Goal: Transaction & Acquisition: Subscribe to service/newsletter

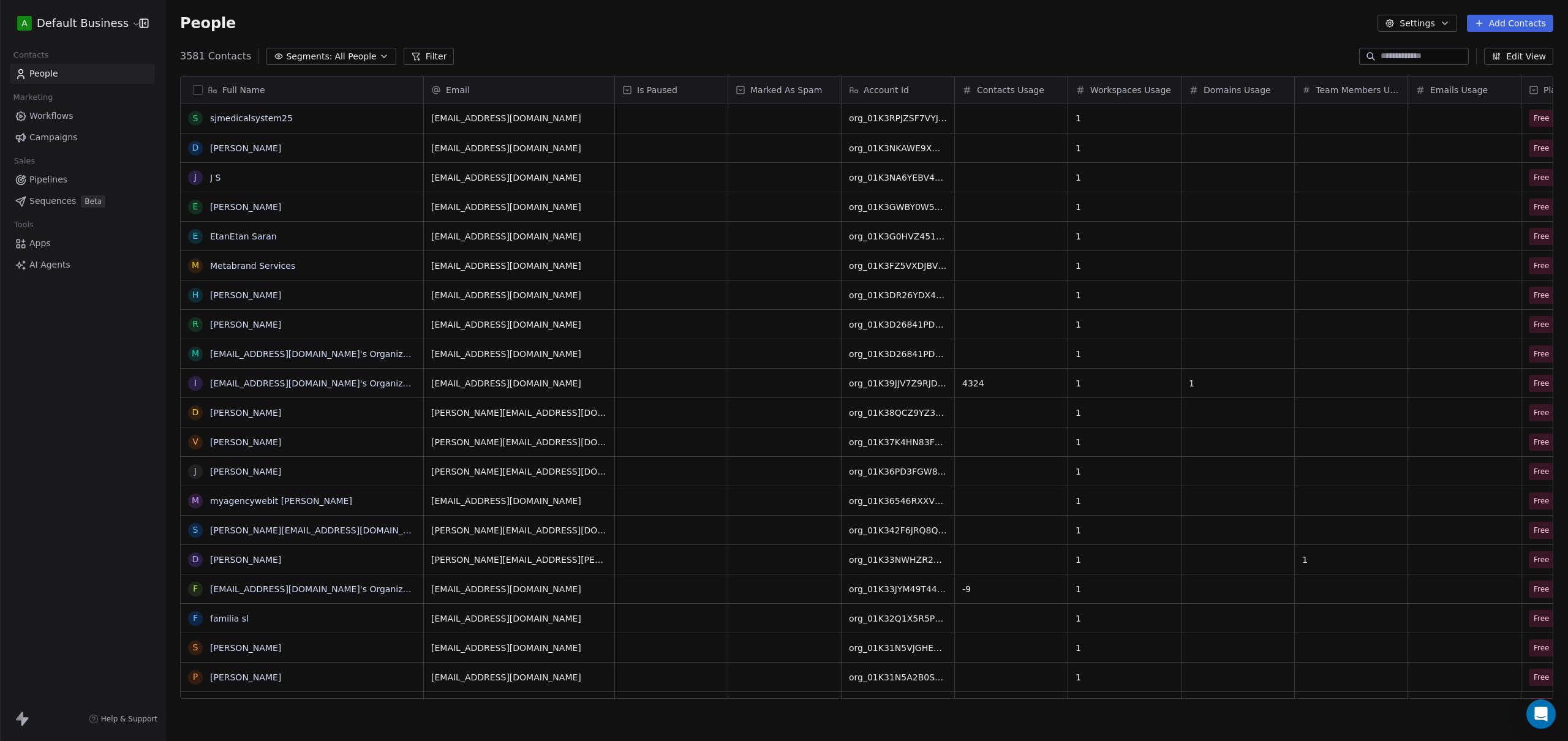
scroll to position [642, 1393]
click at [86, 31] on html "A Default Business Contacts People Marketing Workflows Campaigns Sales Pipeline…" at bounding box center [784, 370] width 1568 height 741
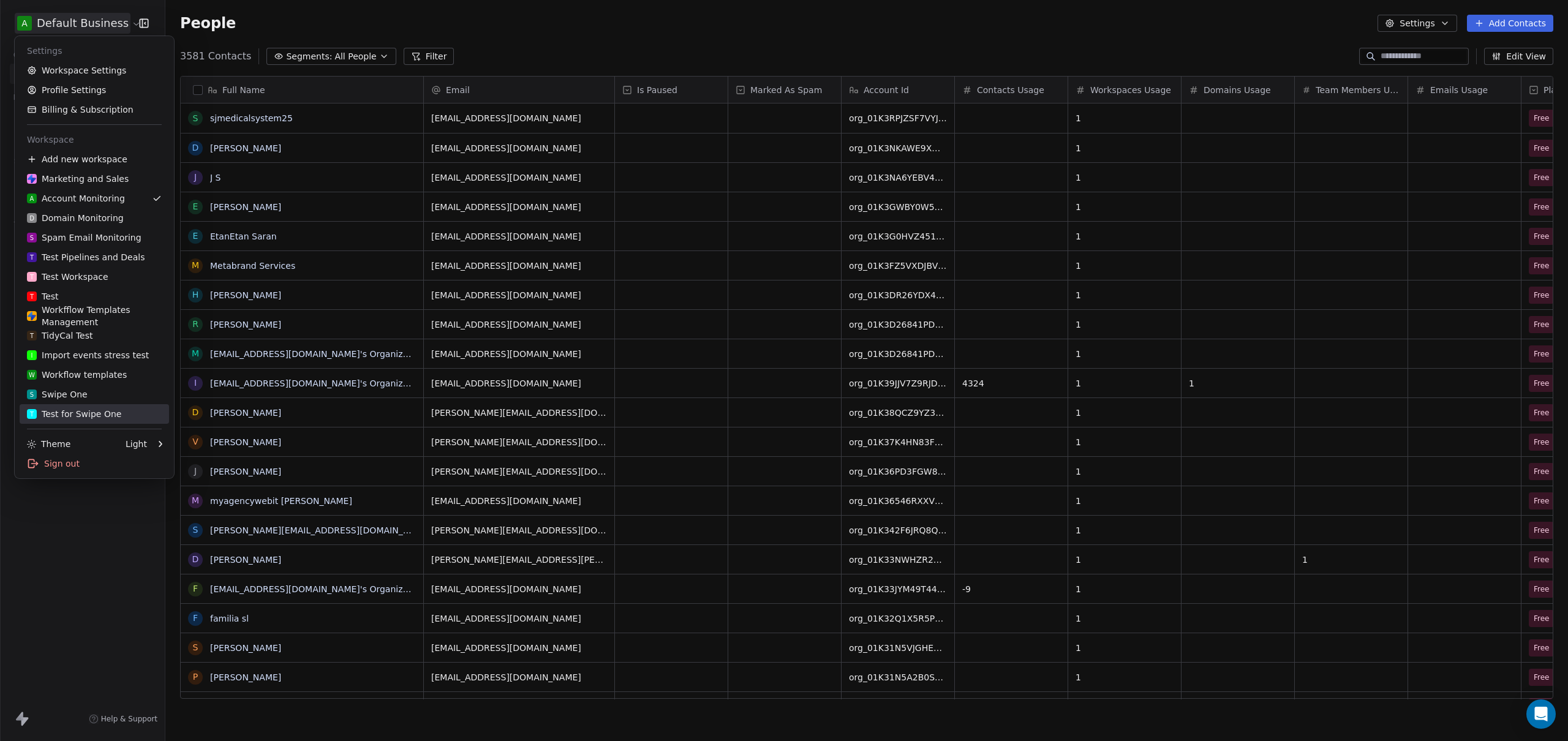
click at [80, 406] on link "T Test for Swipe One" at bounding box center [95, 414] width 150 height 20
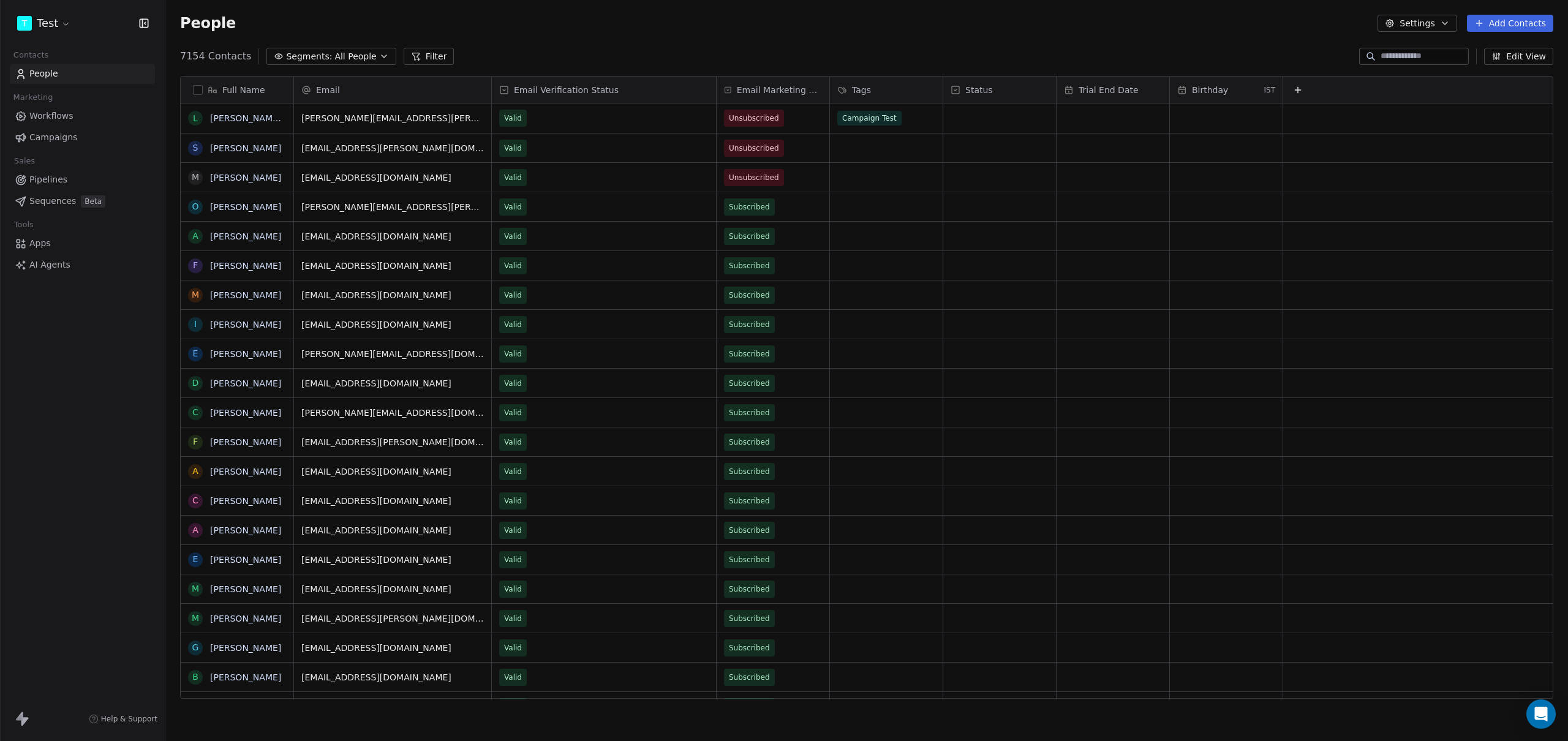
scroll to position [642, 1393]
click at [72, 402] on div "T Test Contacts People Marketing Workflows Campaigns Sales Pipelines Sequences …" at bounding box center [82, 370] width 165 height 741
click at [34, 129] on link "Campaigns" at bounding box center [82, 138] width 145 height 20
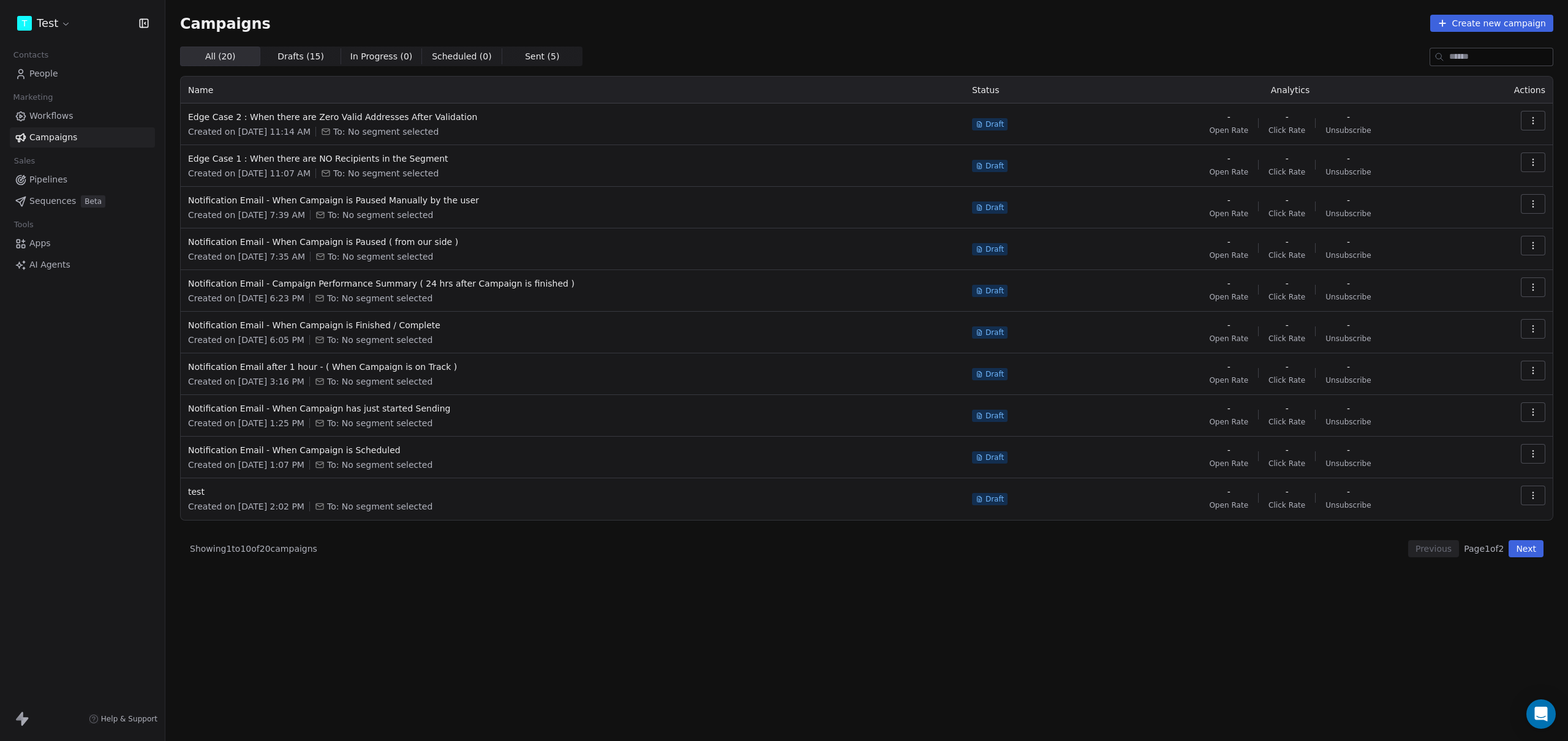
click at [514, 591] on div "All ( 20 ) All ( 20 ) Drafts ( 15 ) Drafts ( 15 ) In Progress ( 0 ) In Progress…" at bounding box center [866, 340] width 1373 height 586
click at [1521, 548] on button "Next" at bounding box center [1525, 548] width 35 height 17
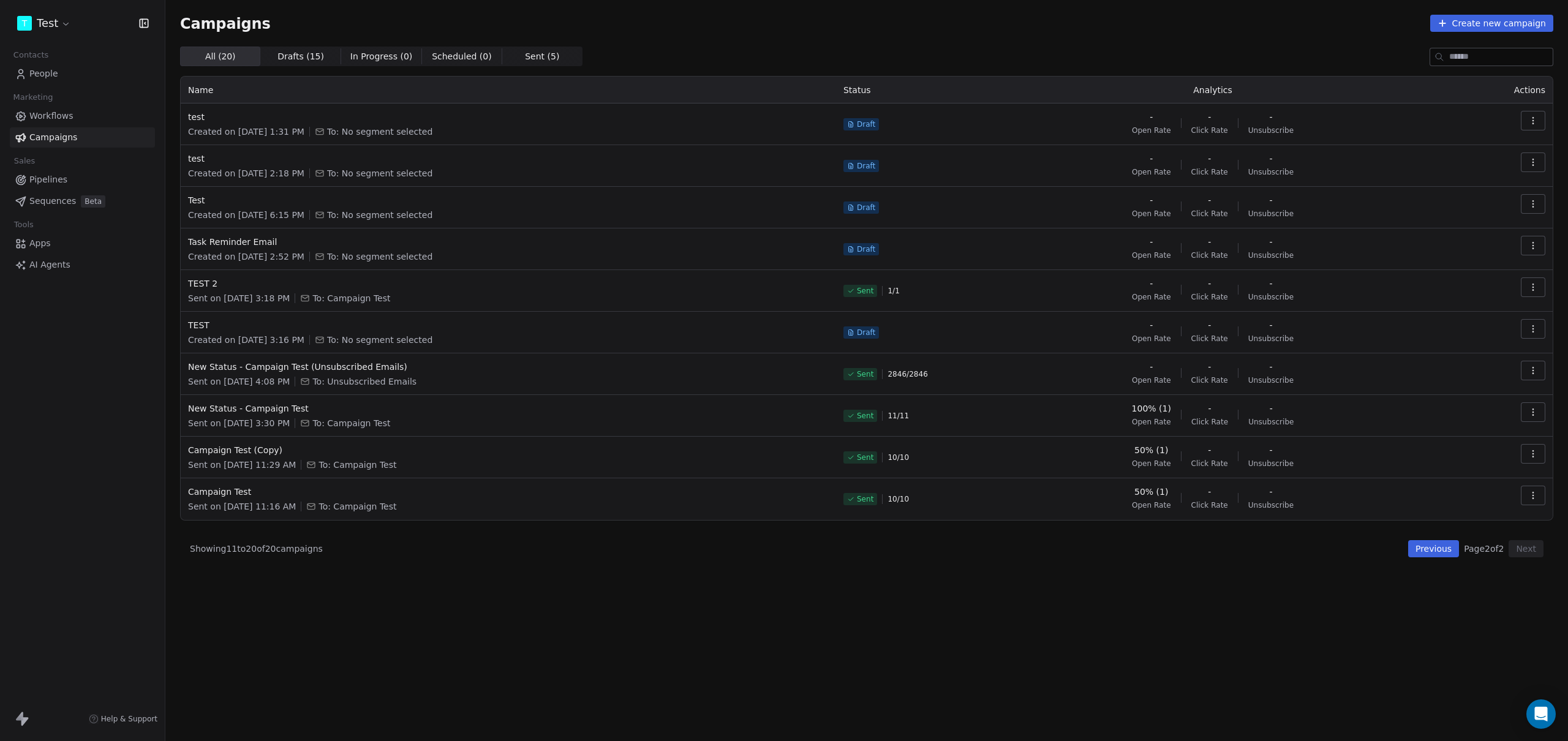
click at [583, 583] on div "All ( 20 ) All ( 20 ) Drafts ( 15 ) Drafts ( 15 ) In Progress ( 0 ) In Progress…" at bounding box center [866, 340] width 1373 height 586
click at [251, 410] on span "New Status - Campaign Test" at bounding box center [507, 408] width 640 height 12
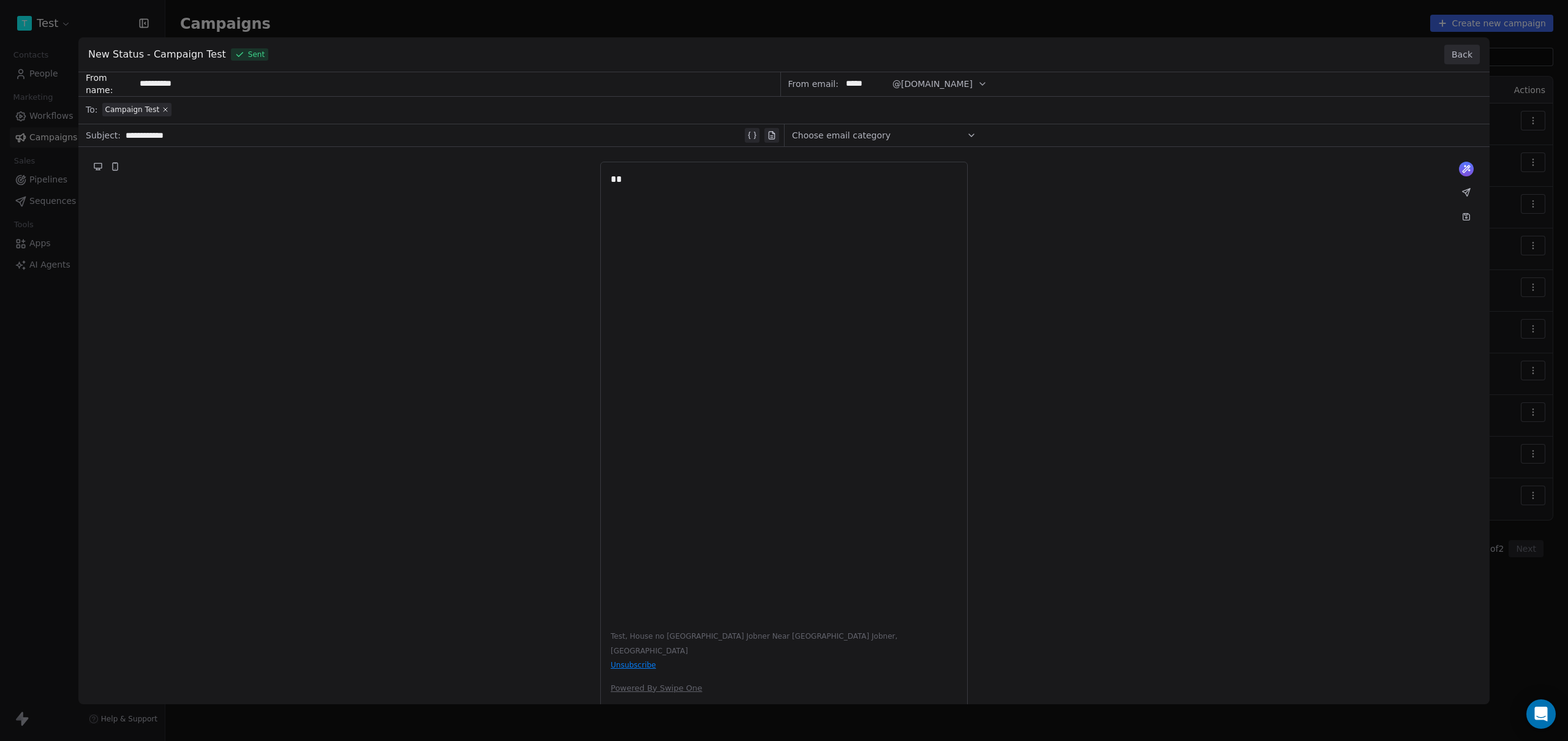
click at [1467, 60] on button "Back" at bounding box center [1462, 55] width 36 height 20
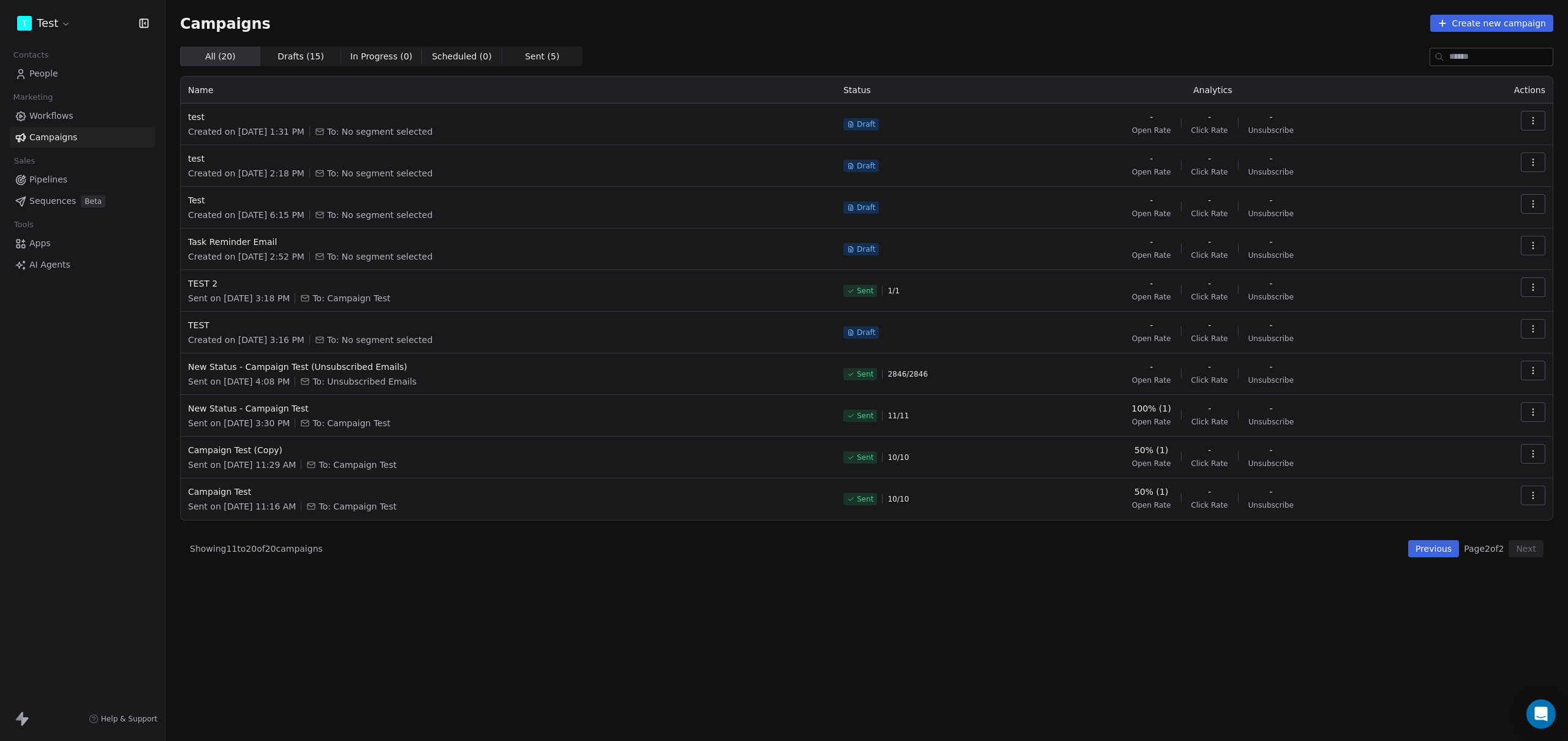
click at [64, 67] on link "People" at bounding box center [82, 74] width 145 height 20
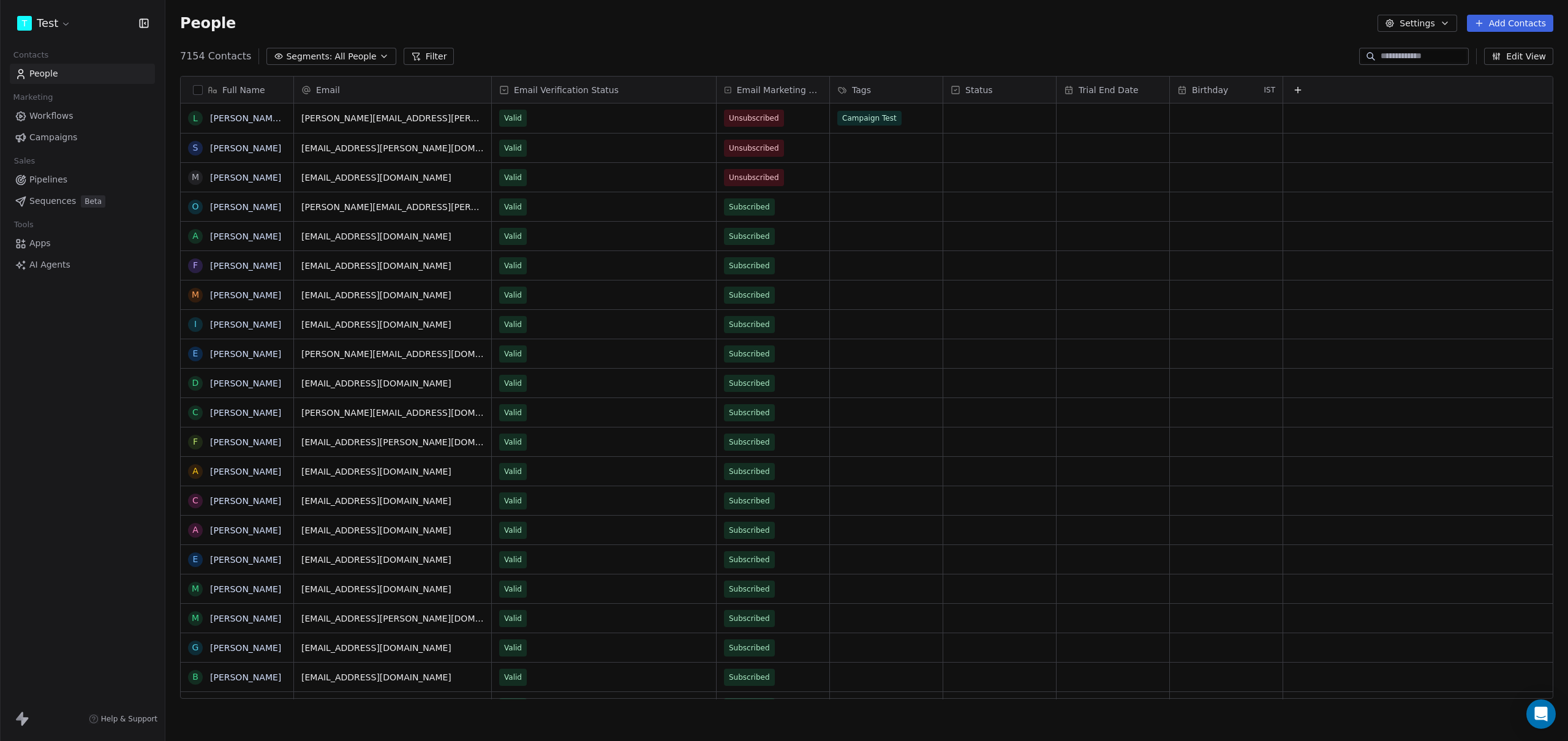
scroll to position [642, 1393]
click at [353, 61] on span "All People" at bounding box center [356, 56] width 42 height 13
type input "**"
click at [324, 106] on span "Campaign Test" at bounding box center [306, 107] width 63 height 13
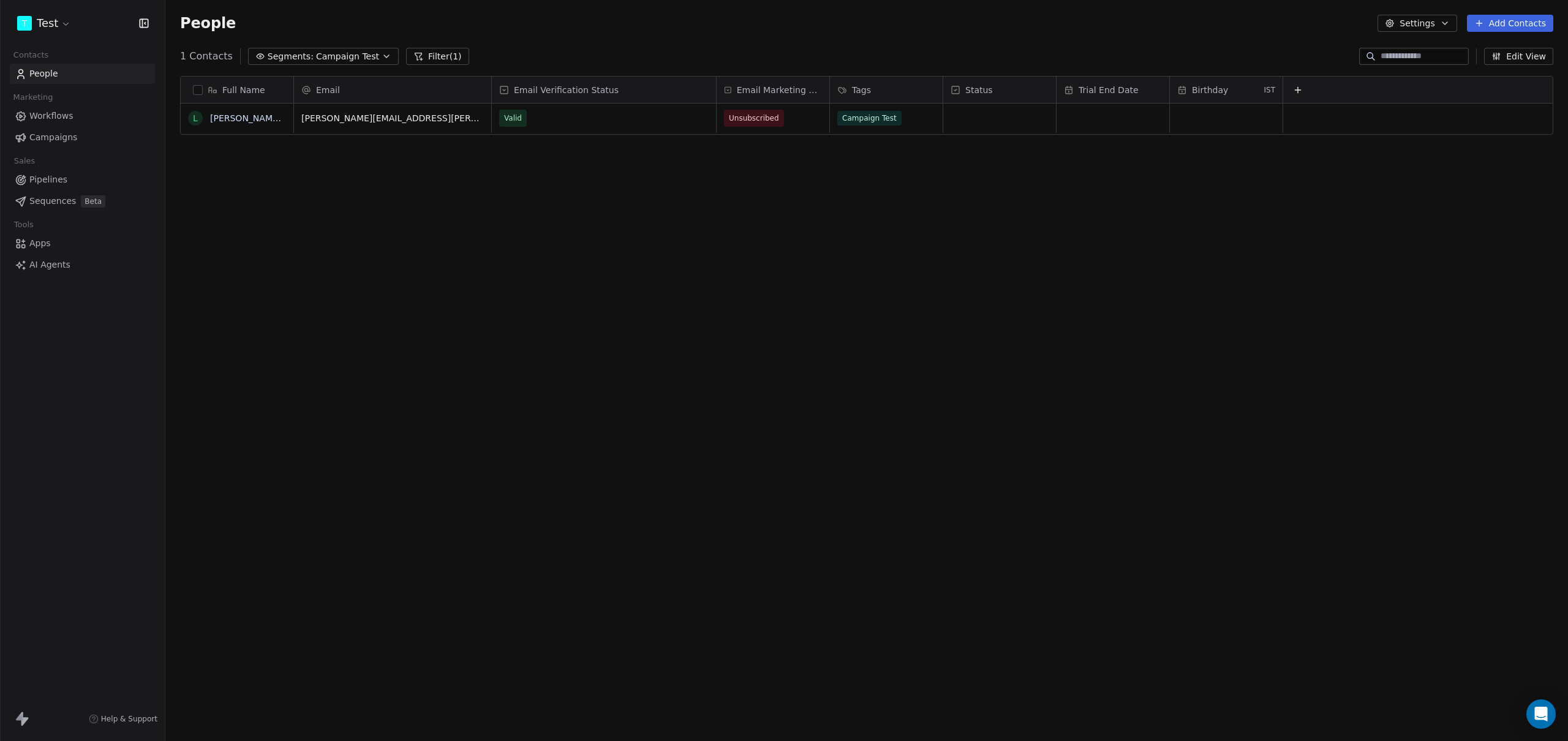
click at [420, 54] on button "Filter (1)" at bounding box center [437, 56] width 63 height 17
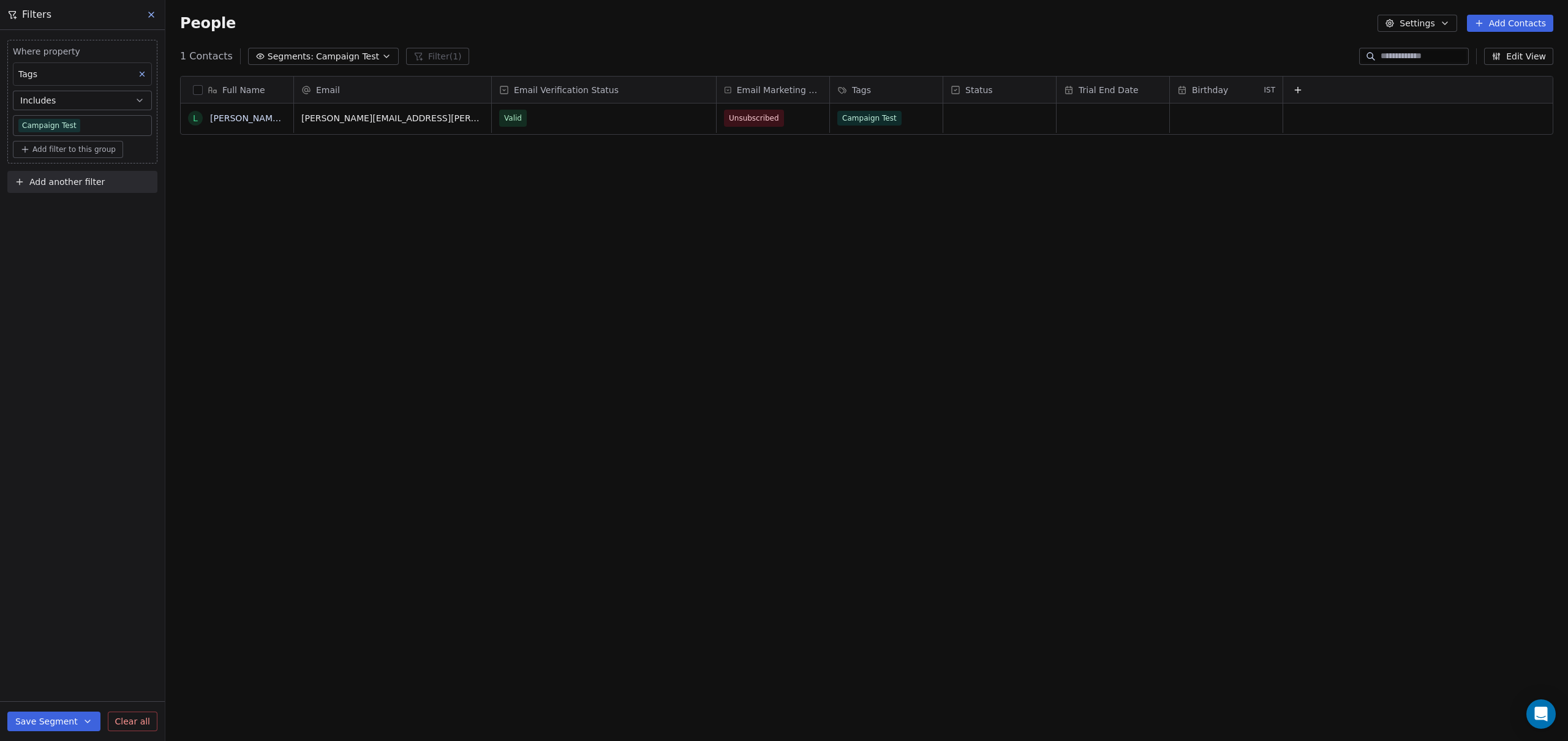
click at [157, 12] on button at bounding box center [152, 14] width 18 height 17
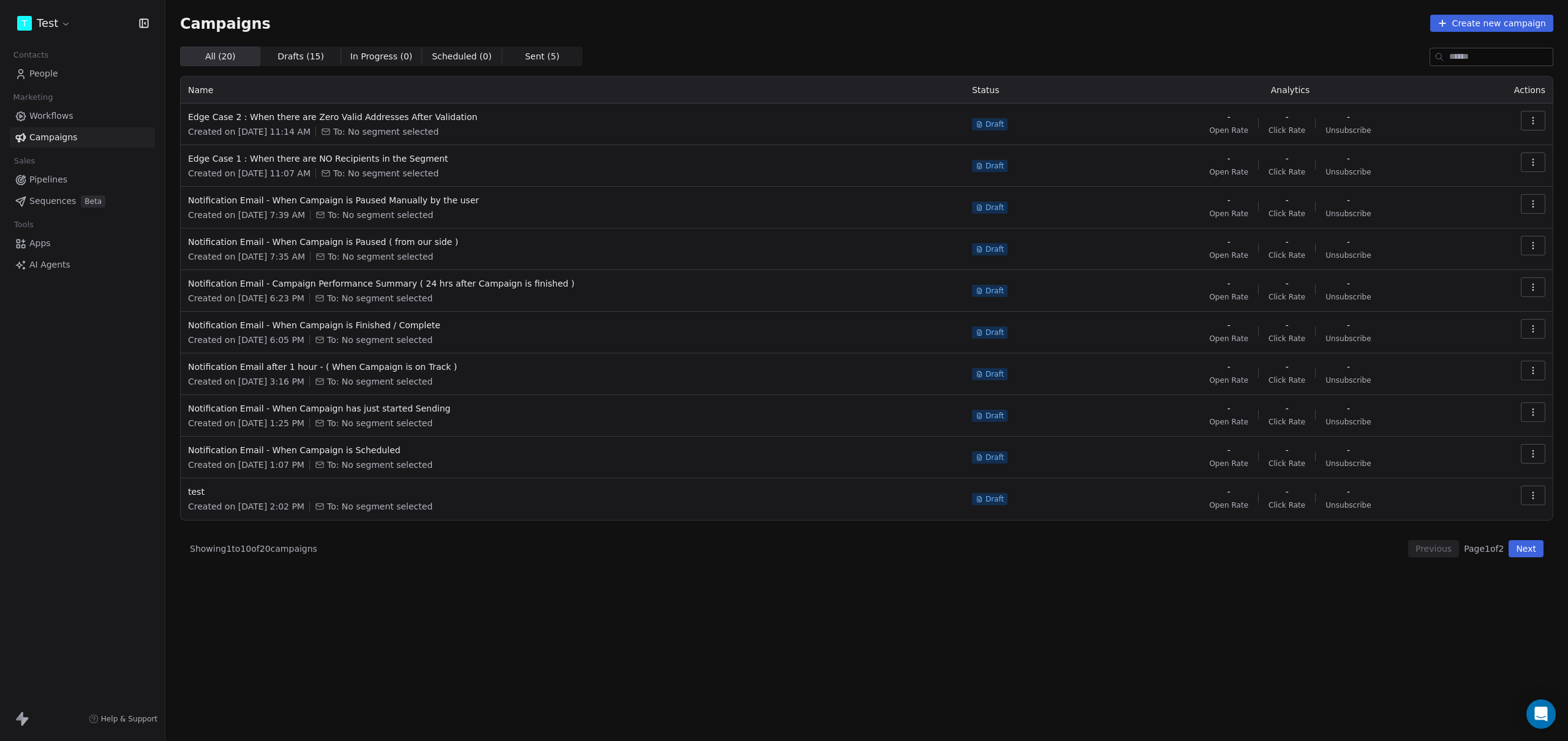
click at [419, 586] on div "All ( 20 ) All ( 20 ) Drafts ( 15 ) Drafts ( 15 ) In Progress ( 0 ) In Progress…" at bounding box center [866, 340] width 1373 height 586
click at [51, 70] on span "People" at bounding box center [43, 73] width 29 height 13
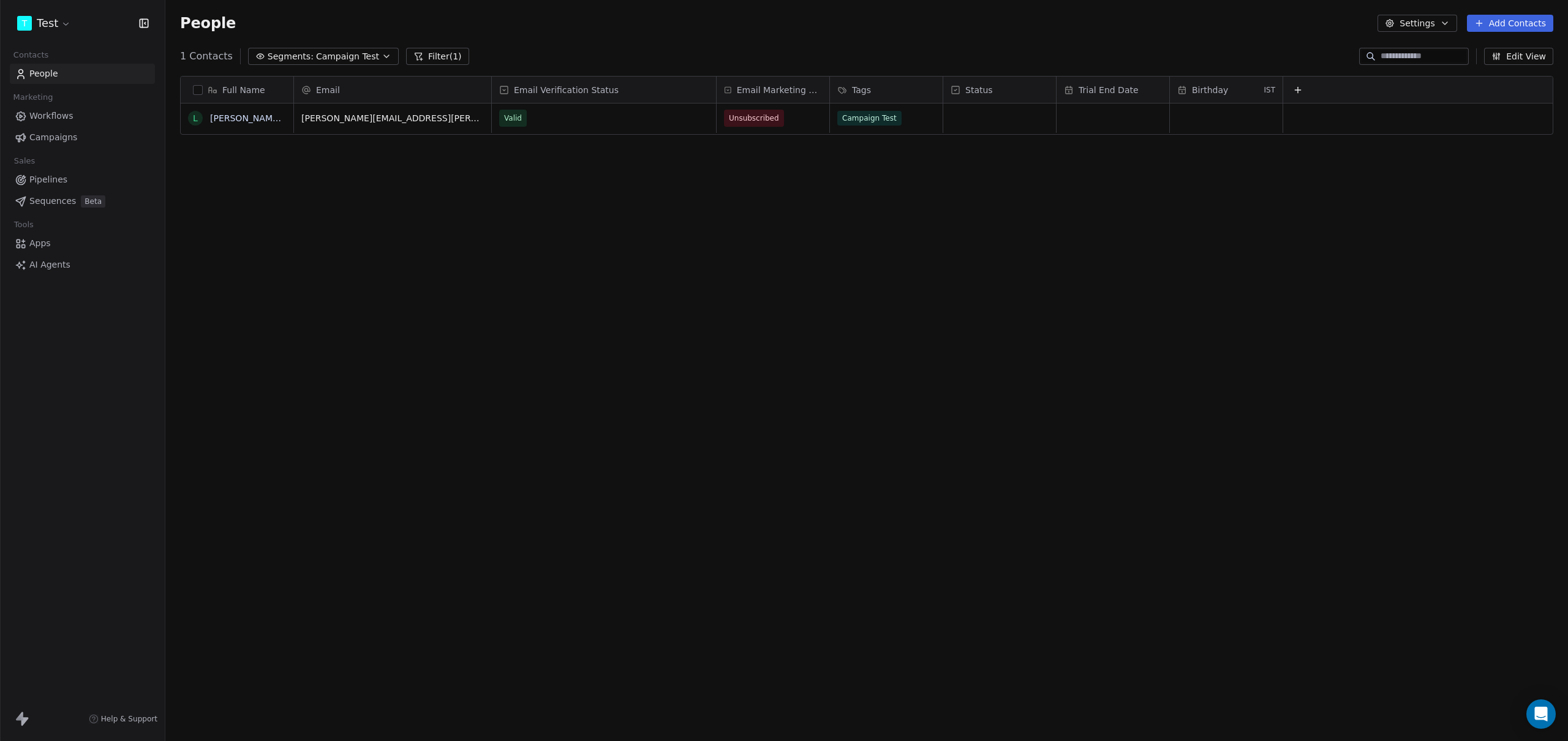
scroll to position [642, 1393]
drag, startPoint x: 426, startPoint y: 55, endPoint x: 420, endPoint y: 58, distance: 6.7
click at [426, 56] on button "Filter (1)" at bounding box center [437, 56] width 63 height 17
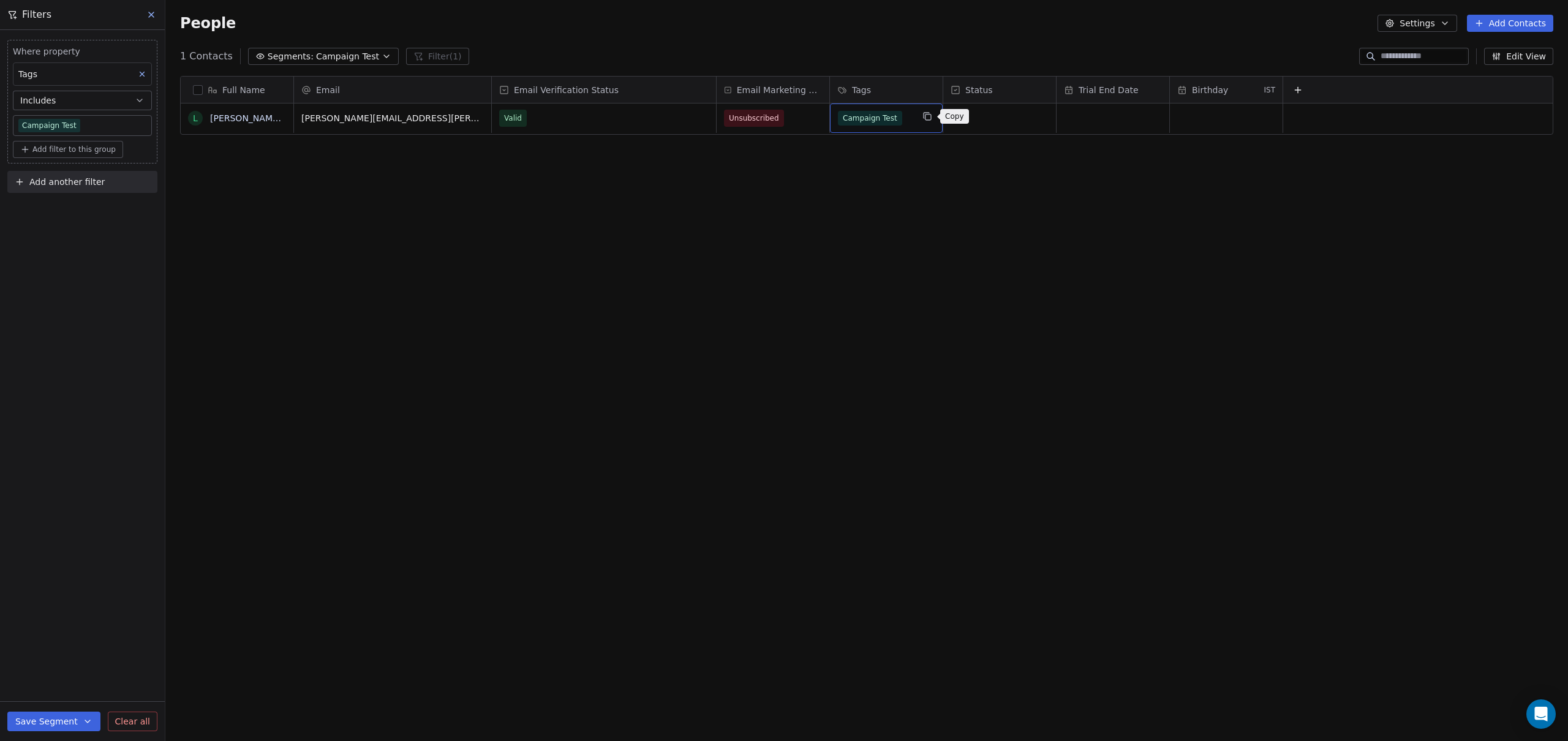
click at [926, 117] on icon "grid" at bounding box center [927, 117] width 10 height 10
click at [880, 149] on div "Campaign Test" at bounding box center [887, 150] width 55 height 11
click at [808, 193] on html "T Test Contacts People Marketing Workflows Campaigns Sales Pipelines Sequences …" at bounding box center [784, 370] width 1568 height 741
click at [149, 13] on icon at bounding box center [152, 15] width 10 height 10
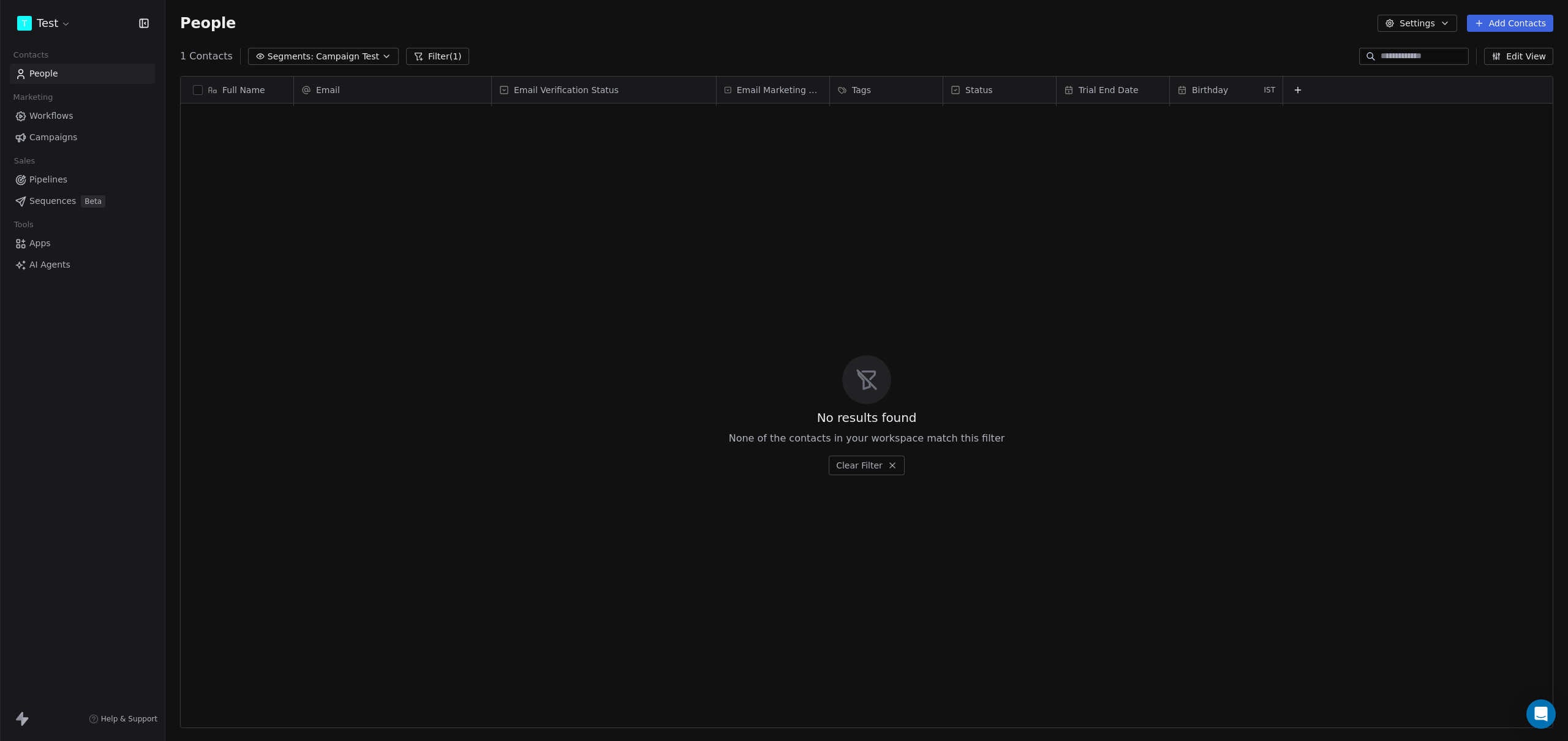
click at [336, 55] on span "Campaign Test" at bounding box center [347, 56] width 63 height 13
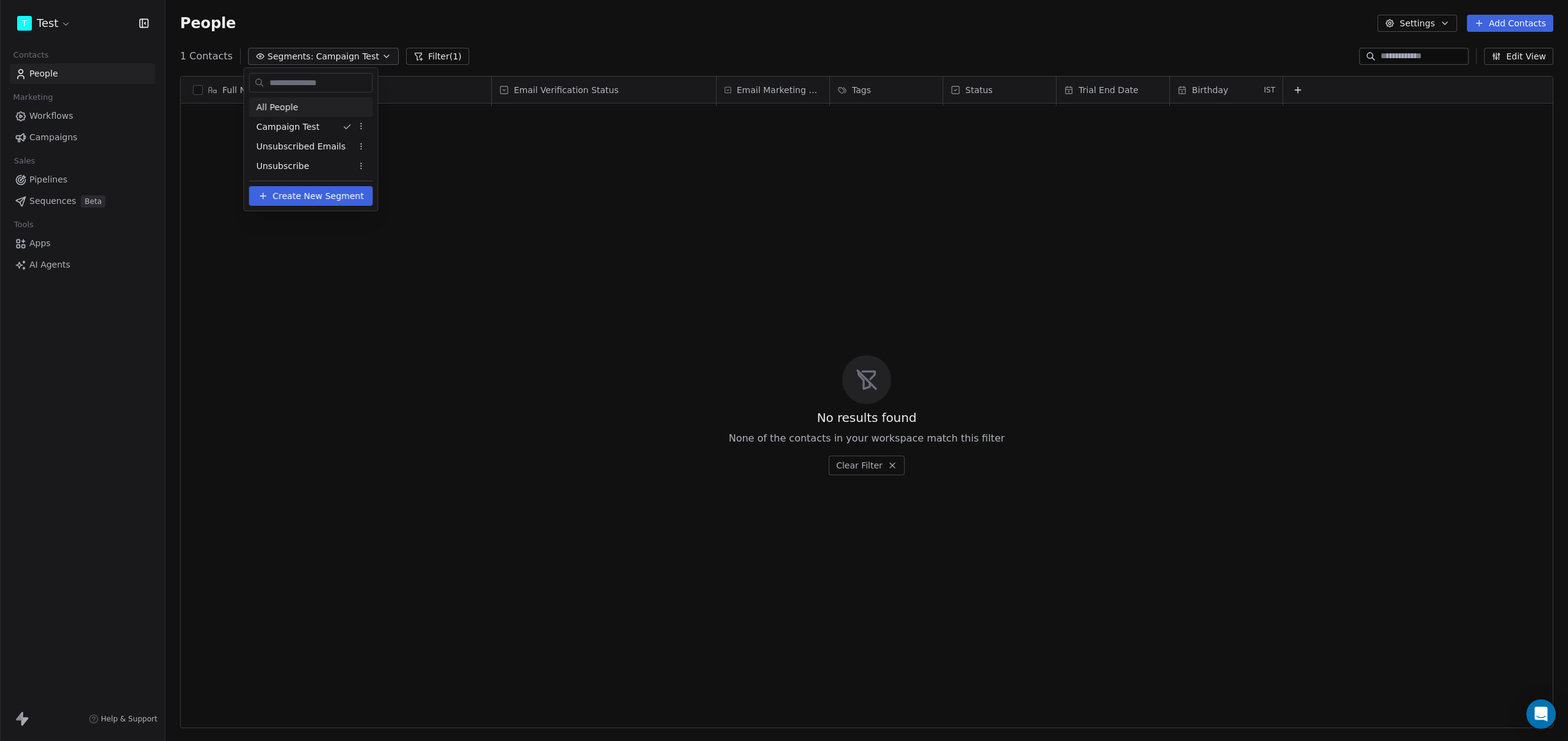
click at [314, 109] on div "All People" at bounding box center [312, 107] width 124 height 20
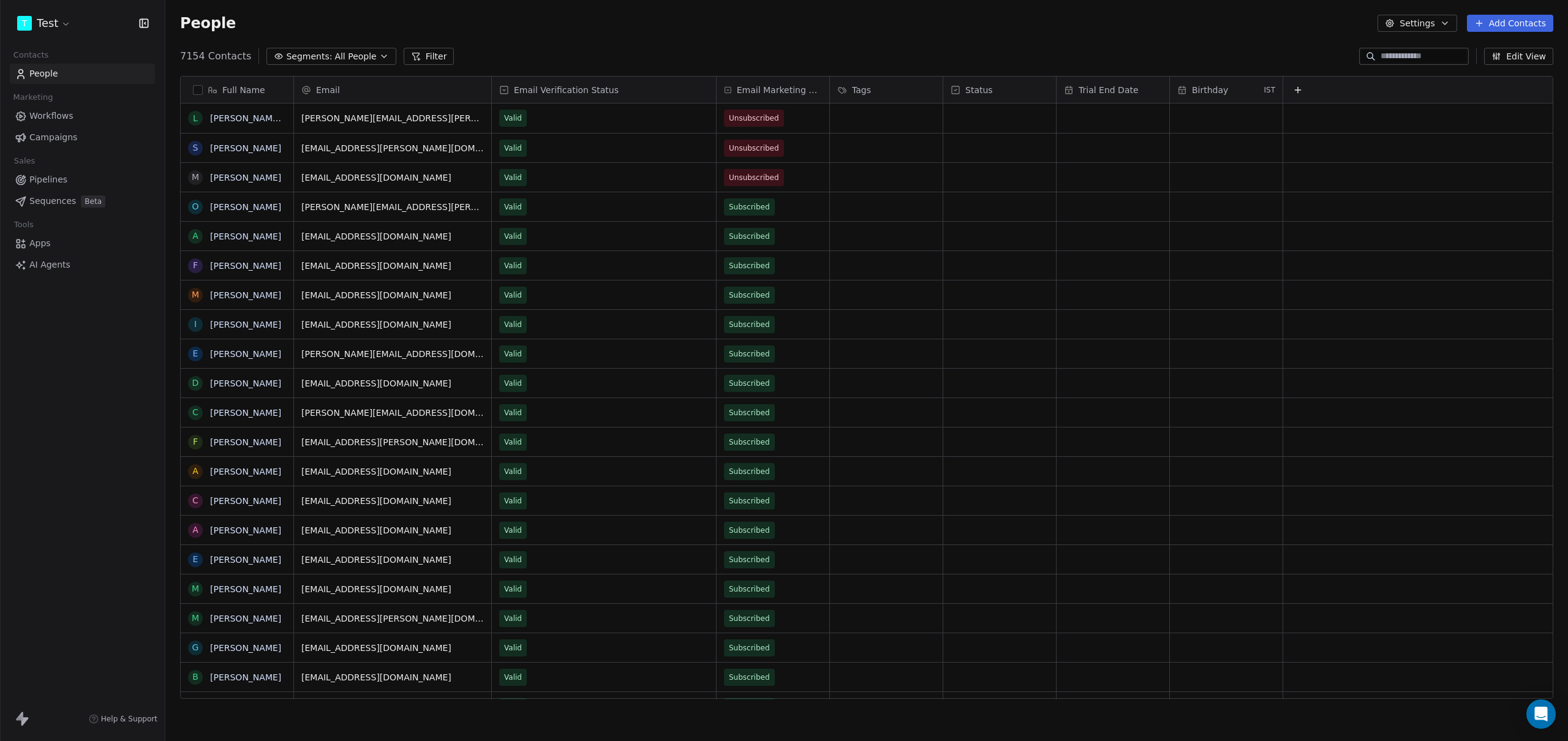
click at [619, 15] on div "People Settings Add Contacts" at bounding box center [866, 23] width 1373 height 17
drag, startPoint x: 1496, startPoint y: 22, endPoint x: 1490, endPoint y: 25, distance: 6.7
click at [1496, 22] on button "Add Contacts" at bounding box center [1509, 23] width 86 height 17
click at [1470, 48] on div "Create new contact" at bounding box center [1506, 50] width 99 height 13
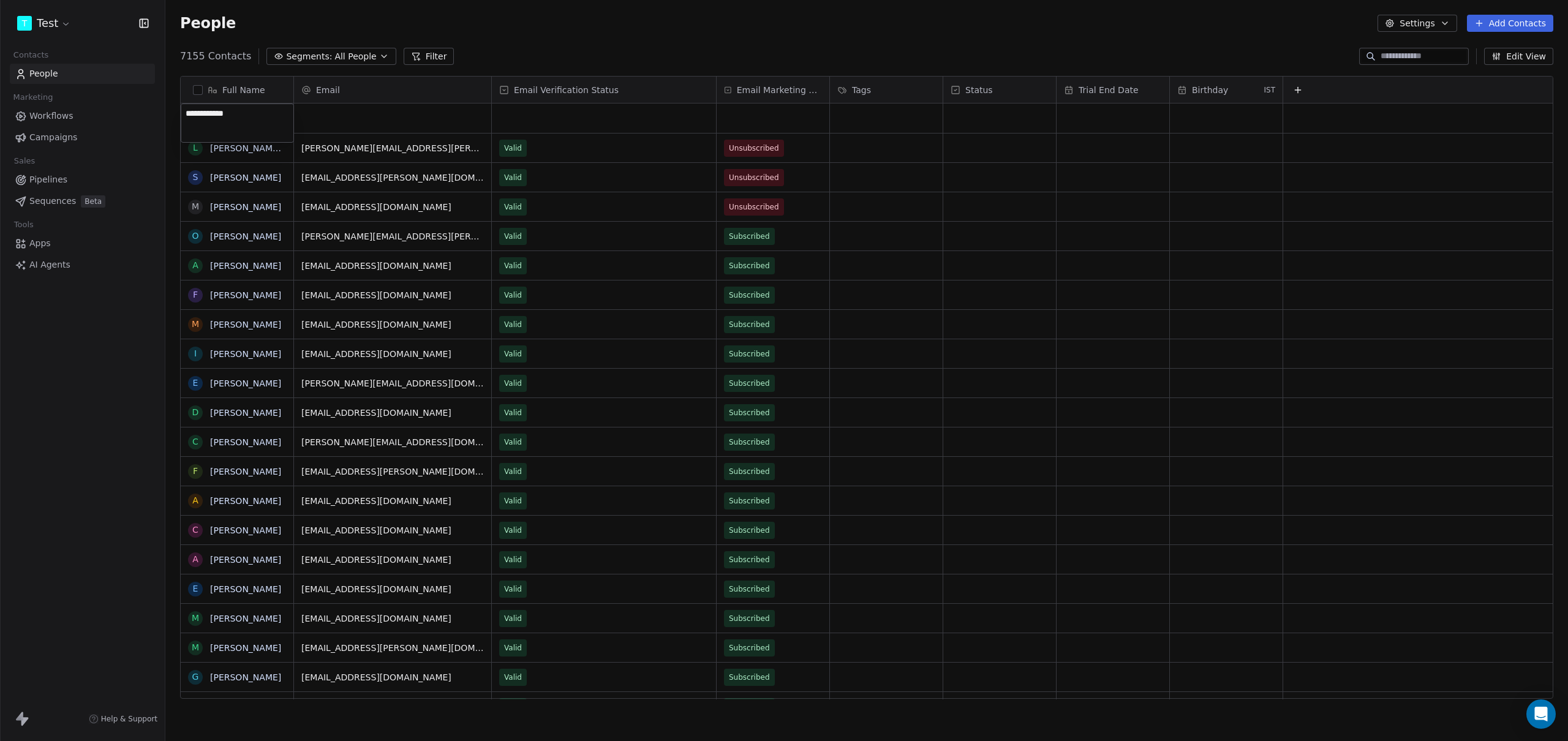
type textarea "**********"
click at [391, 115] on div "grid" at bounding box center [392, 118] width 197 height 29
type input "**********"
click at [867, 115] on div "grid" at bounding box center [886, 118] width 113 height 29
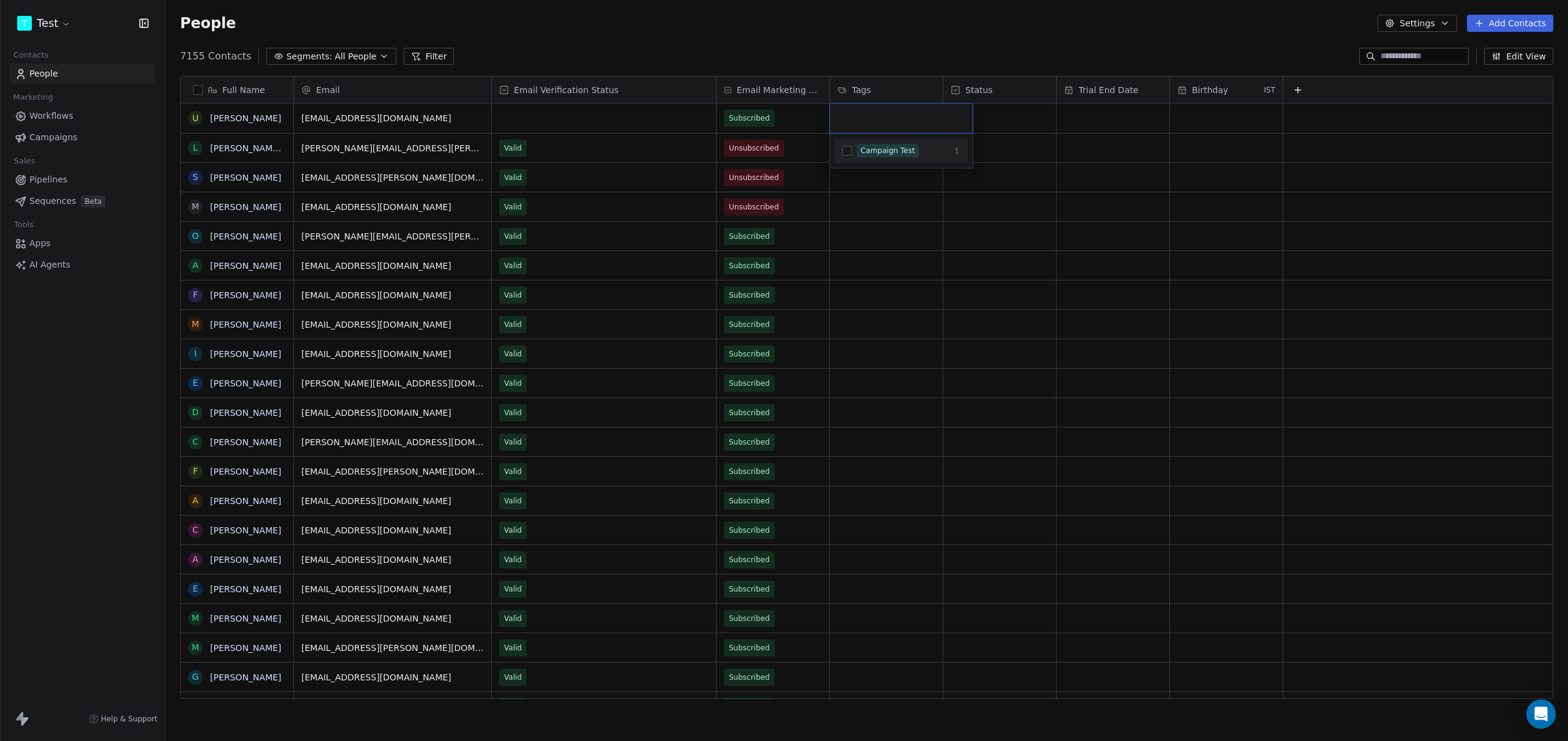
click at [879, 153] on div "Campaign Test" at bounding box center [887, 150] width 55 height 11
click at [894, 51] on html "T Test Contacts People Marketing Workflows Campaigns Sales Pipelines Sequences …" at bounding box center [784, 370] width 1568 height 741
click at [42, 139] on span "Campaigns" at bounding box center [53, 137] width 48 height 13
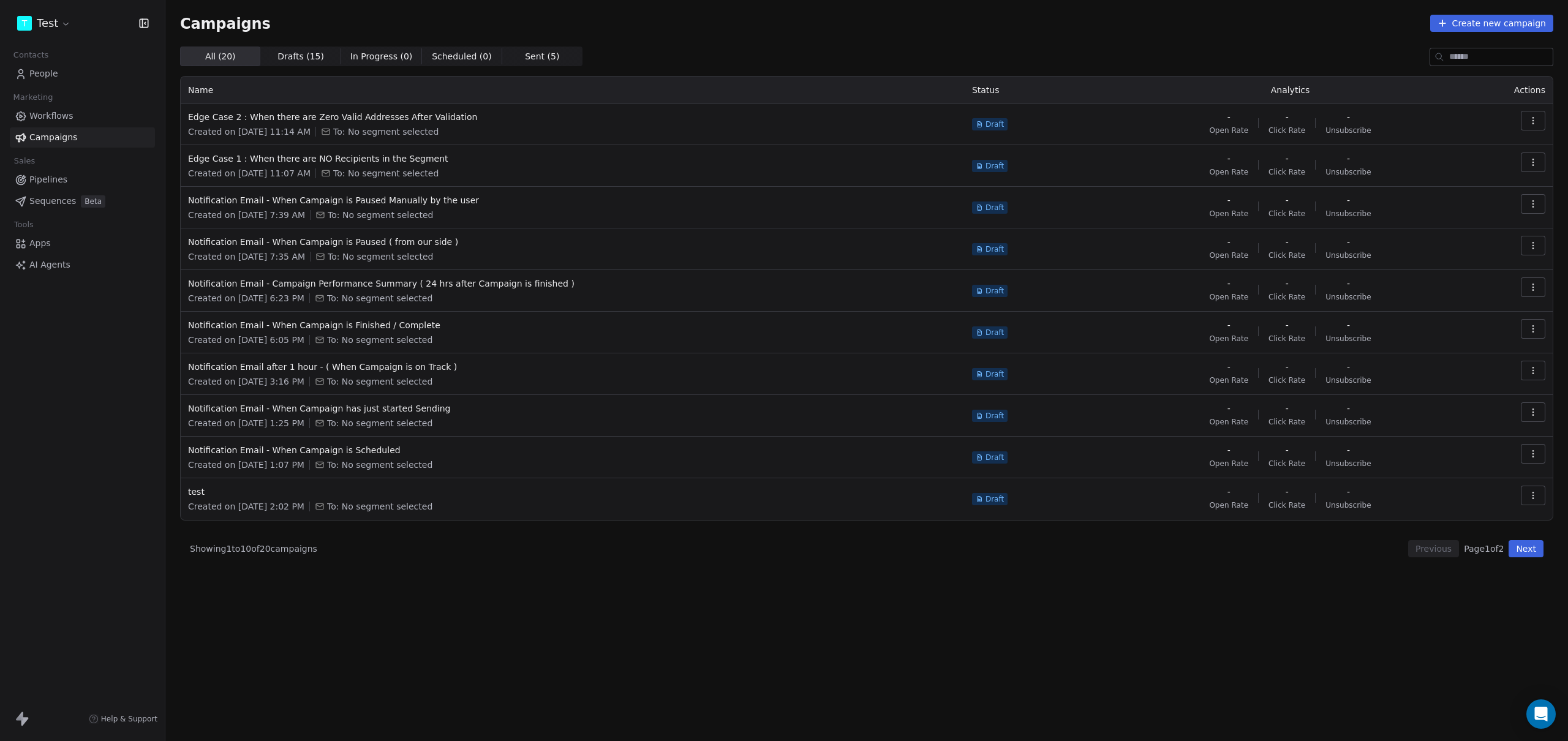
click at [566, 583] on div "All ( 20 ) All ( 20 ) Drafts ( 15 ) Drafts ( 15 ) In Progress ( 0 ) In Progress…" at bounding box center [866, 340] width 1373 height 586
click at [1477, 17] on button "Create new campaign" at bounding box center [1491, 23] width 123 height 17
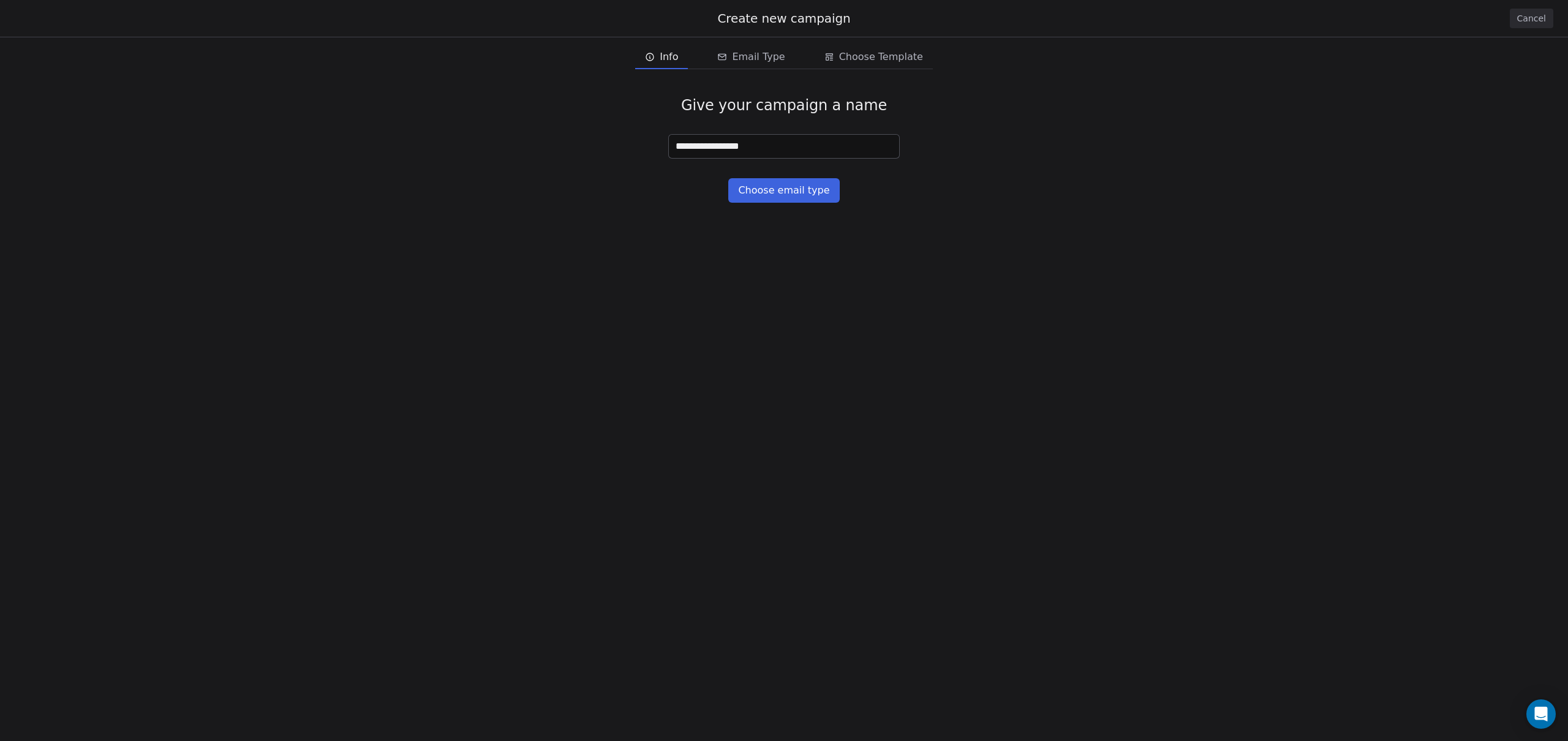
type input "**********"
click at [770, 183] on button "Choose email type" at bounding box center [783, 190] width 111 height 25
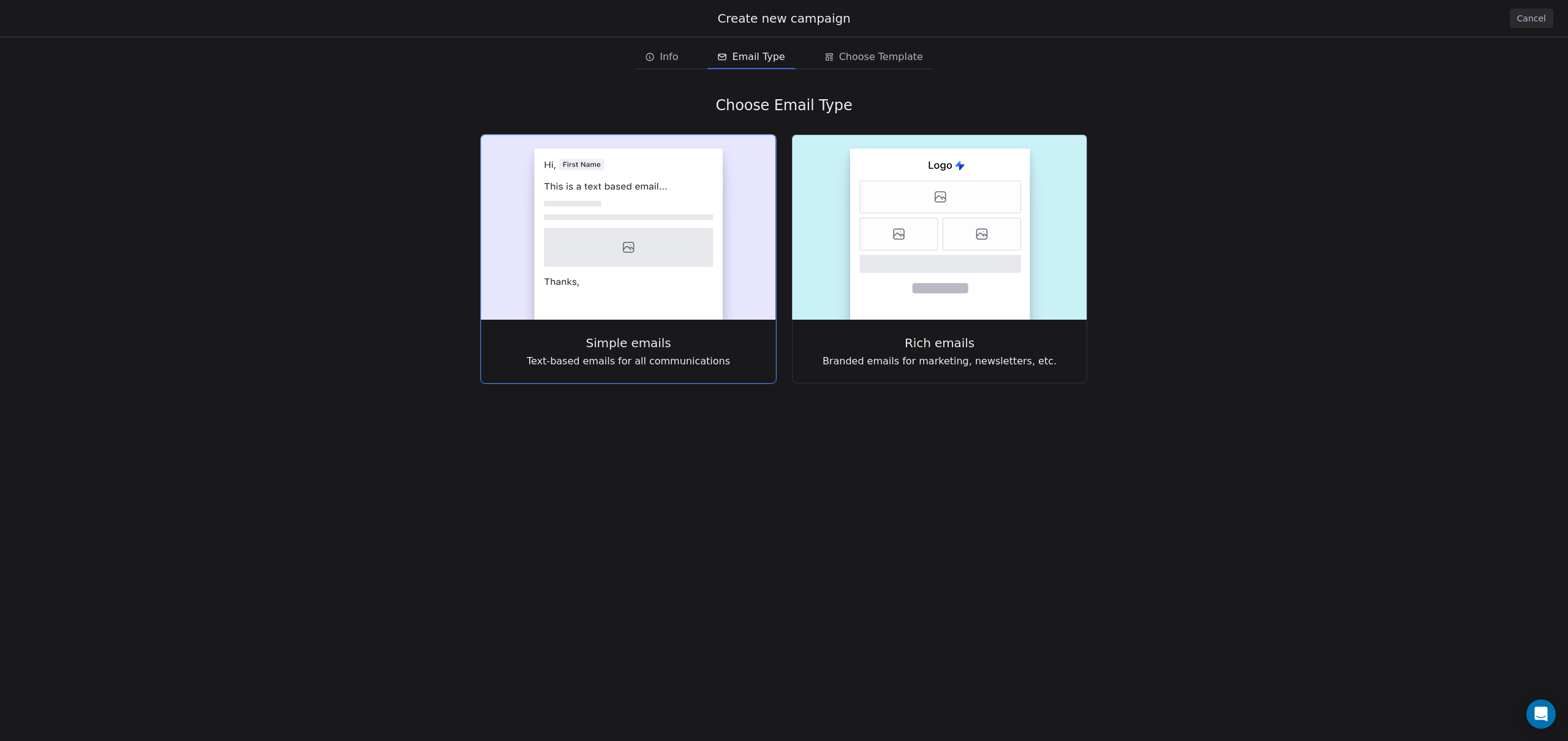
click at [675, 240] on icon at bounding box center [627, 248] width 169 height 39
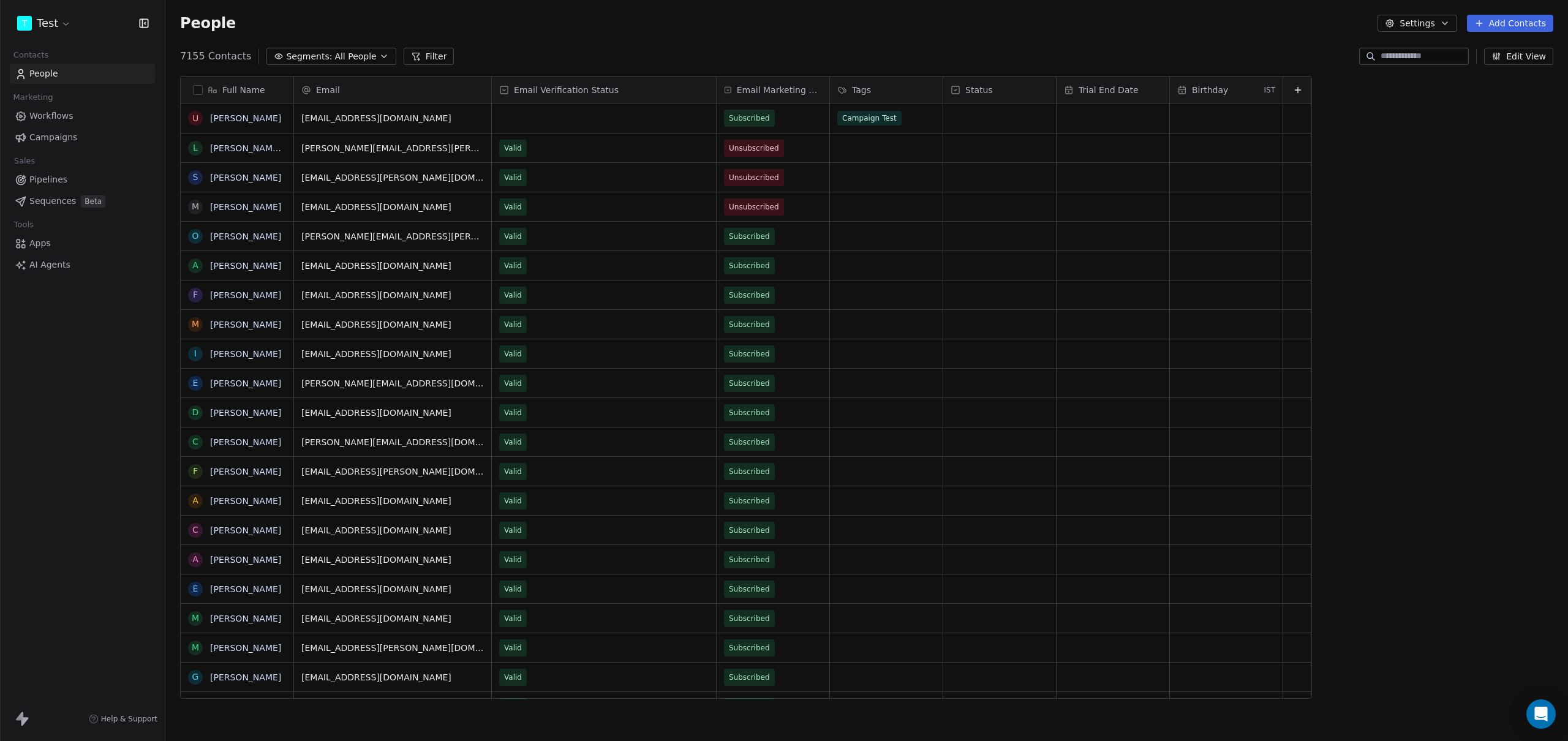
scroll to position [642, 1393]
click at [62, 140] on span "Campaigns" at bounding box center [53, 137] width 48 height 13
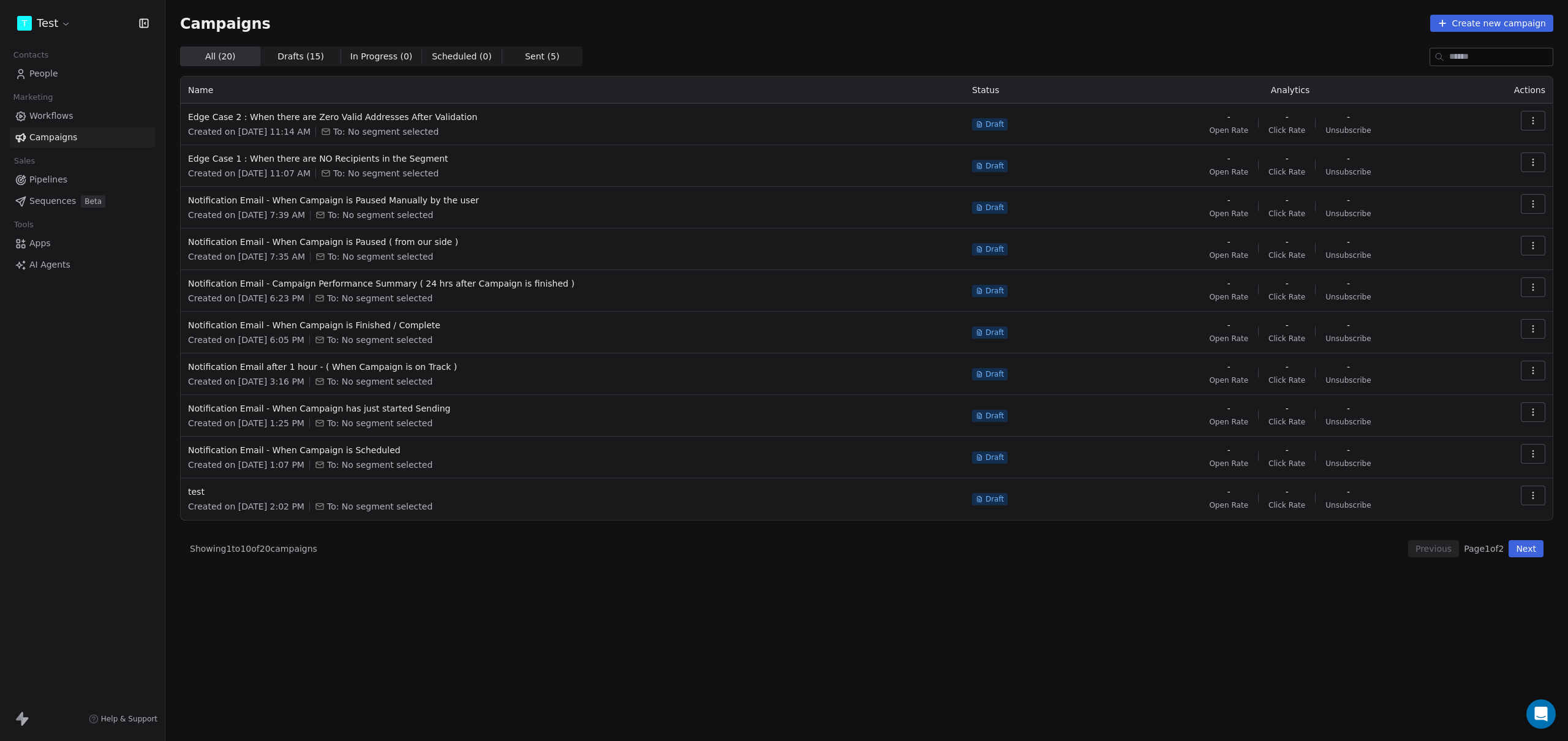
click at [1528, 24] on button "Create new campaign" at bounding box center [1491, 23] width 123 height 17
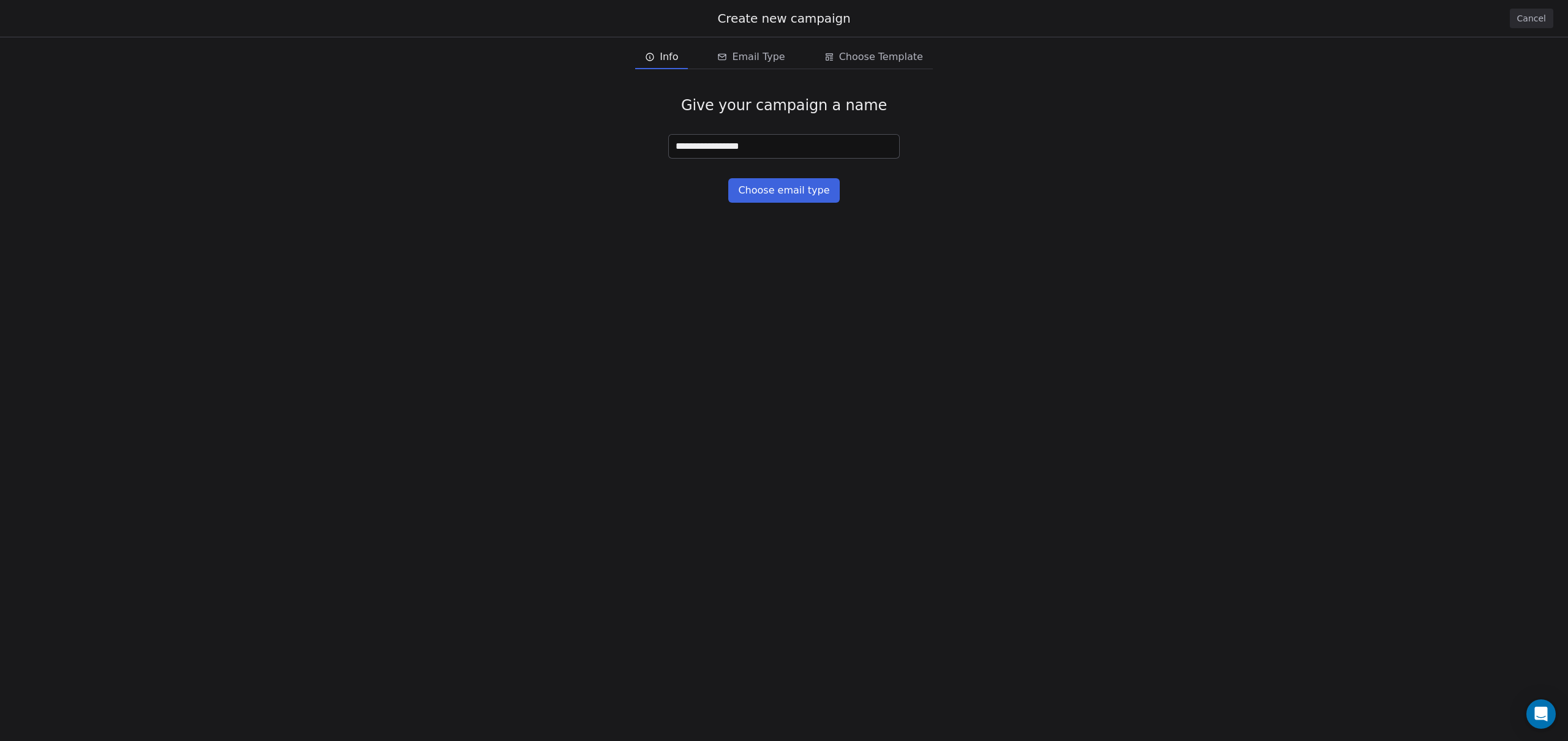
type input "**********"
click at [787, 189] on button "Choose email type" at bounding box center [783, 190] width 111 height 25
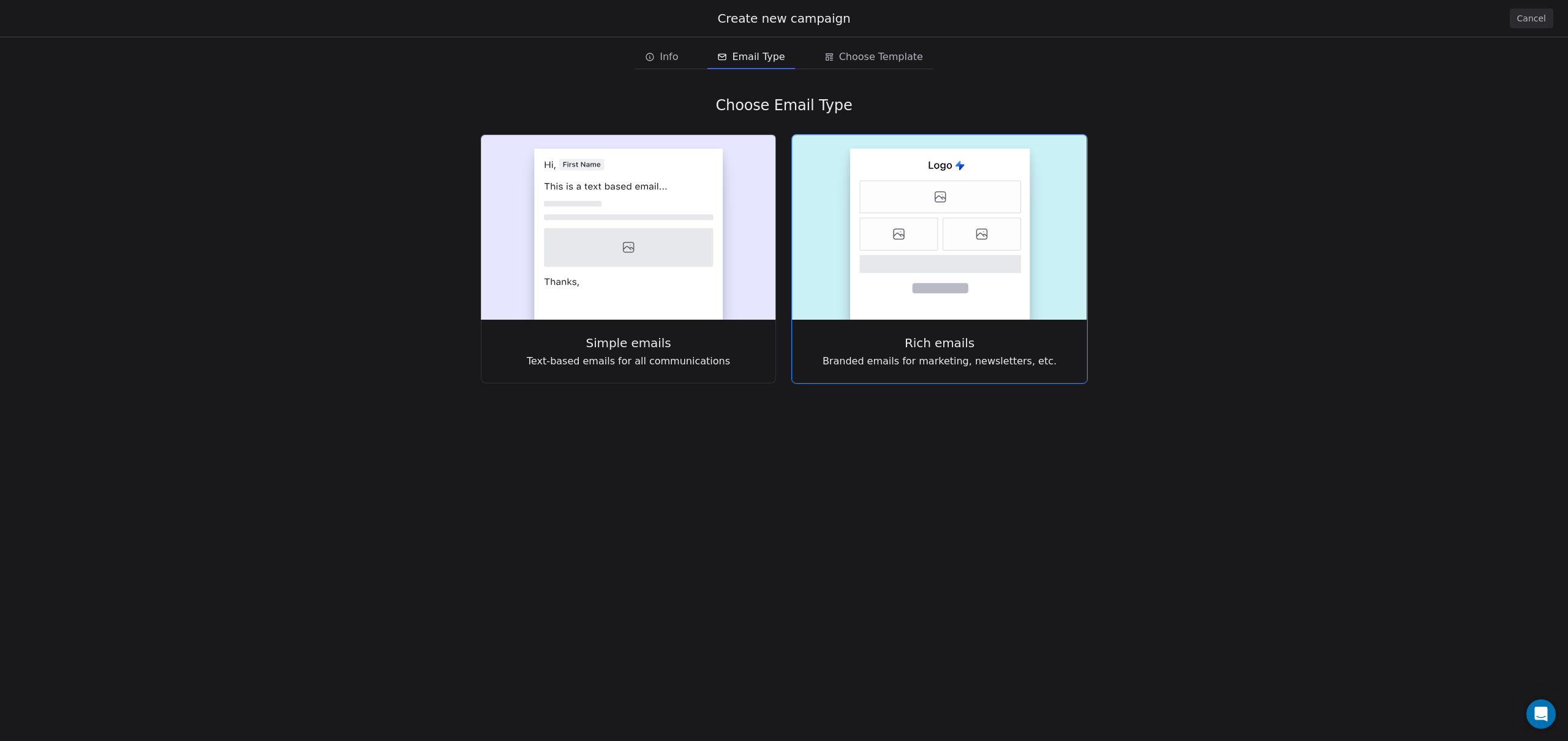
click at [865, 213] on icon at bounding box center [940, 197] width 161 height 32
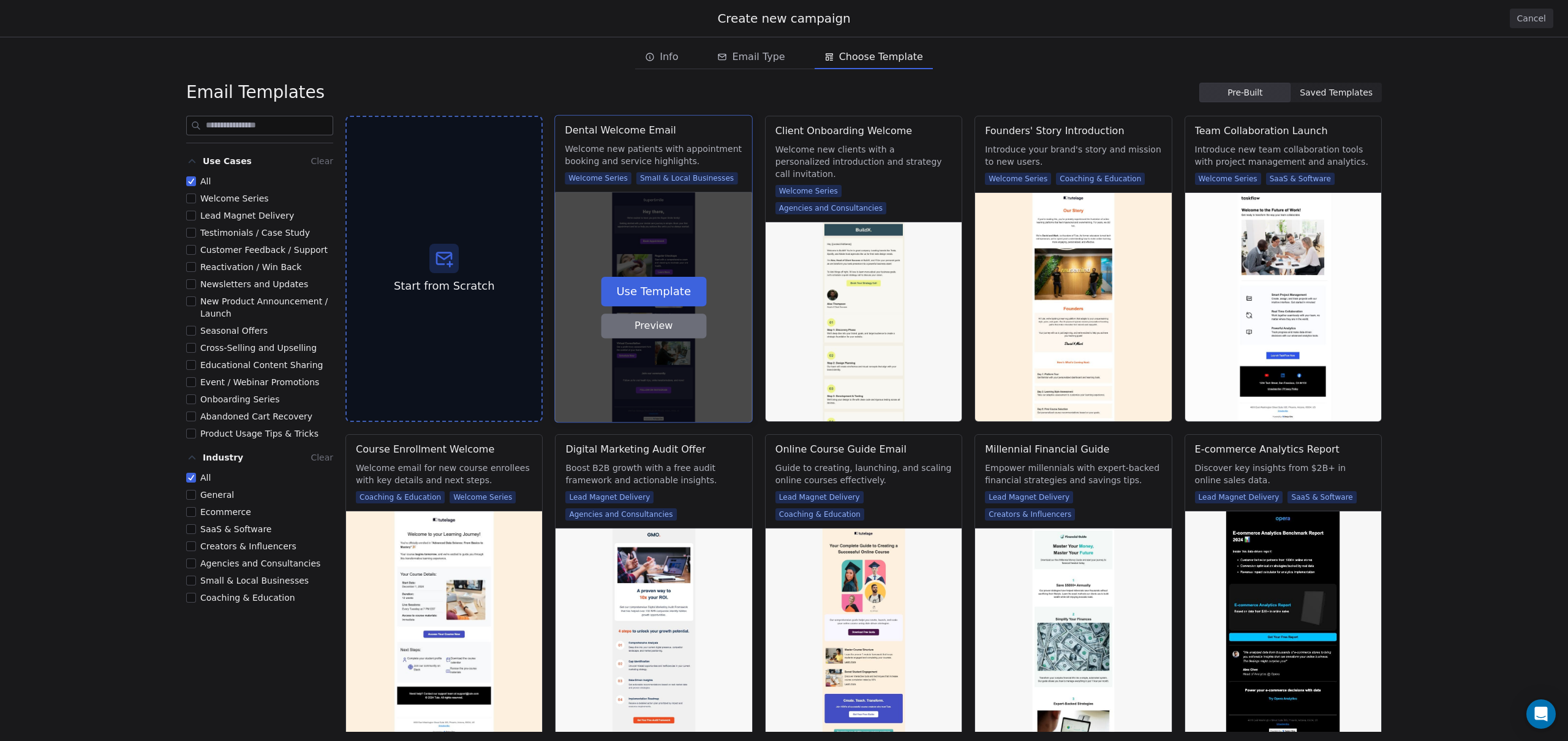
click at [646, 288] on button "Use Template" at bounding box center [653, 291] width 105 height 29
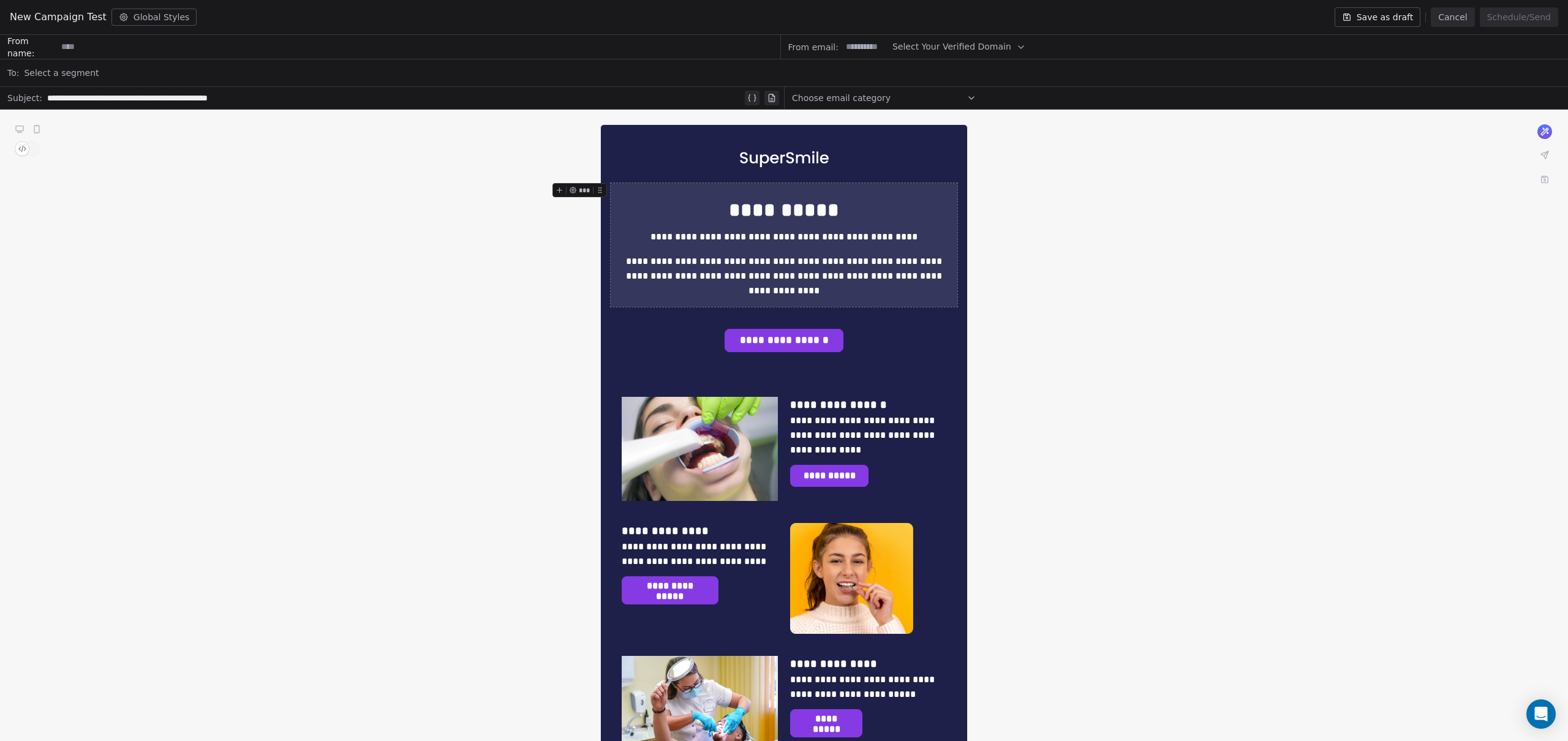
click at [971, 45] on span "Select Your Verified Domain" at bounding box center [951, 46] width 119 height 13
drag, startPoint x: 938, startPoint y: 74, endPoint x: 924, endPoint y: 71, distance: 14.3
click at [938, 74] on span "@swipeone.com" at bounding box center [950, 77] width 99 height 12
click at [872, 40] on input at bounding box center [865, 47] width 48 height 23
type input "*****"
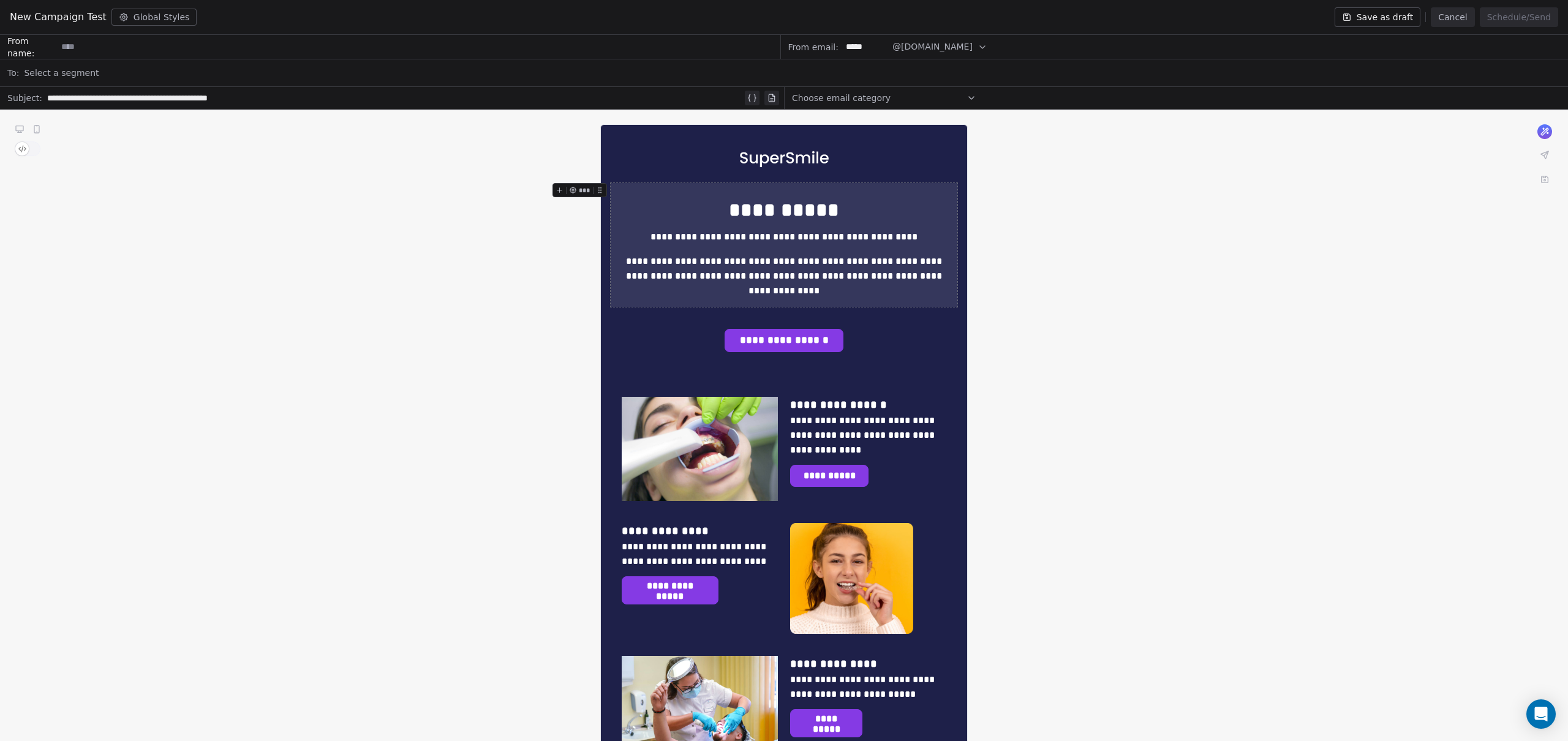
click at [90, 44] on input at bounding box center [418, 47] width 723 height 23
type input "*****"
click at [67, 72] on span "Select a segment" at bounding box center [61, 73] width 75 height 12
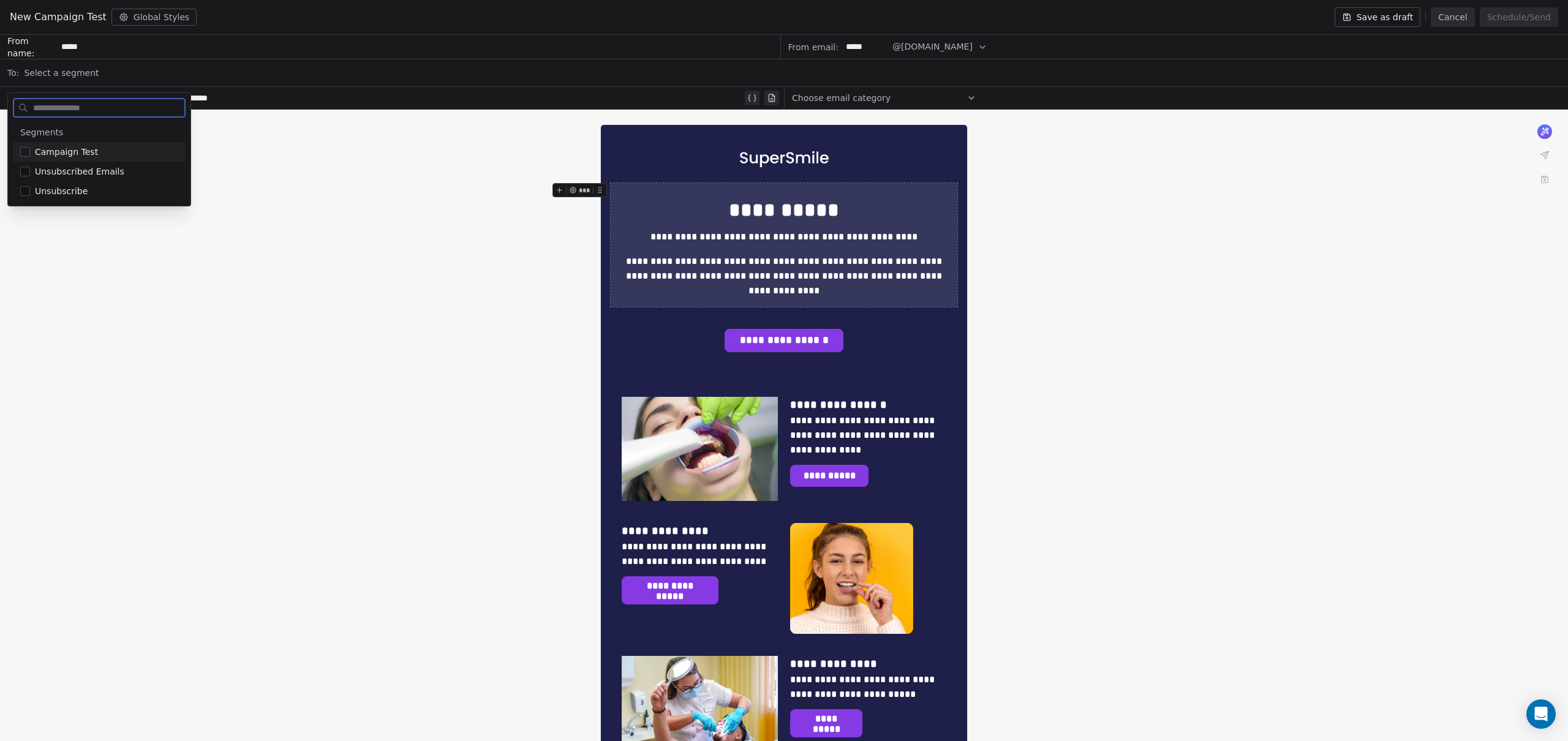
click at [55, 153] on span "Campaign Test" at bounding box center [66, 152] width 63 height 12
click at [310, 59] on div "Campaign Test" at bounding box center [792, 72] width 1536 height 27
click at [323, 152] on div "**********" at bounding box center [784, 651] width 1568 height 1084
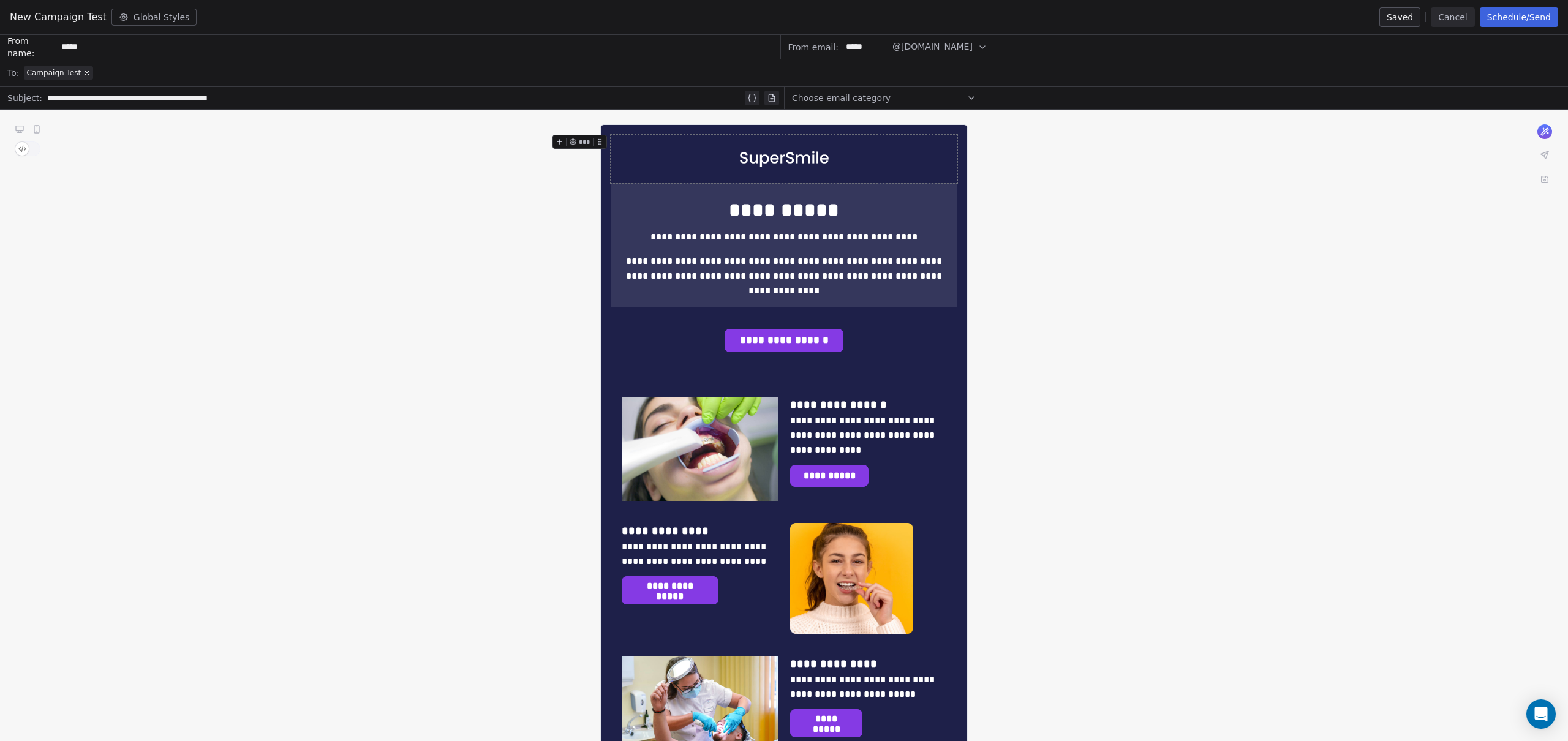
click at [845, 98] on span "Choose email category" at bounding box center [841, 98] width 99 height 12
click at [837, 120] on span "Test" at bounding box center [884, 126] width 159 height 12
click at [1070, 159] on div "**********" at bounding box center [784, 651] width 1568 height 1084
click at [1512, 22] on button "Schedule/Send" at bounding box center [1518, 17] width 78 height 20
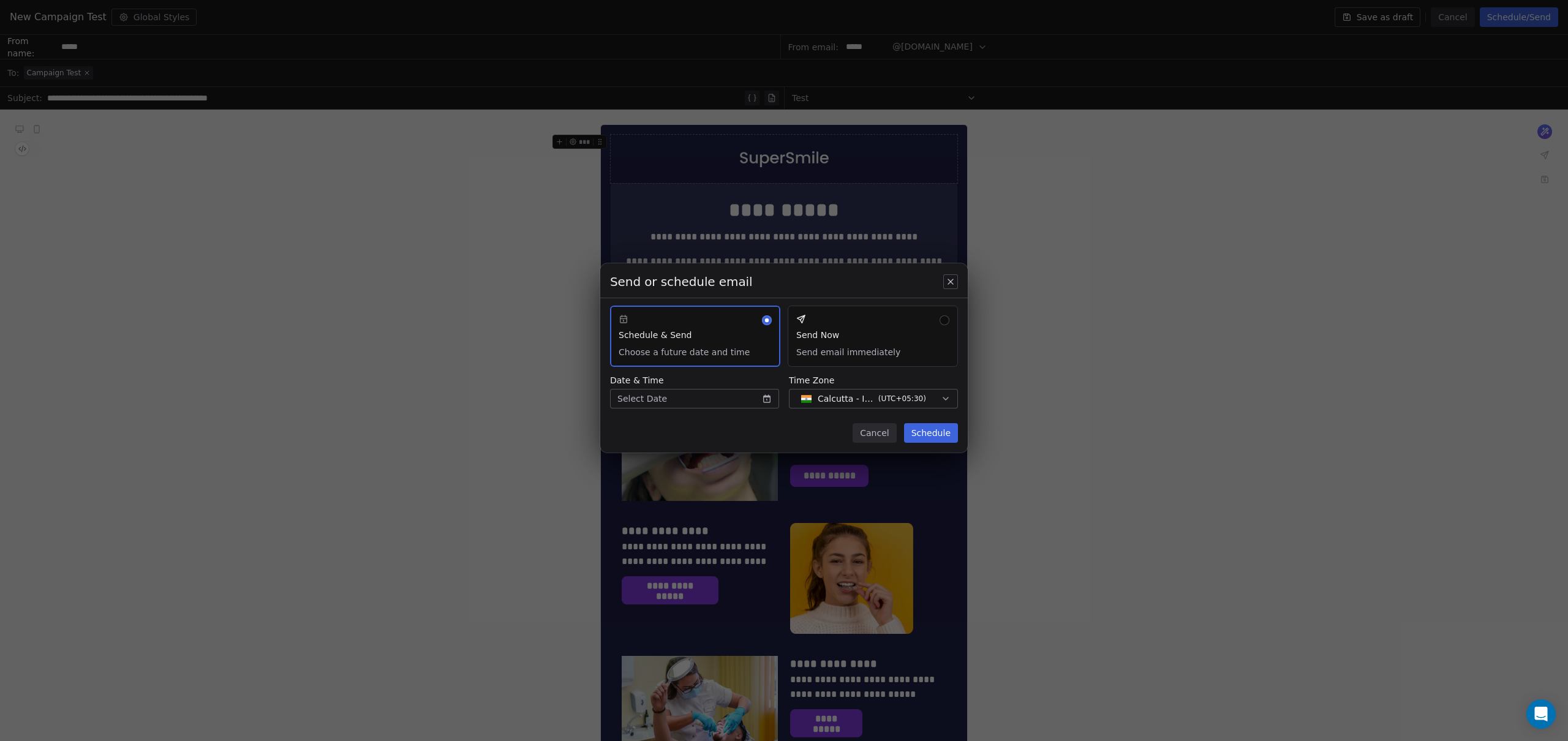
click at [895, 334] on button "Send Now Send email immediately" at bounding box center [873, 336] width 170 height 61
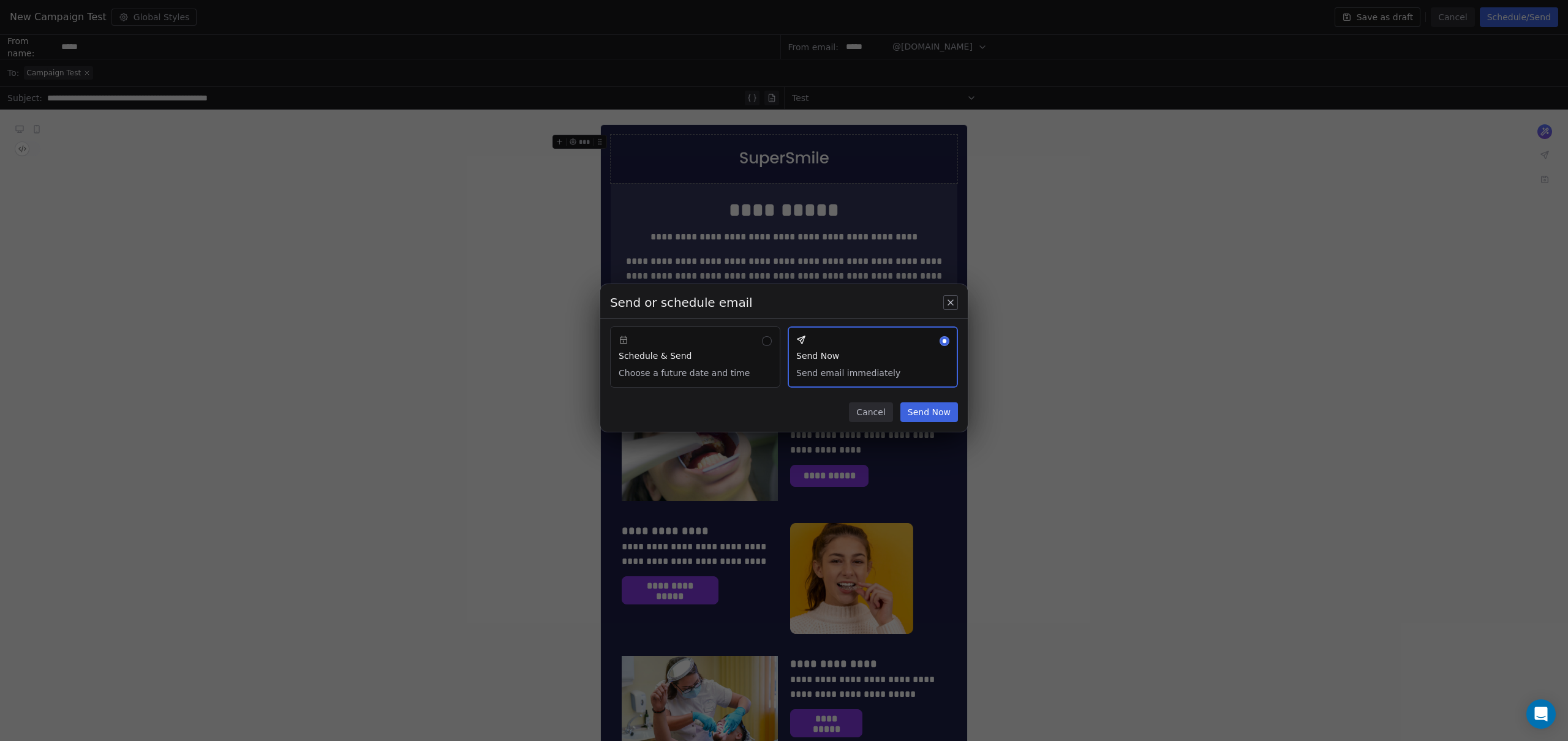
click at [924, 410] on button "Send Now" at bounding box center [929, 412] width 58 height 20
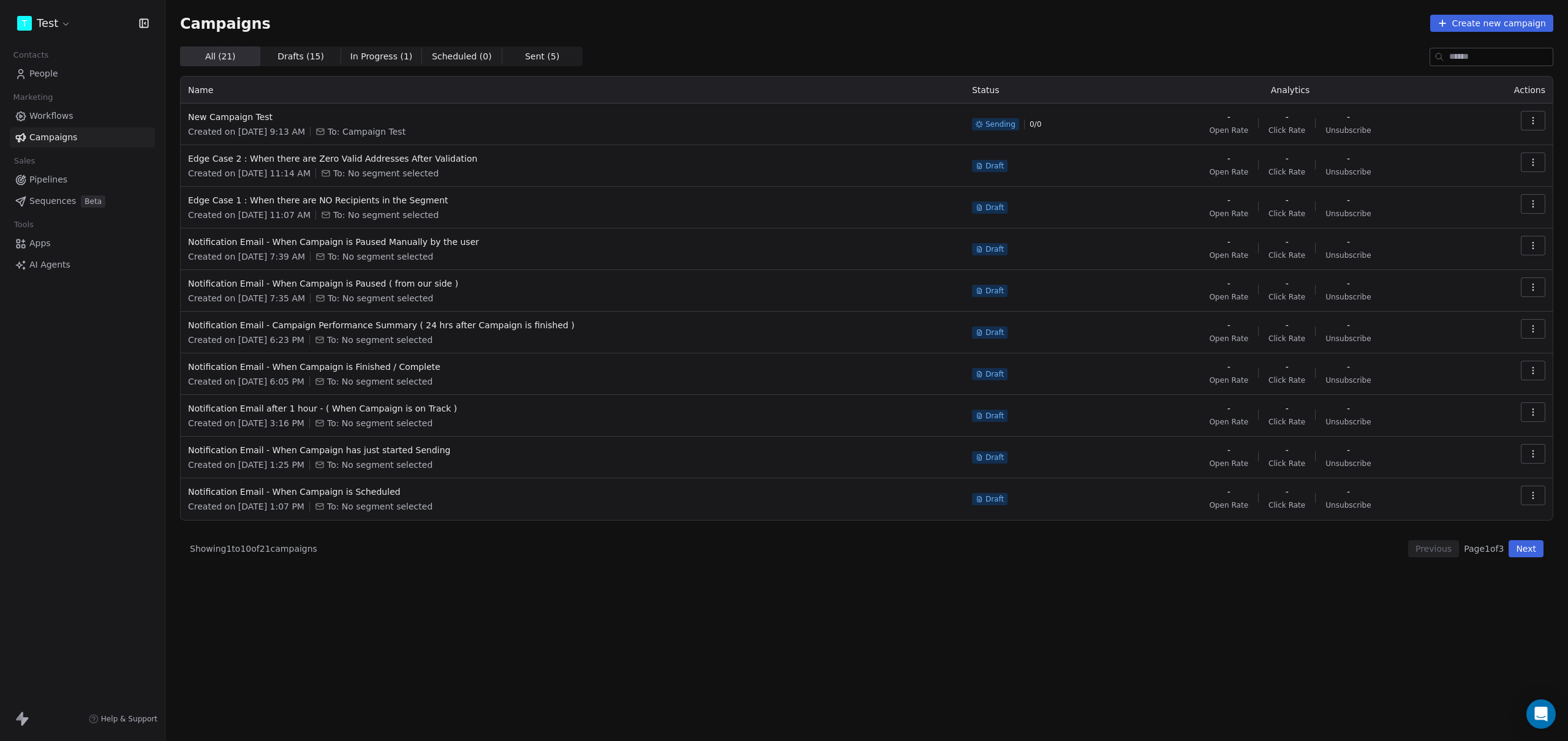
click at [740, 615] on div "All ( 21 ) All ( 21 ) Drafts ( 15 ) Drafts ( 15 ) In Progress ( 1 ) In Progress…" at bounding box center [866, 340] width 1373 height 586
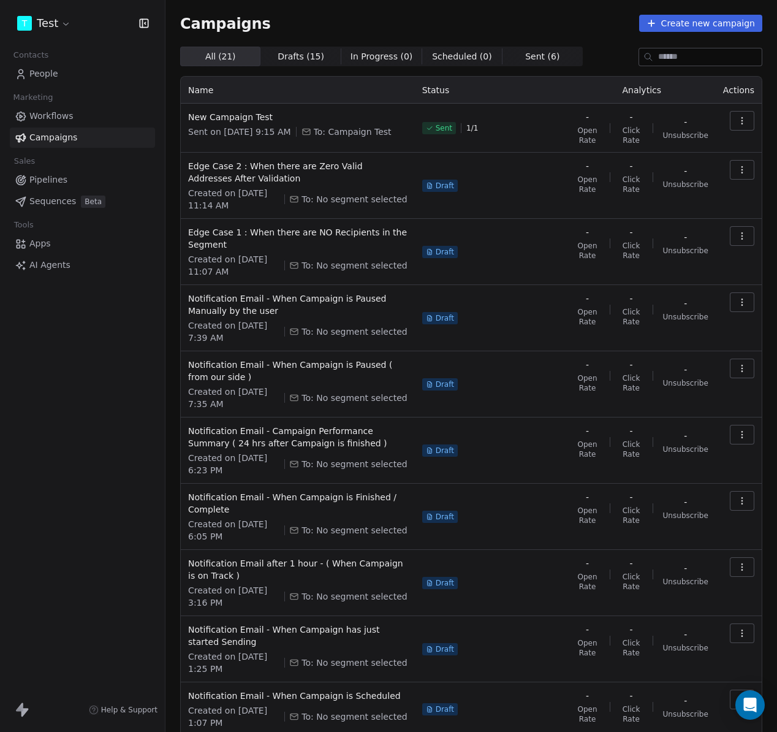
click at [730, 120] on button "button" at bounding box center [742, 121] width 25 height 20
click at [582, 21] on html "T Test Contacts People Marketing Workflows Campaigns Sales Pipelines Sequences …" at bounding box center [388, 366] width 777 height 732
click at [53, 18] on html "T Test Contacts People Marketing Workflows Campaigns Sales Pipelines Sequences …" at bounding box center [388, 366] width 777 height 732
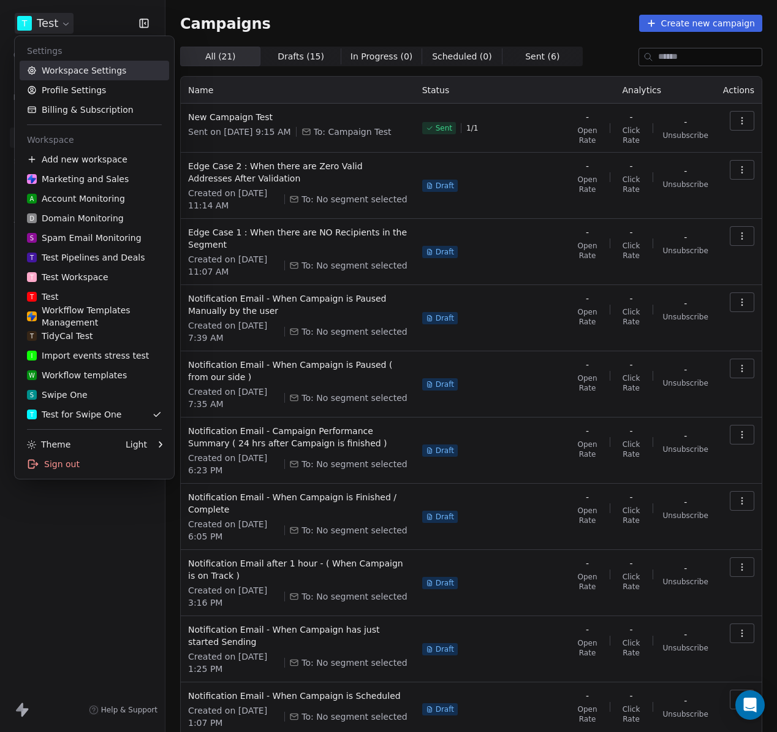
click at [59, 64] on link "Workspace Settings" at bounding box center [95, 71] width 150 height 20
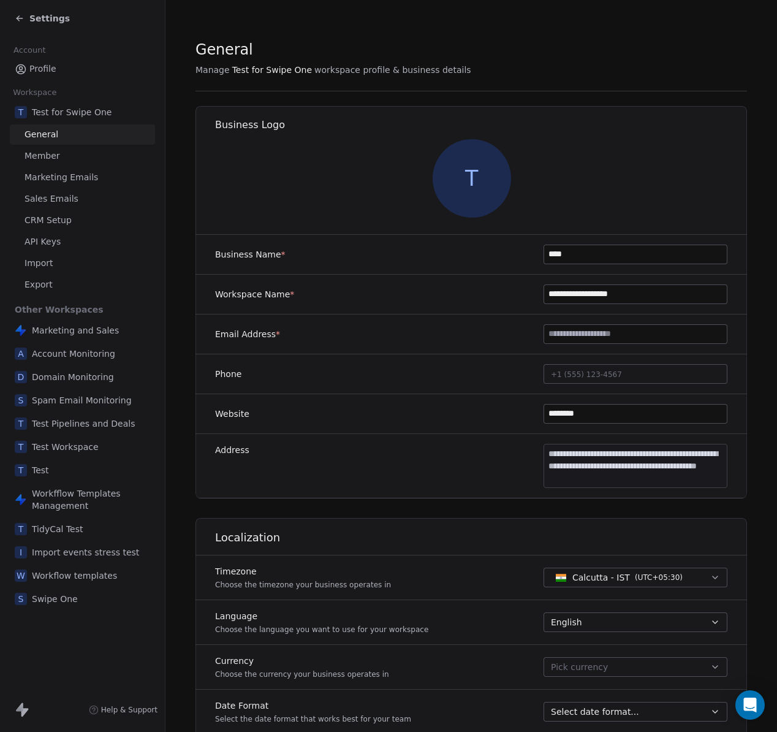
click at [67, 179] on span "Marketing Emails" at bounding box center [62, 177] width 74 height 13
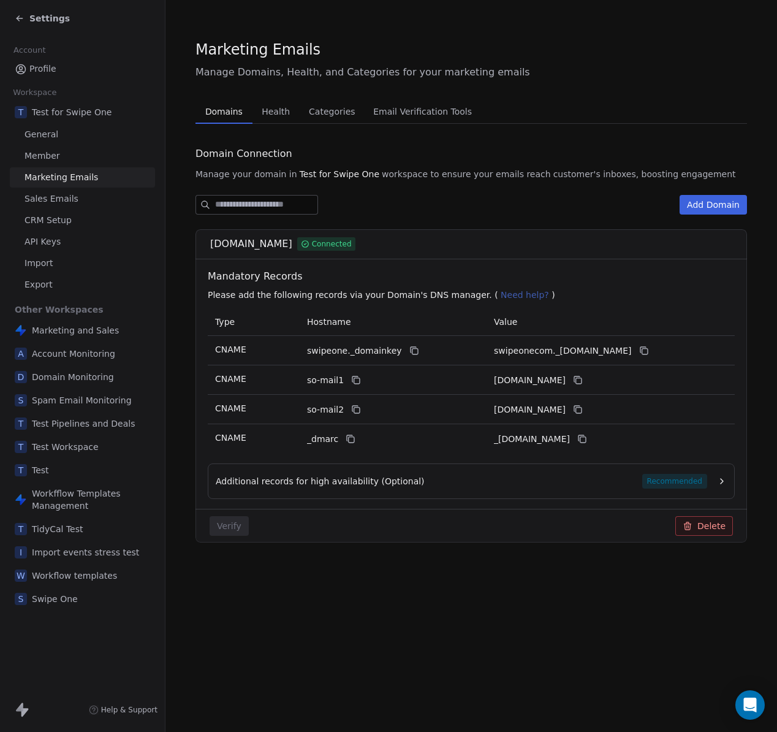
click at [389, 109] on span "Email Verification Tools" at bounding box center [423, 111] width 109 height 17
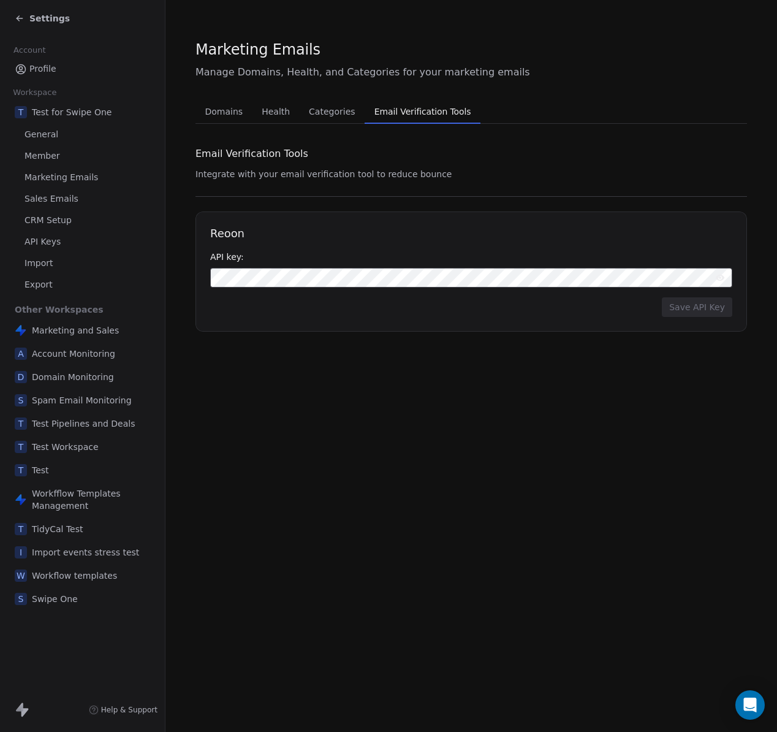
click at [17, 17] on icon at bounding box center [20, 18] width 10 height 10
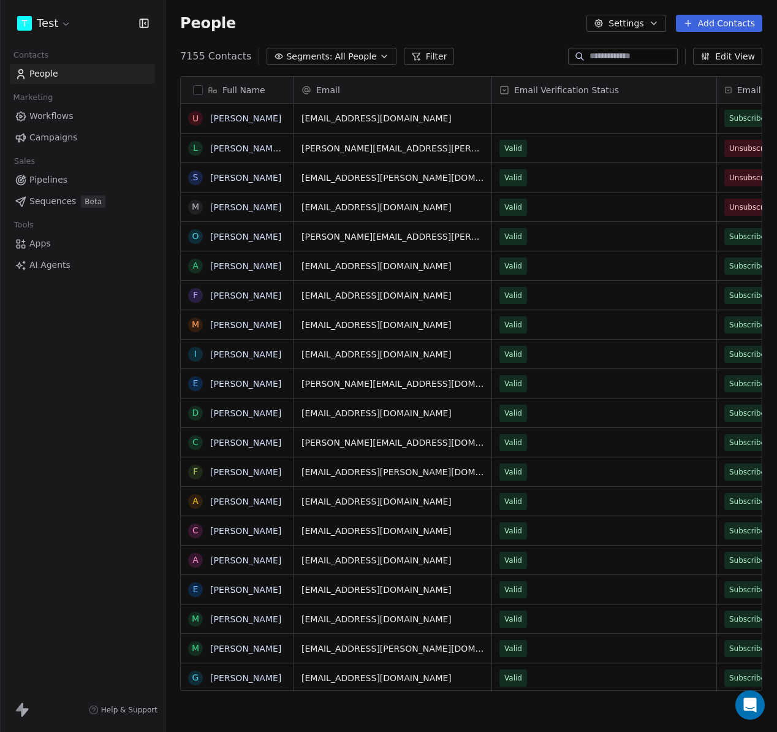
scroll to position [635, 603]
click at [49, 24] on html "T Test Contacts People Marketing Workflows Campaigns Sales Pipelines Sequences …" at bounding box center [388, 366] width 777 height 732
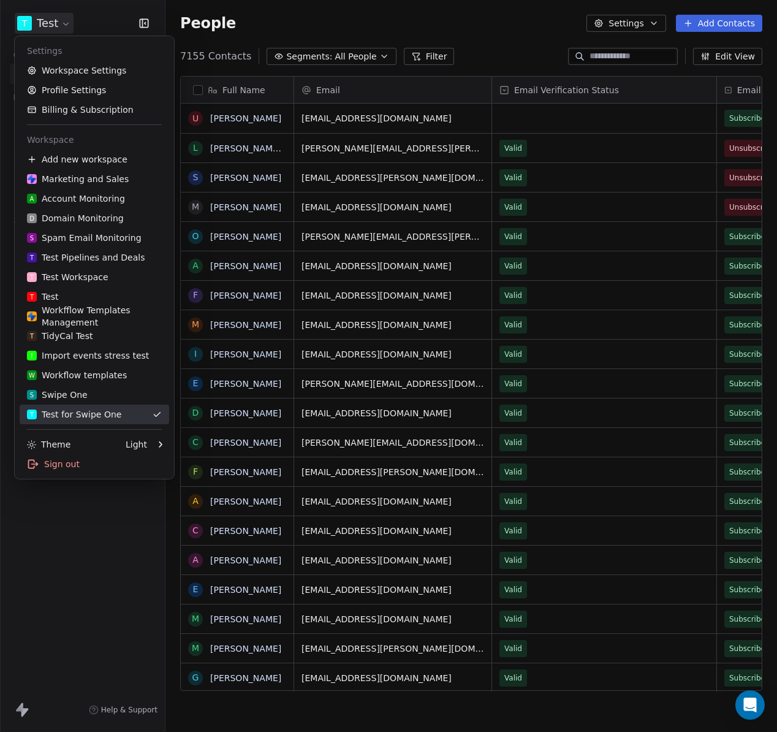
click at [67, 410] on div "T Test for Swipe One" at bounding box center [74, 414] width 94 height 12
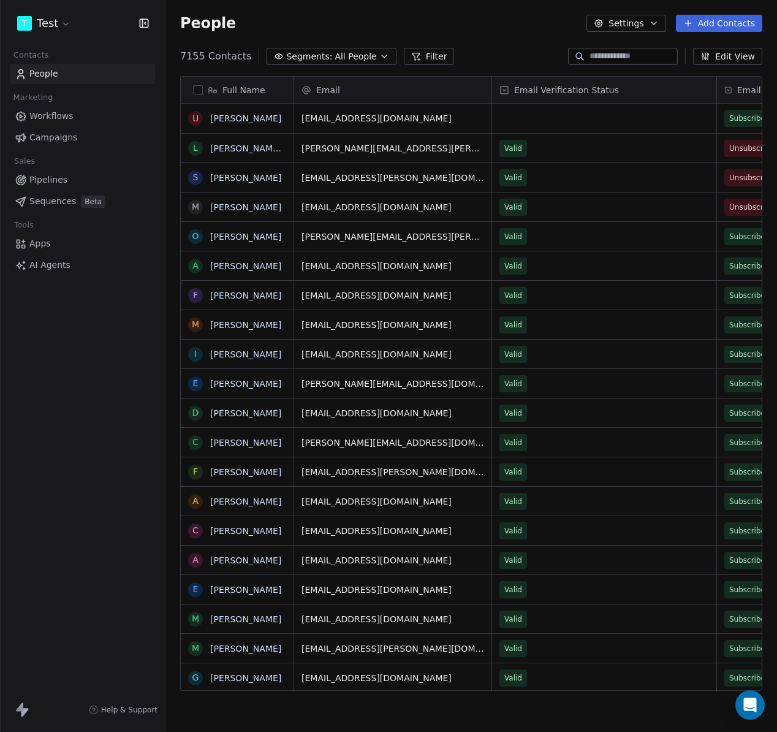
click at [56, 131] on span "Campaigns" at bounding box center [53, 137] width 48 height 13
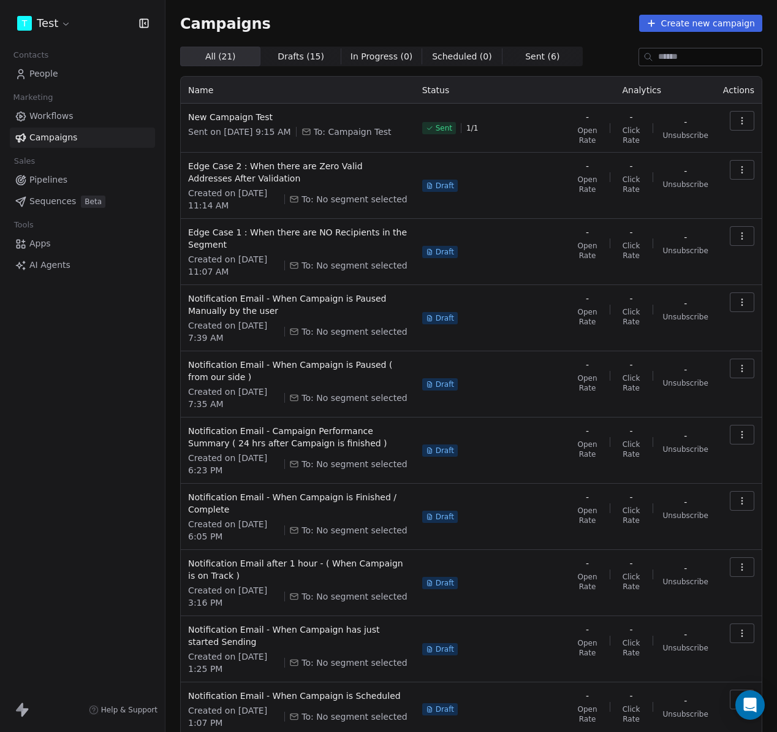
click at [738, 121] on icon "button" at bounding box center [743, 121] width 10 height 10
click at [671, 226] on span "Duplicate" at bounding box center [659, 227] width 47 height 15
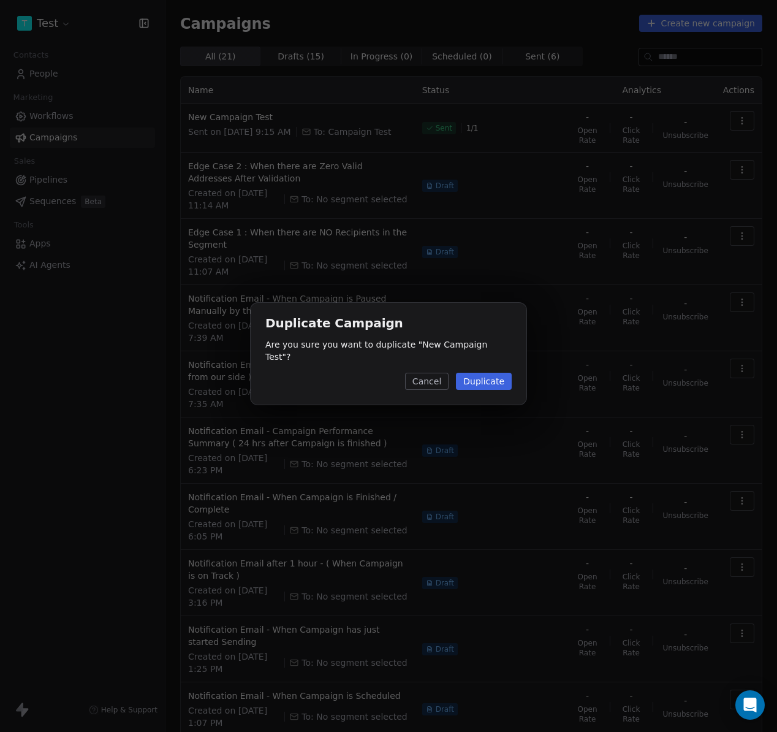
click at [480, 377] on button "Duplicate" at bounding box center [484, 381] width 56 height 17
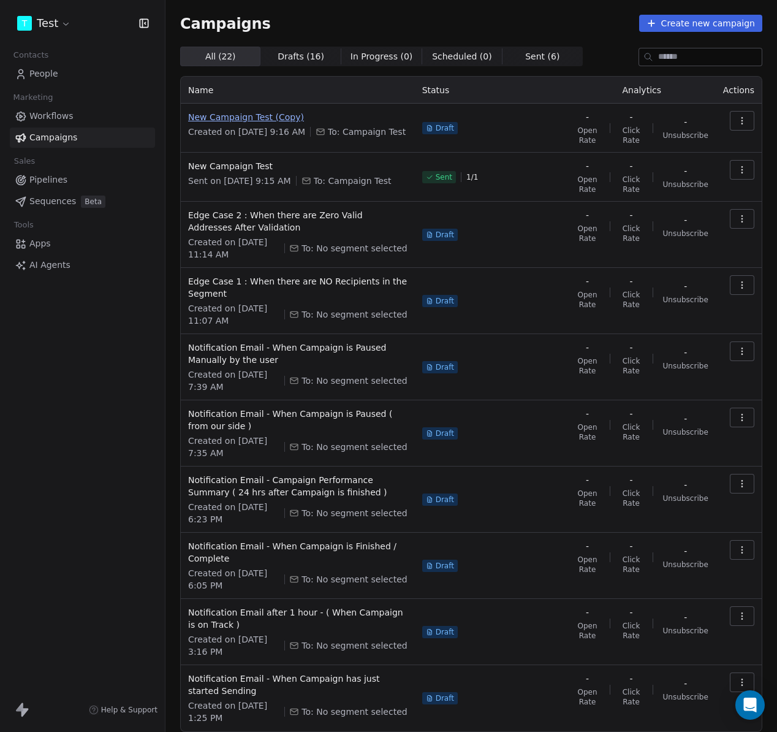
click at [271, 120] on span "New Campaign Test (Copy)" at bounding box center [298, 117] width 220 height 12
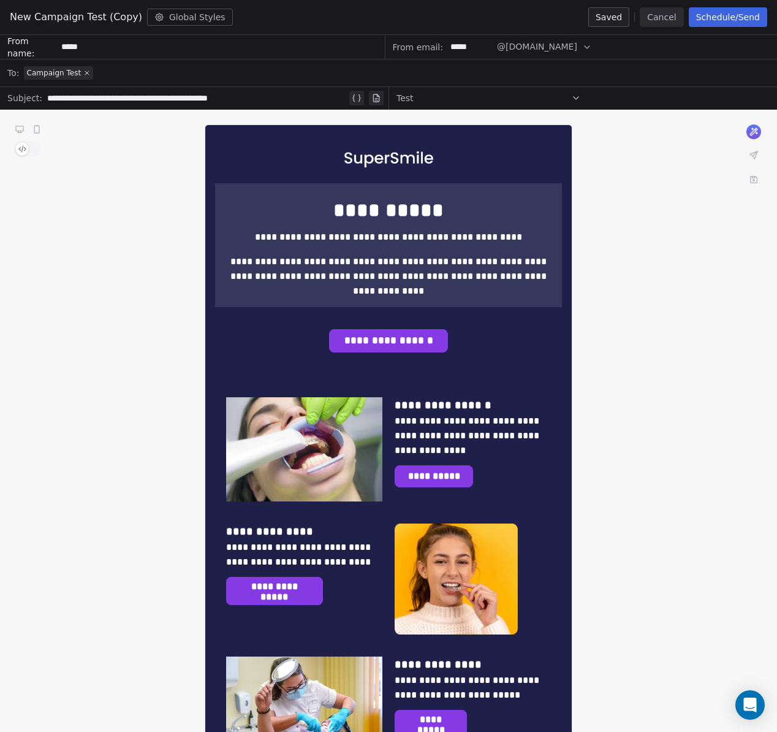
click at [714, 20] on button "Schedule/Send" at bounding box center [728, 17] width 78 height 20
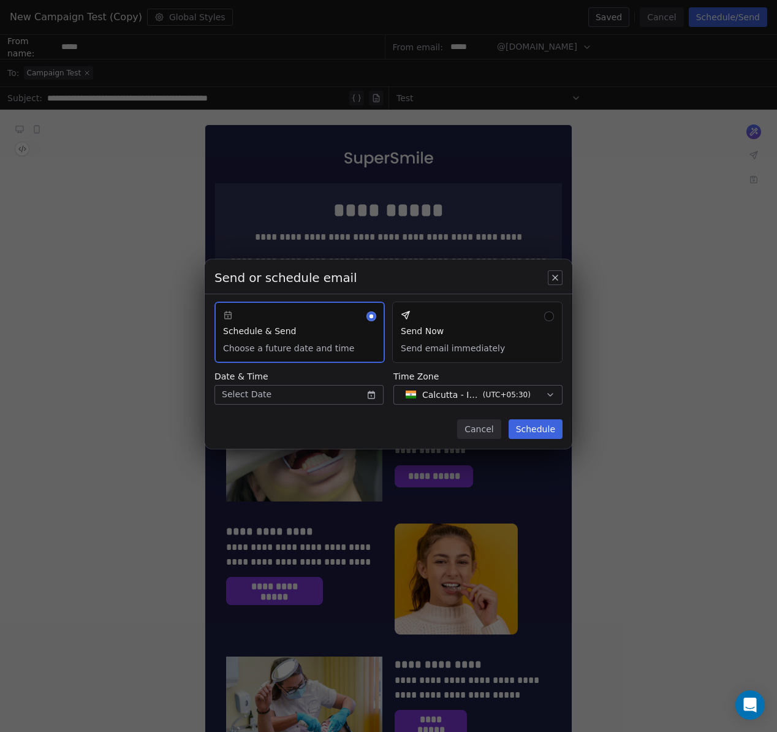
click at [441, 329] on button "Send Now Send email immediately" at bounding box center [477, 332] width 170 height 61
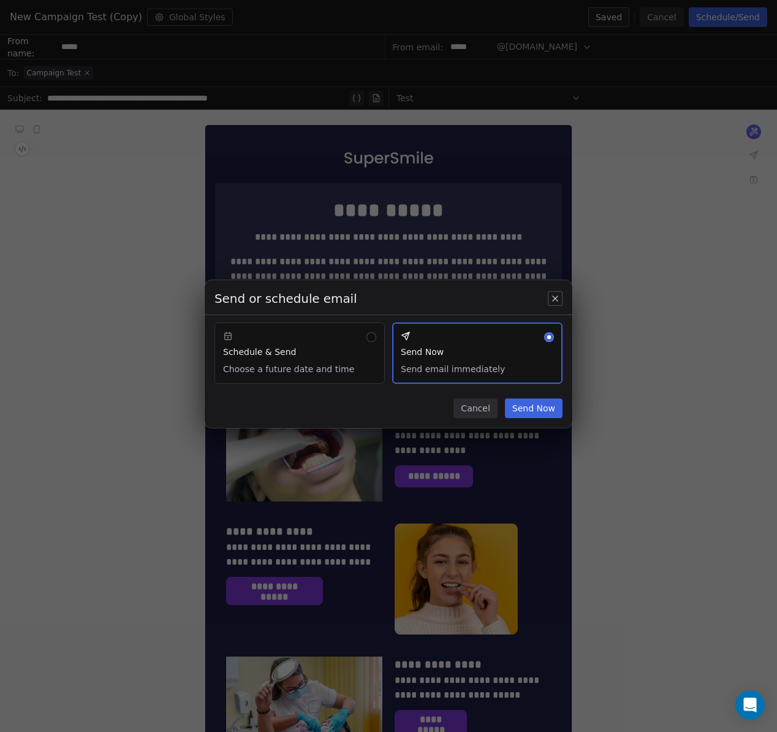
click at [538, 412] on button "Send Now" at bounding box center [534, 409] width 58 height 20
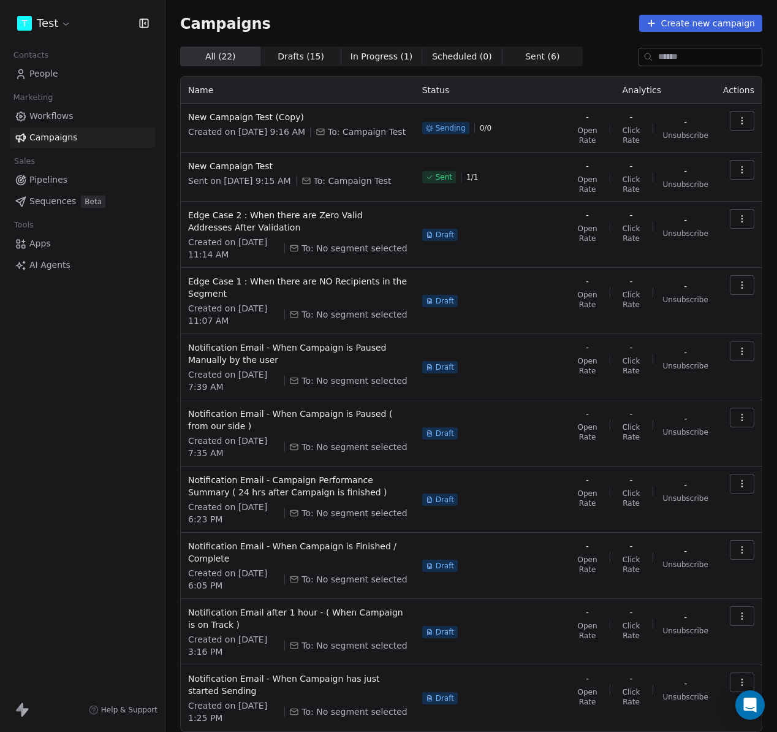
click at [51, 72] on span "People" at bounding box center [43, 73] width 29 height 13
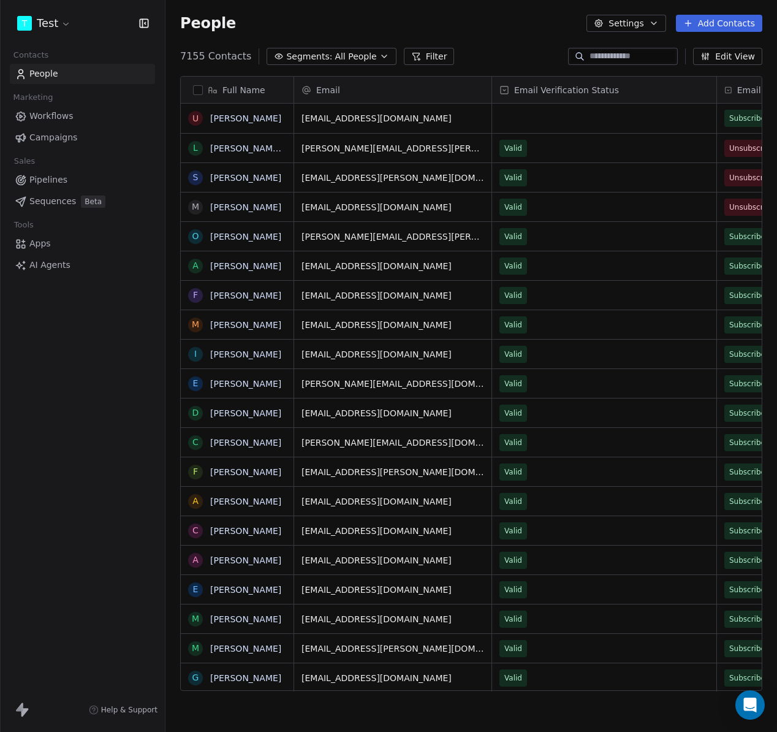
click at [41, 132] on span "Campaigns" at bounding box center [53, 137] width 48 height 13
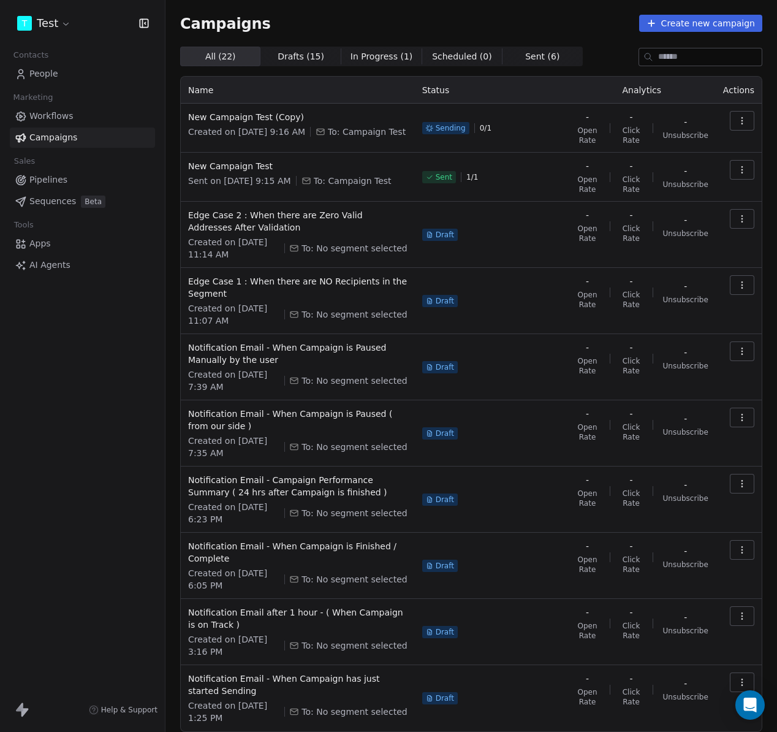
click at [579, 51] on div "All ( 22 ) All ( 22 ) Drafts ( 15 ) Drafts ( 15 ) In Progress ( 1 ) In Progress…" at bounding box center [471, 57] width 582 height 20
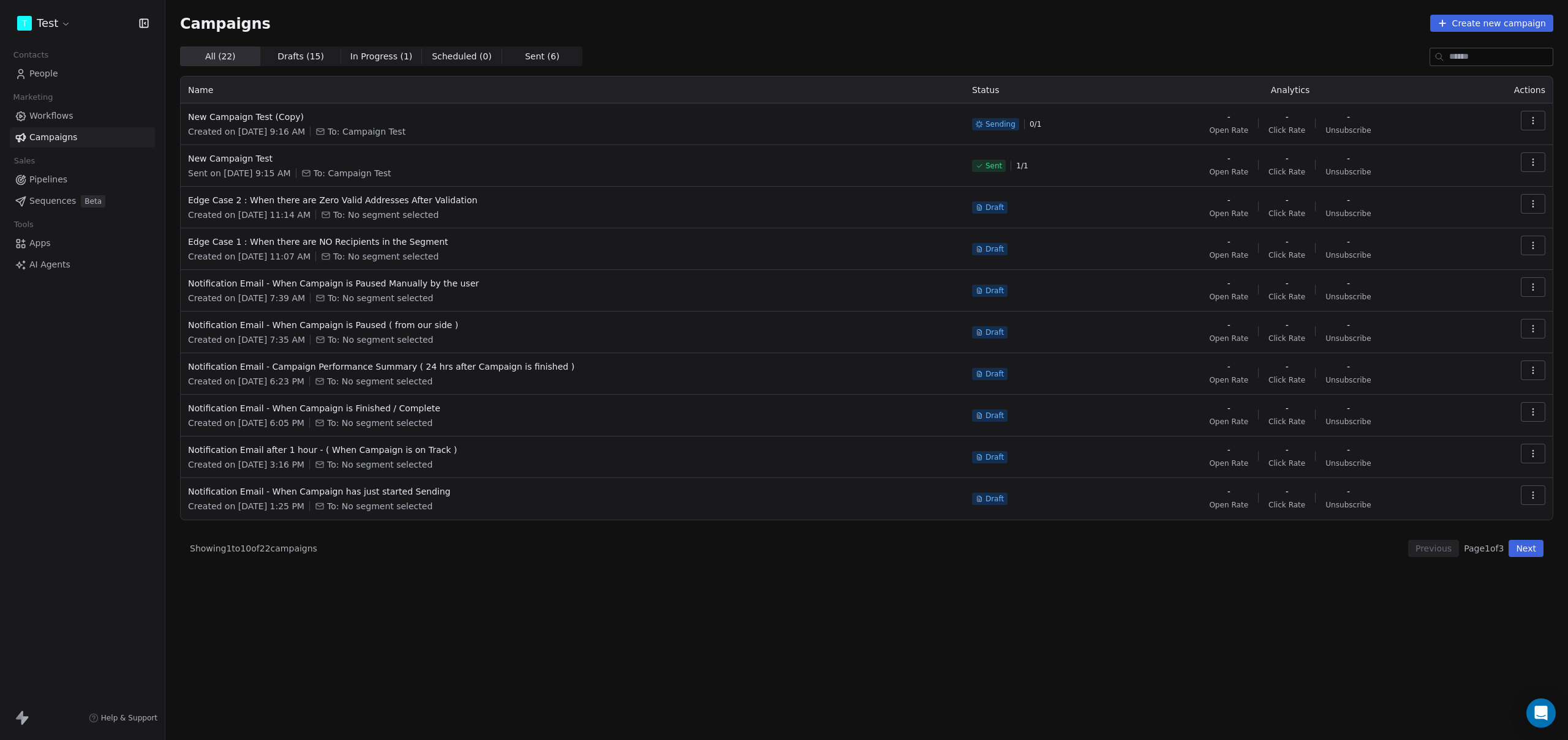
click at [776, 671] on div "Campaigns Create new campaign All ( 22 ) All ( 22 ) Drafts ( 15 ) Drafts ( 15 )…" at bounding box center [867, 370] width 1402 height 740
click at [38, 139] on span "Campaigns" at bounding box center [53, 137] width 48 height 13
click at [45, 22] on html "T Test Contacts People Marketing Workflows Campaigns Sales Pipelines Sequences …" at bounding box center [784, 370] width 1568 height 740
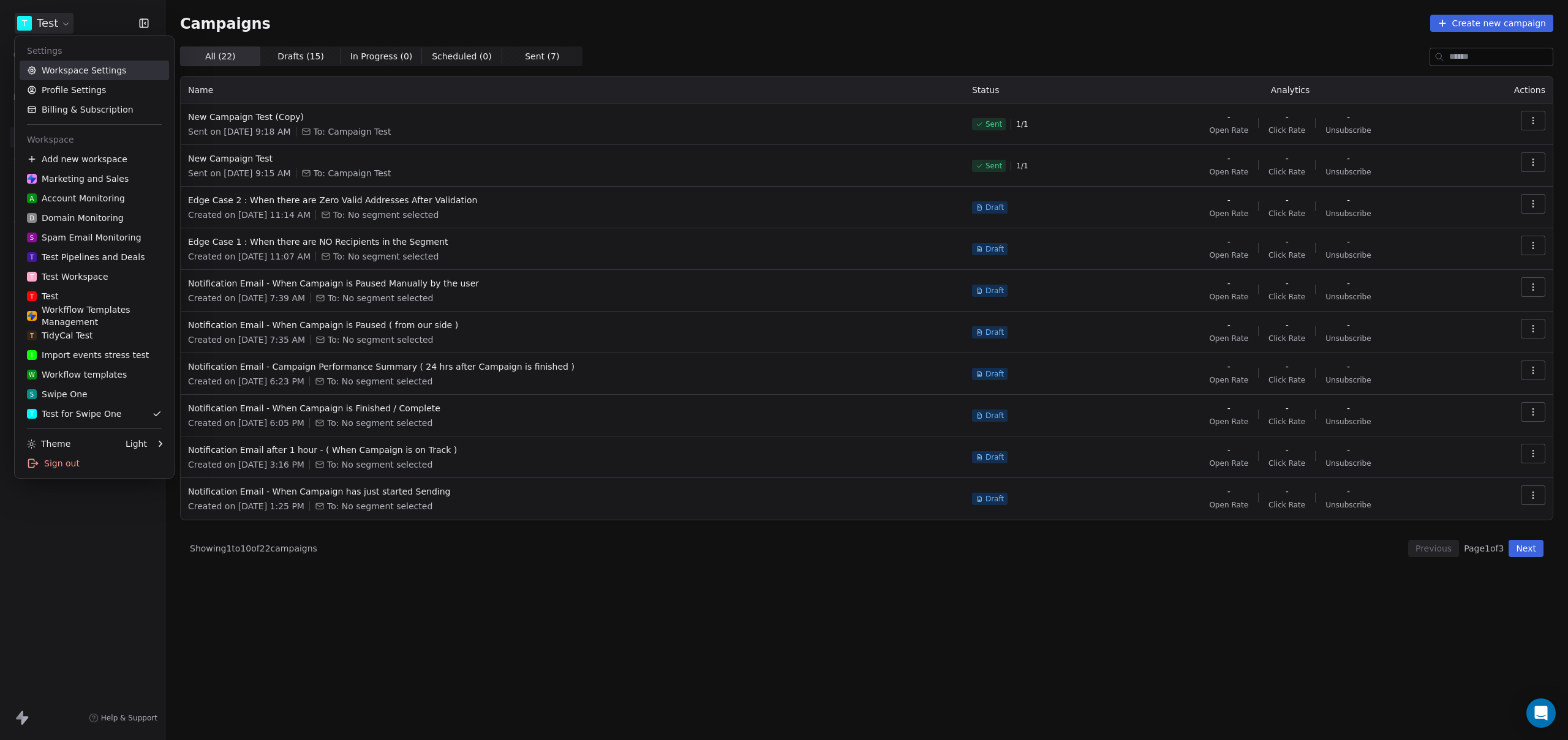
click at [71, 61] on link "Workspace Settings" at bounding box center [95, 71] width 150 height 20
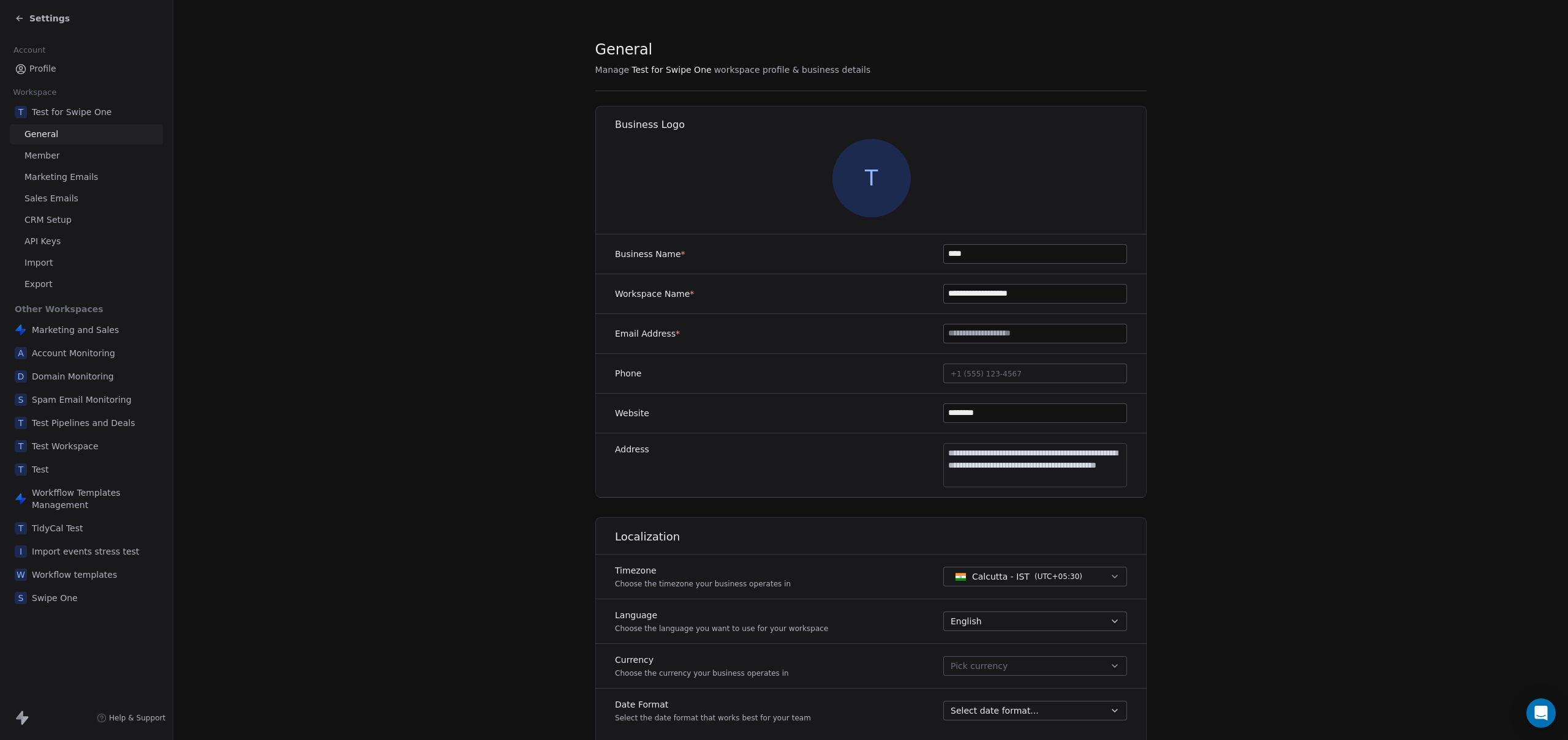
click at [67, 177] on span "Marketing Emails" at bounding box center [62, 177] width 74 height 13
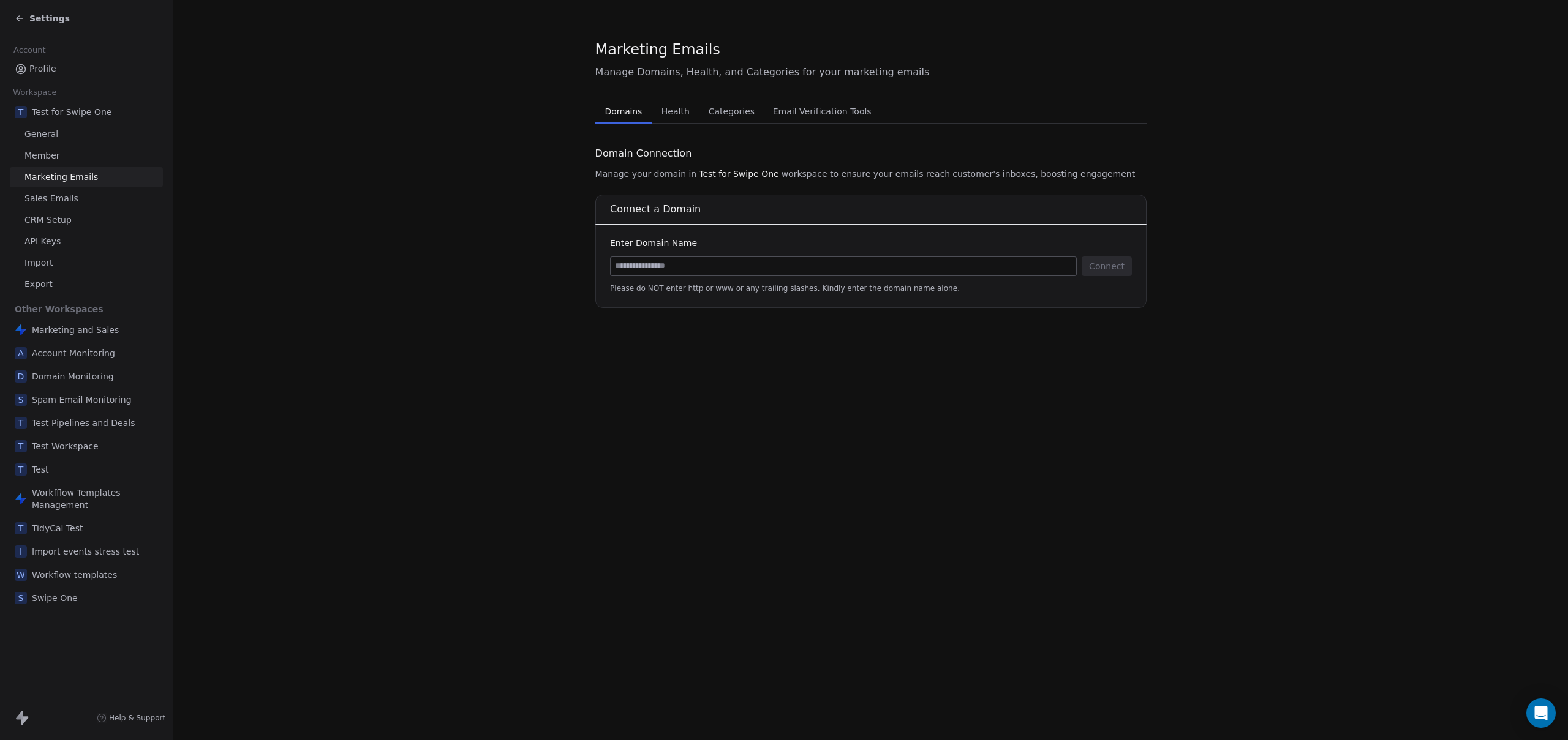
click at [459, 262] on section "Marketing Emails Manage Domains, Health, and Categories for your marketing emai…" at bounding box center [871, 174] width 1394 height 348
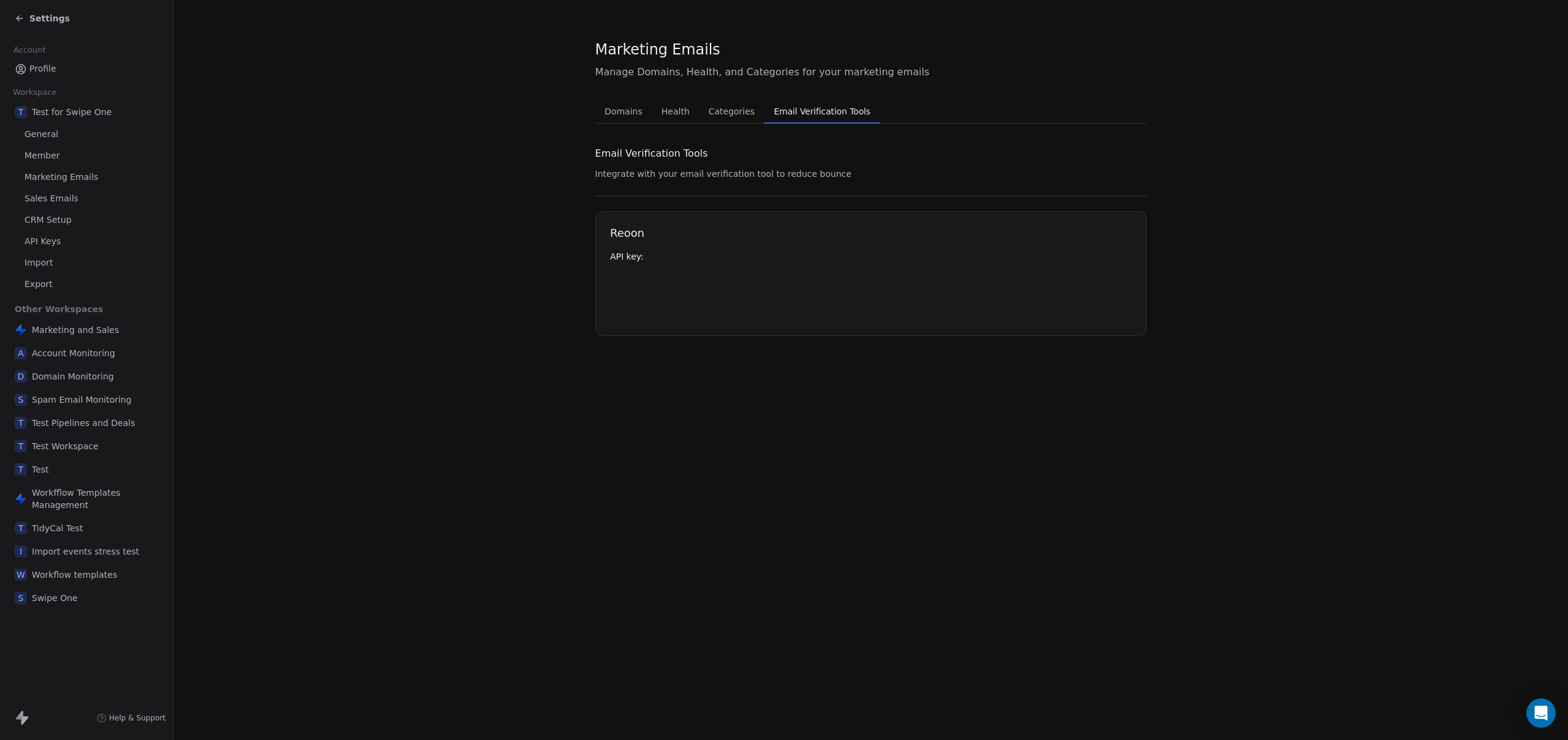
click at [776, 109] on span "Email Verification Tools" at bounding box center [822, 111] width 107 height 17
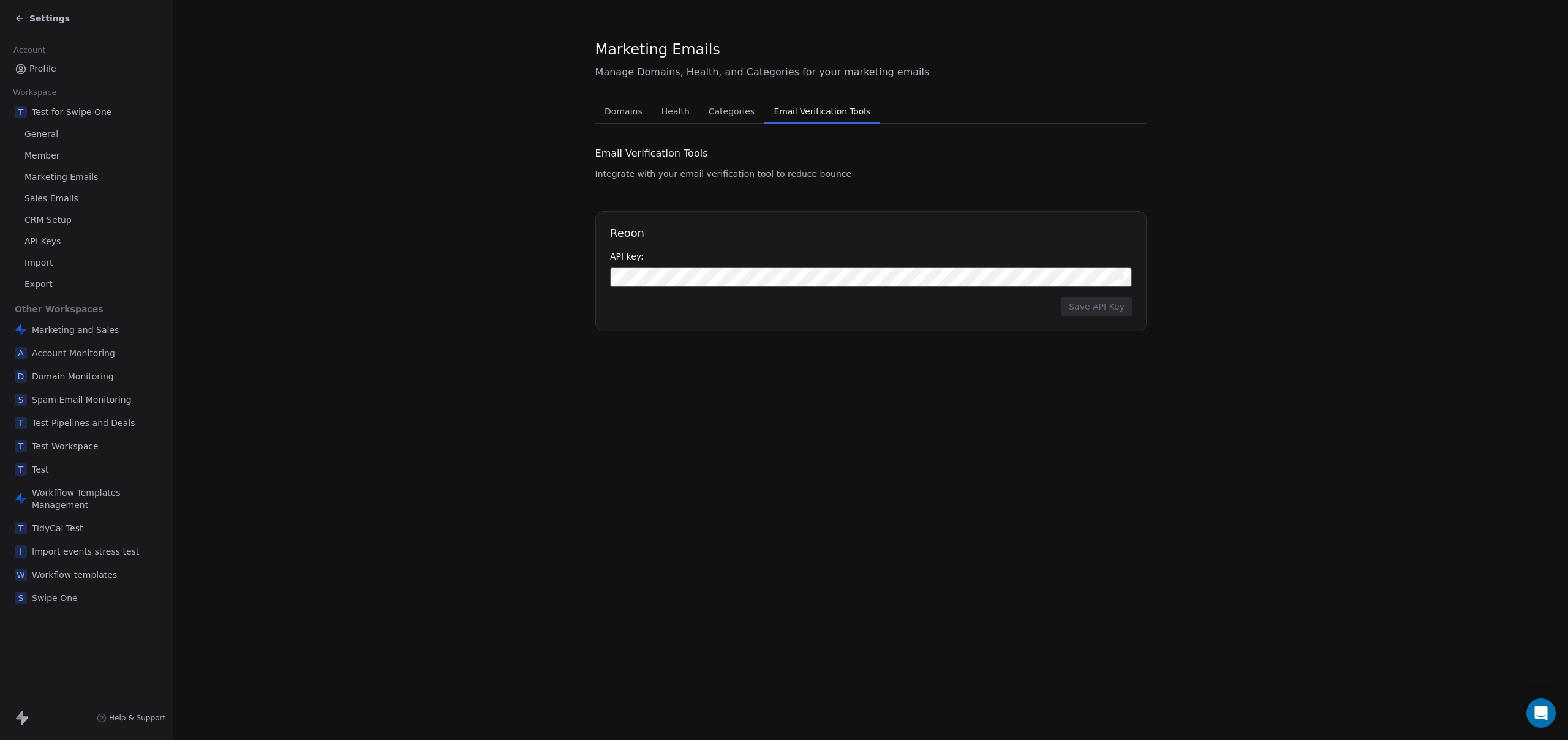
click at [653, 473] on div "Marketing Emails Manage Domains, Health, and Categories for your marketing emai…" at bounding box center [871, 370] width 1394 height 740
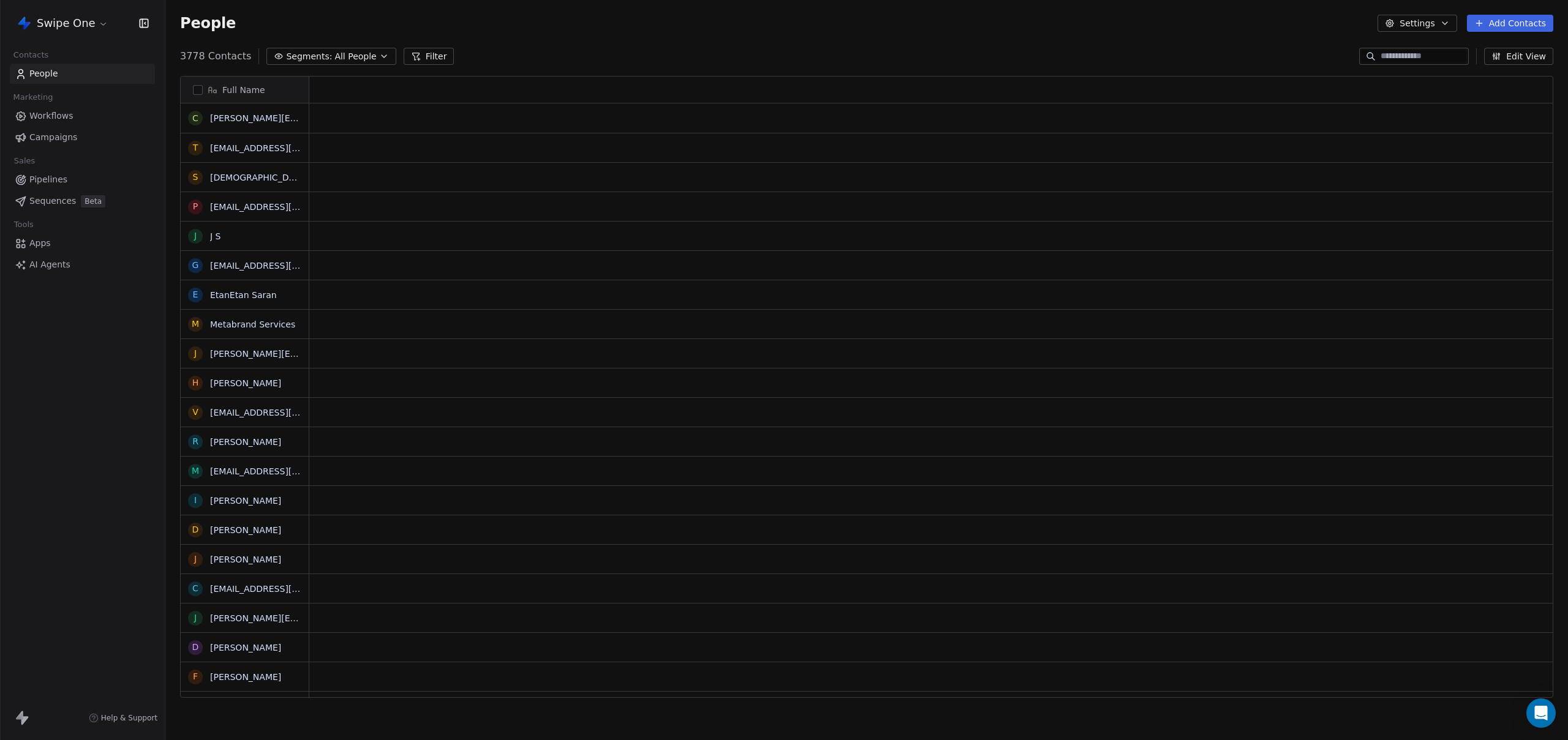
scroll to position [642, 1393]
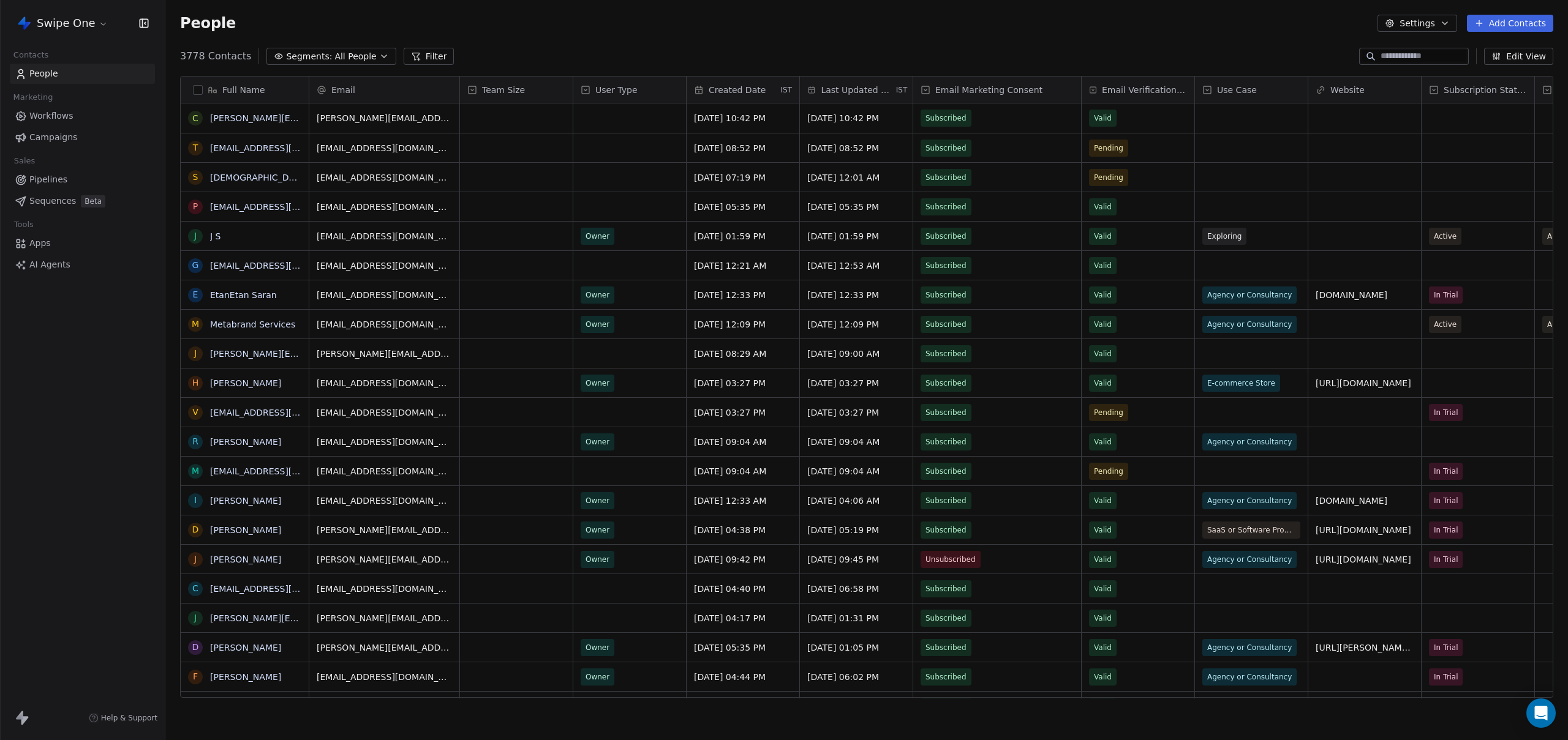
click at [451, 13] on div "People Settings Add Contacts" at bounding box center [867, 23] width 1402 height 47
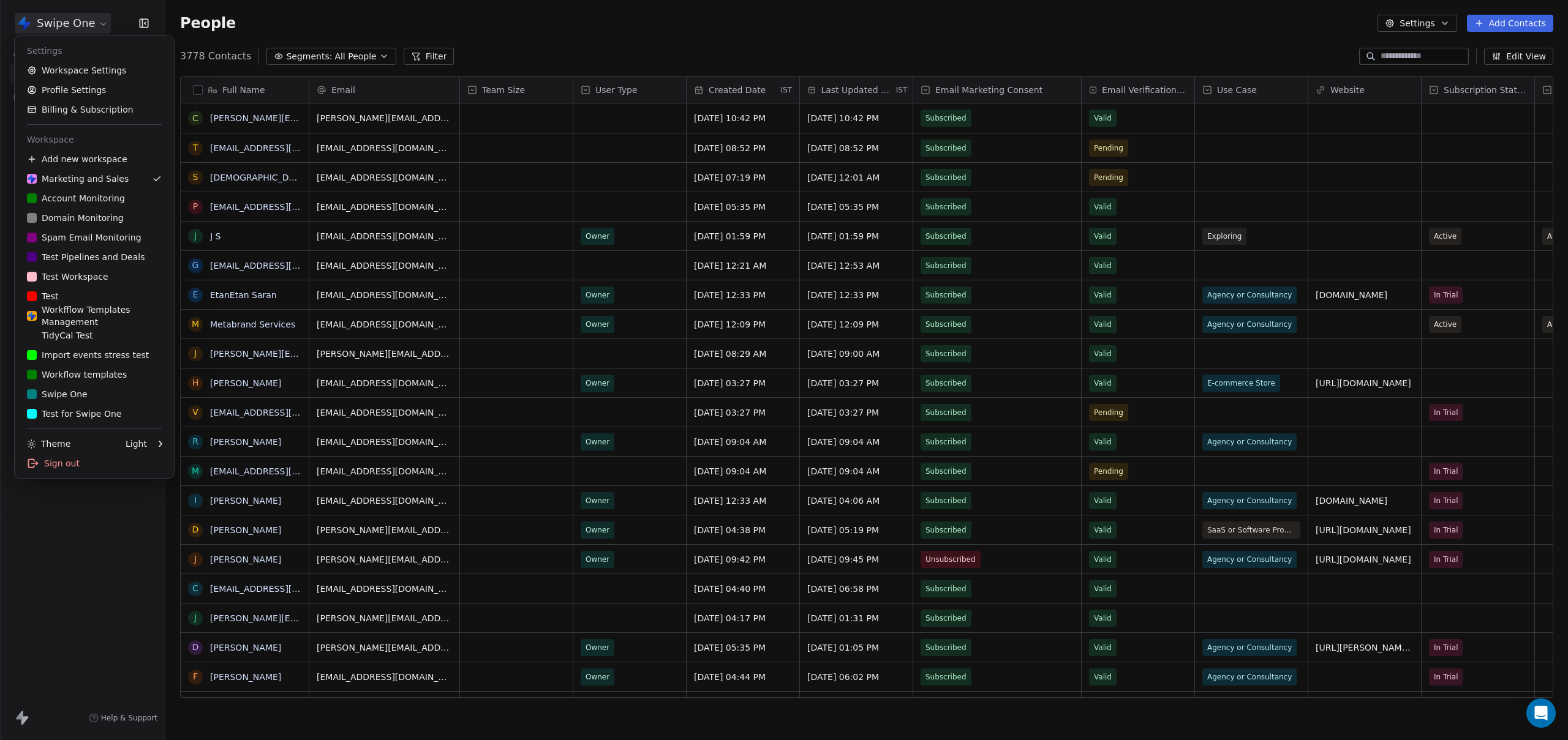
click at [58, 20] on html "Swipe One Contacts People Marketing Workflows Campaigns Sales Pipelines Sequenc…" at bounding box center [784, 370] width 1568 height 740
click at [75, 408] on div "T Test for Swipe One" at bounding box center [74, 413] width 94 height 12
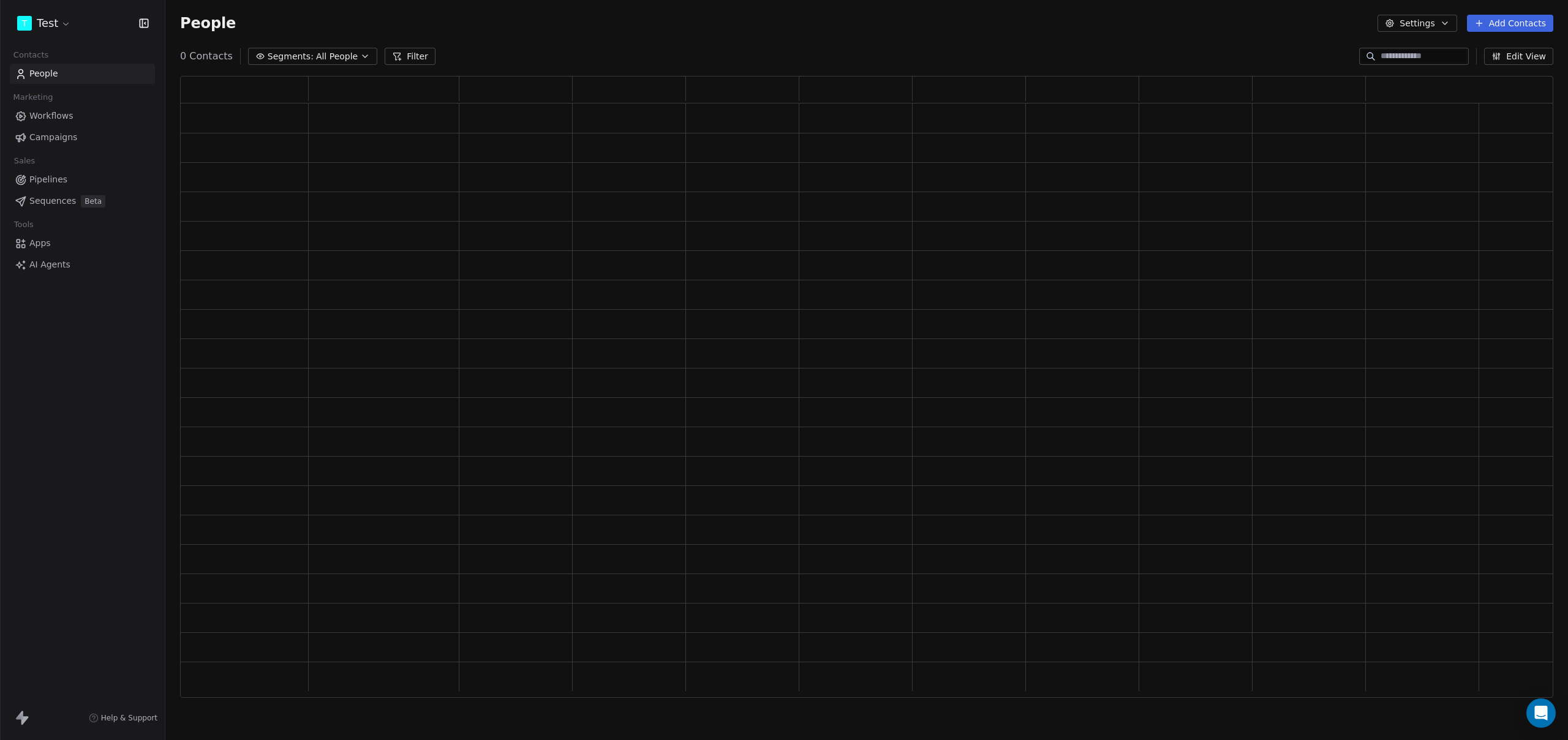
scroll to position [613, 1363]
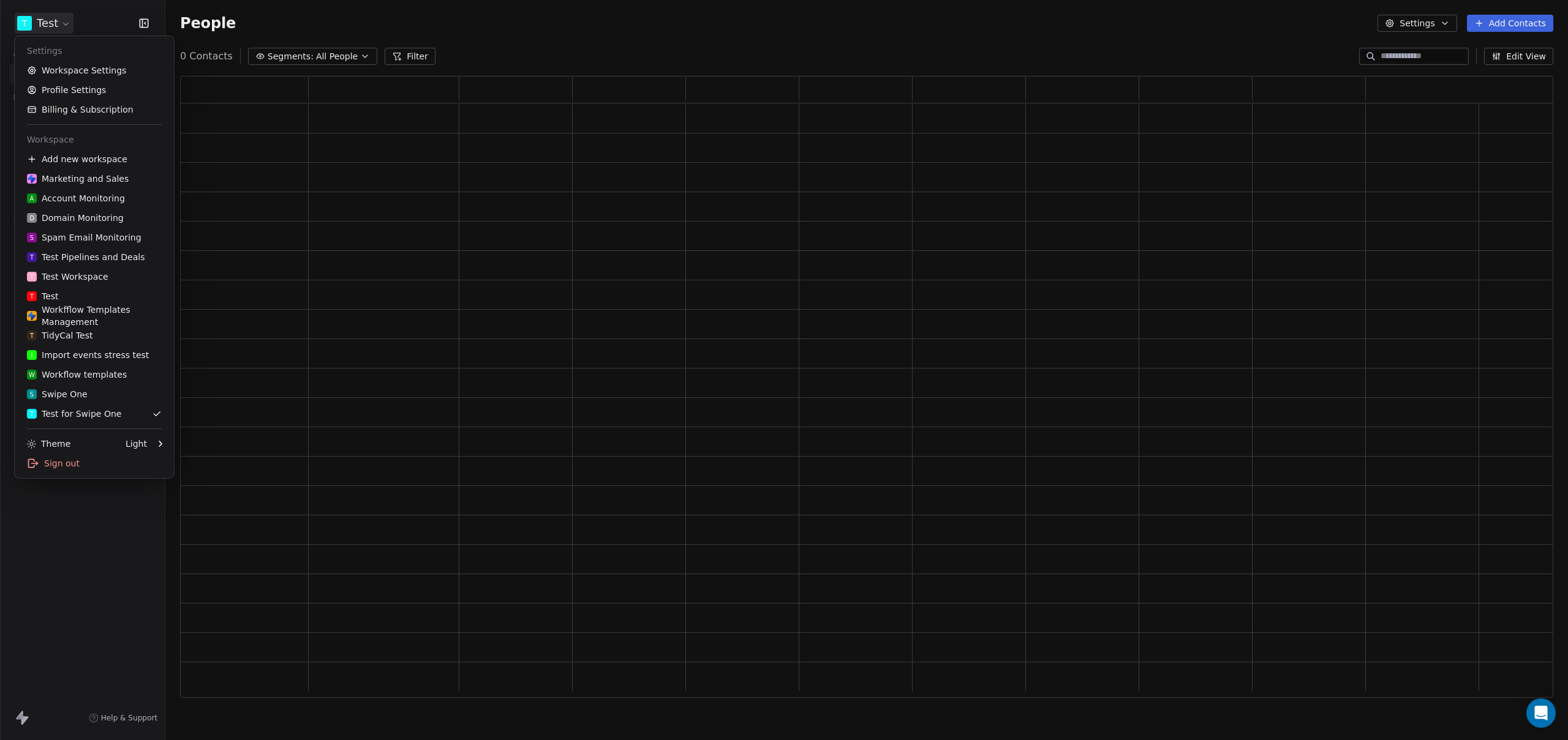
click at [53, 14] on html "T Test Contacts People Marketing Workflows Campaigns Sales Pipelines Sequences …" at bounding box center [784, 370] width 1568 height 740
click at [62, 68] on link "Workspace Settings" at bounding box center [95, 71] width 150 height 20
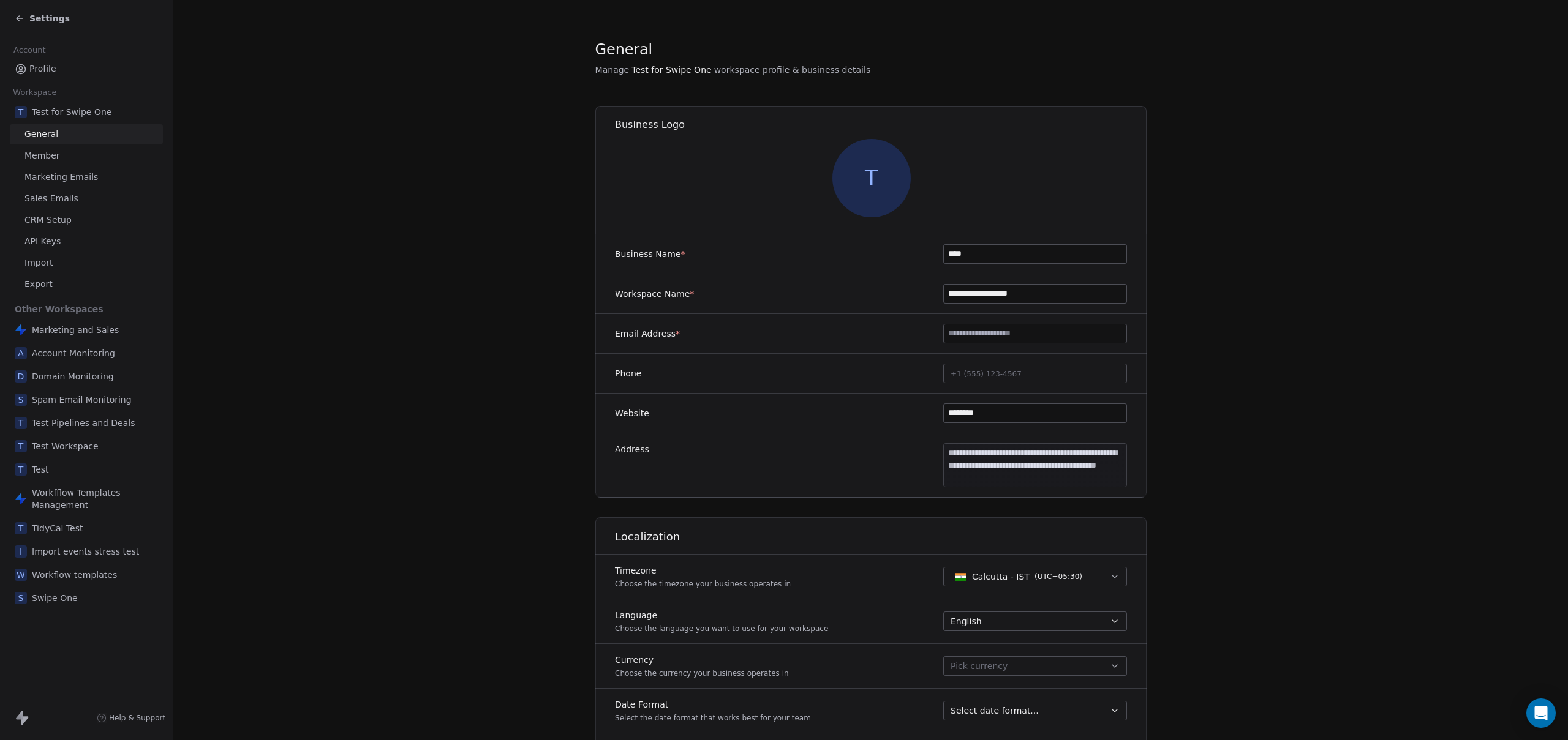
click at [62, 177] on span "Marketing Emails" at bounding box center [62, 177] width 74 height 13
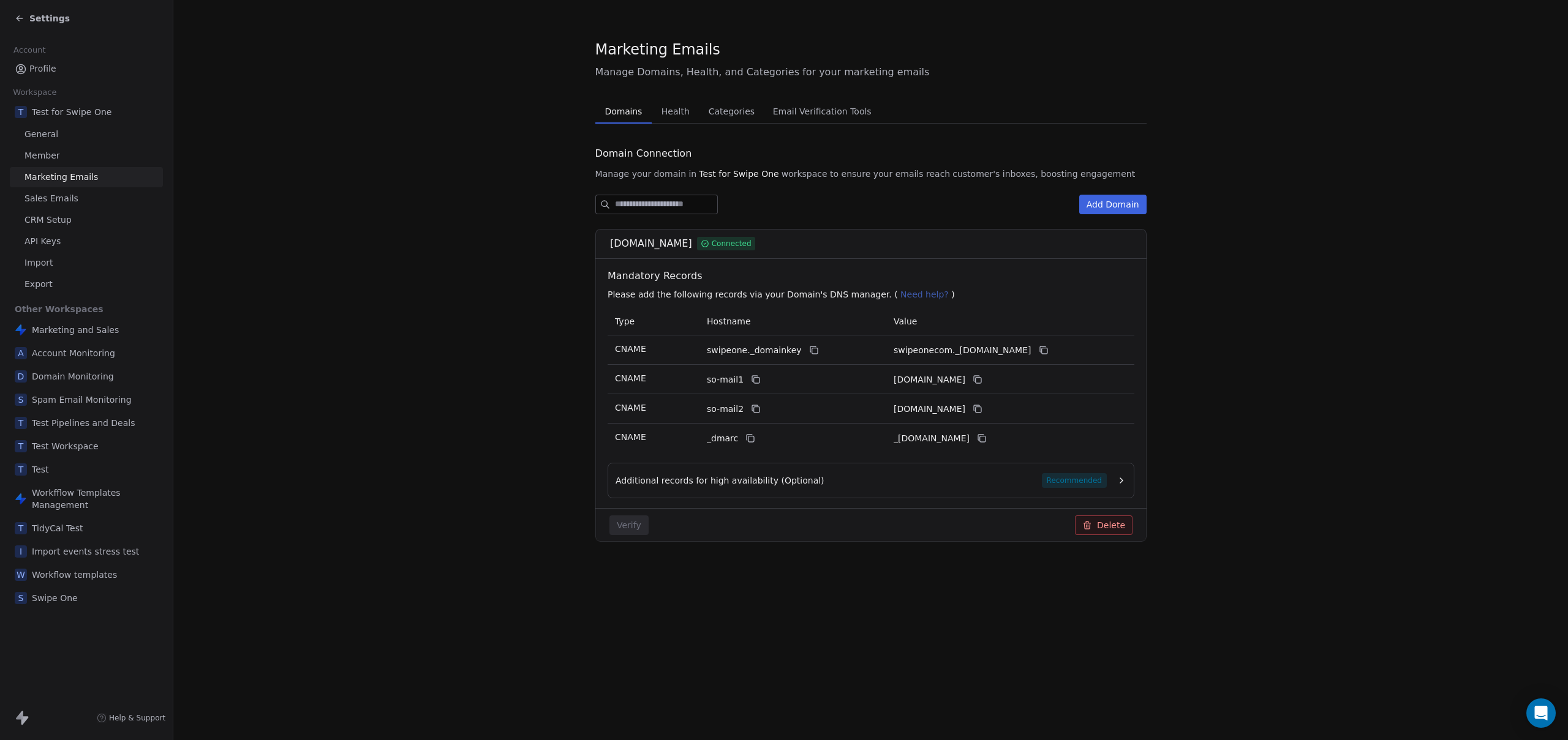
click at [803, 112] on span "Email Verification Tools" at bounding box center [822, 111] width 109 height 17
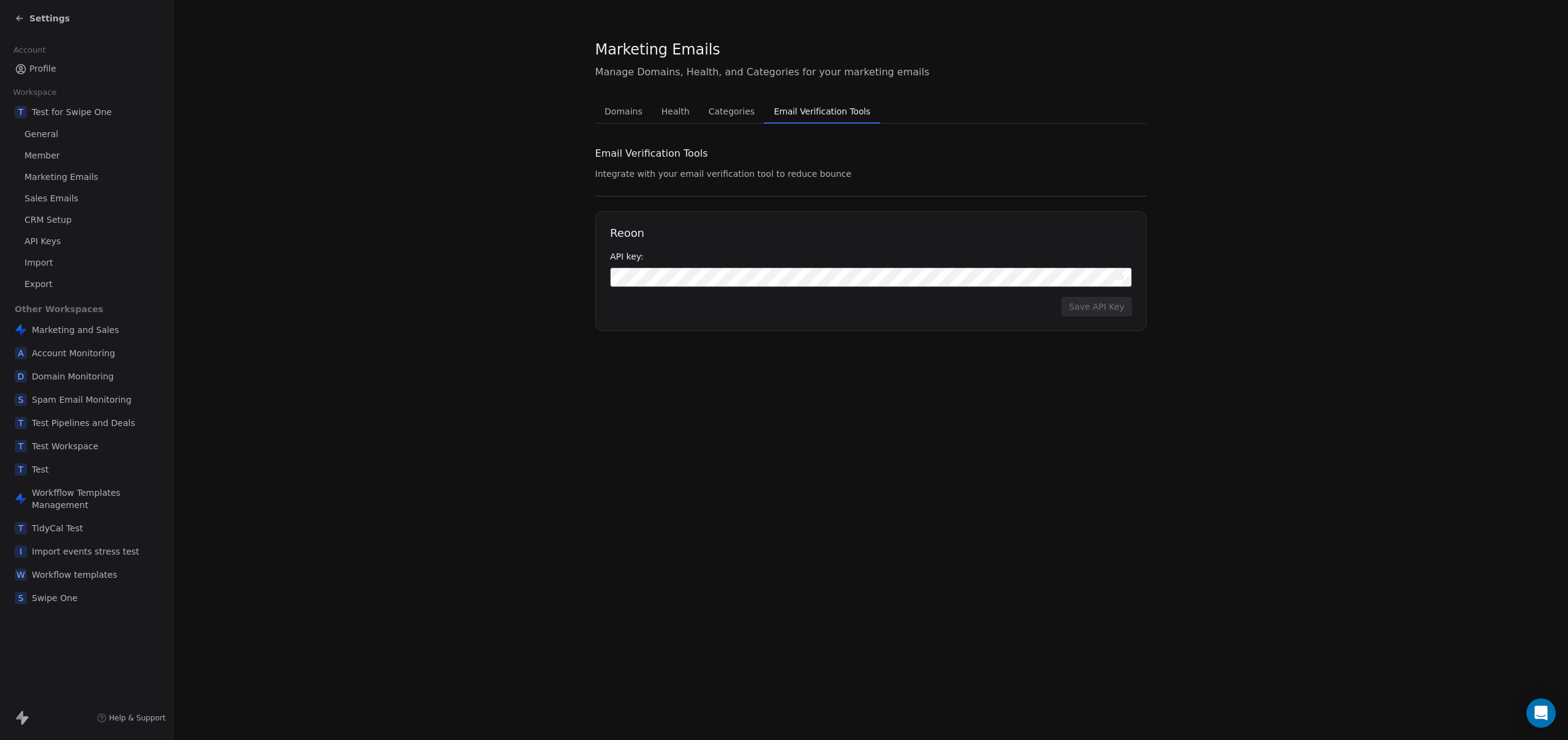
drag, startPoint x: 527, startPoint y: 218, endPoint x: 425, endPoint y: 189, distance: 106.0
click at [526, 218] on section "Marketing Emails Manage Domains, Health, and Categories for your marketing emai…" at bounding box center [871, 185] width 1394 height 370
click at [355, 211] on section "Marketing Emails Manage Domains, Health, and Categories for your marketing emai…" at bounding box center [871, 185] width 1394 height 370
click at [327, 519] on div "Marketing Emails Manage Domains, Health, and Categories for your marketing emai…" at bounding box center [871, 370] width 1394 height 740
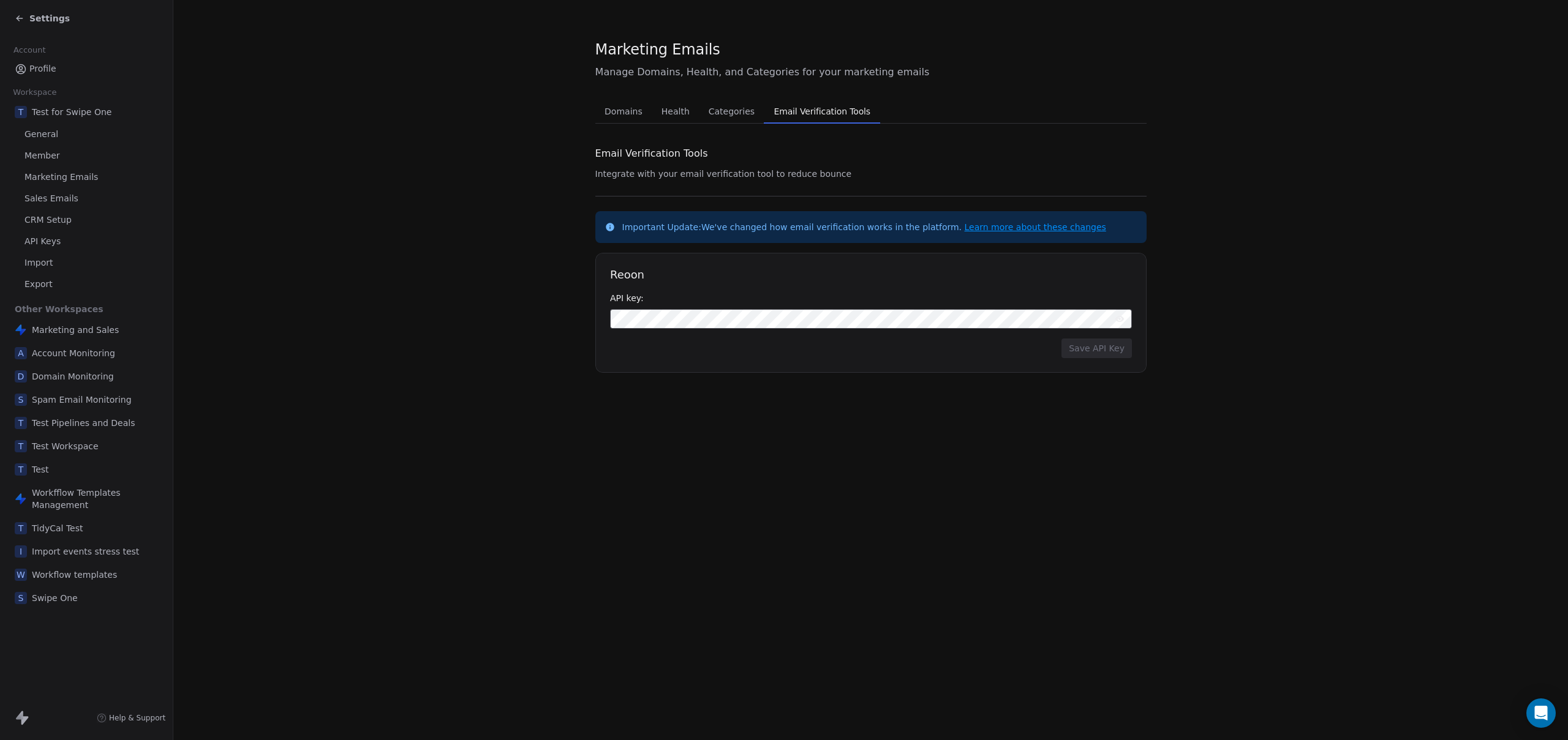
click at [283, 297] on section "Marketing Emails Manage Domains, Health, and Categories for your marketing emai…" at bounding box center [871, 206] width 1394 height 412
click at [392, 283] on section "Marketing Emails Manage Domains, Health, and Categories for your marketing emai…" at bounding box center [871, 206] width 1394 height 412
click at [29, 18] on div "Settings" at bounding box center [42, 18] width 55 height 12
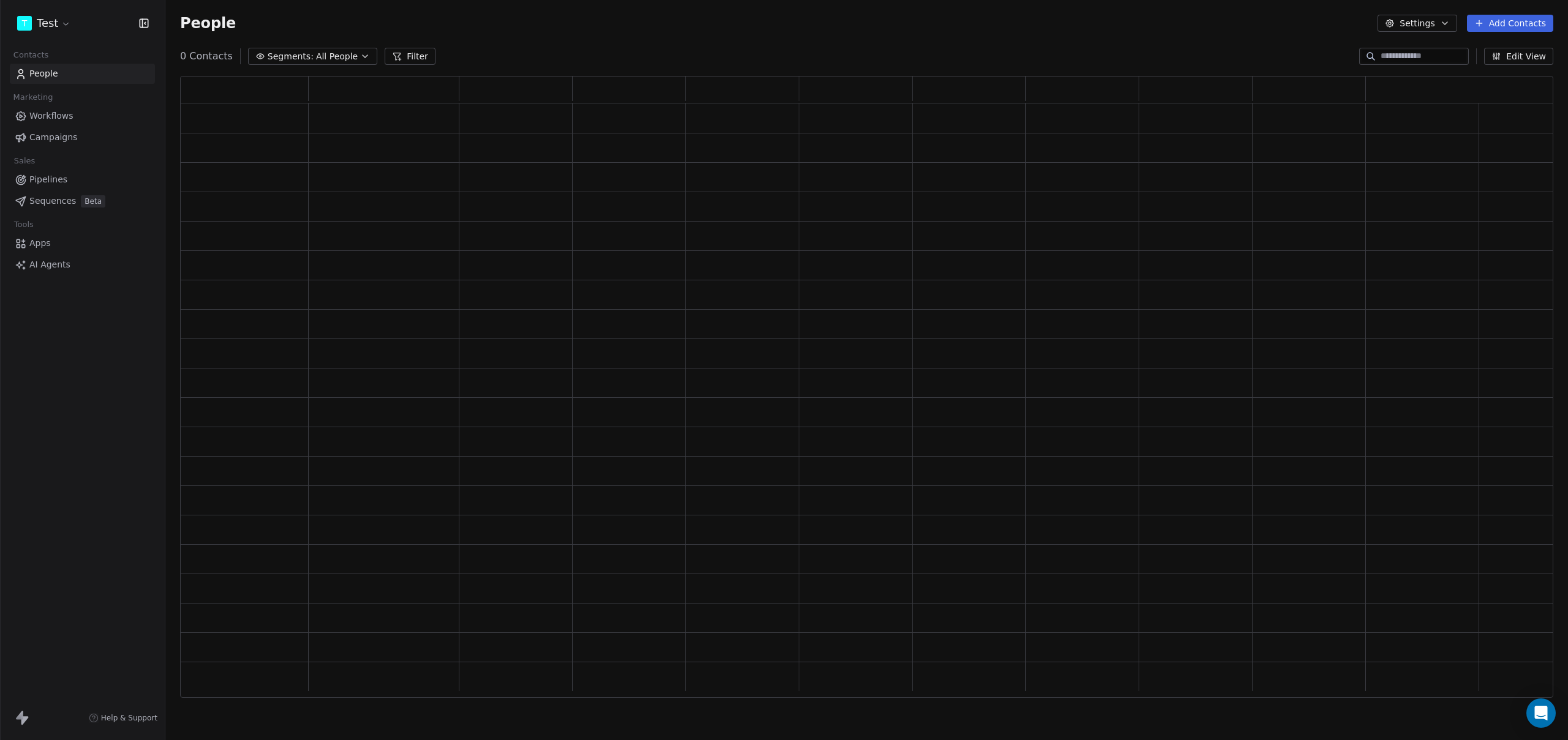
scroll to position [613, 1363]
click at [43, 134] on span "Campaigns" at bounding box center [53, 137] width 48 height 13
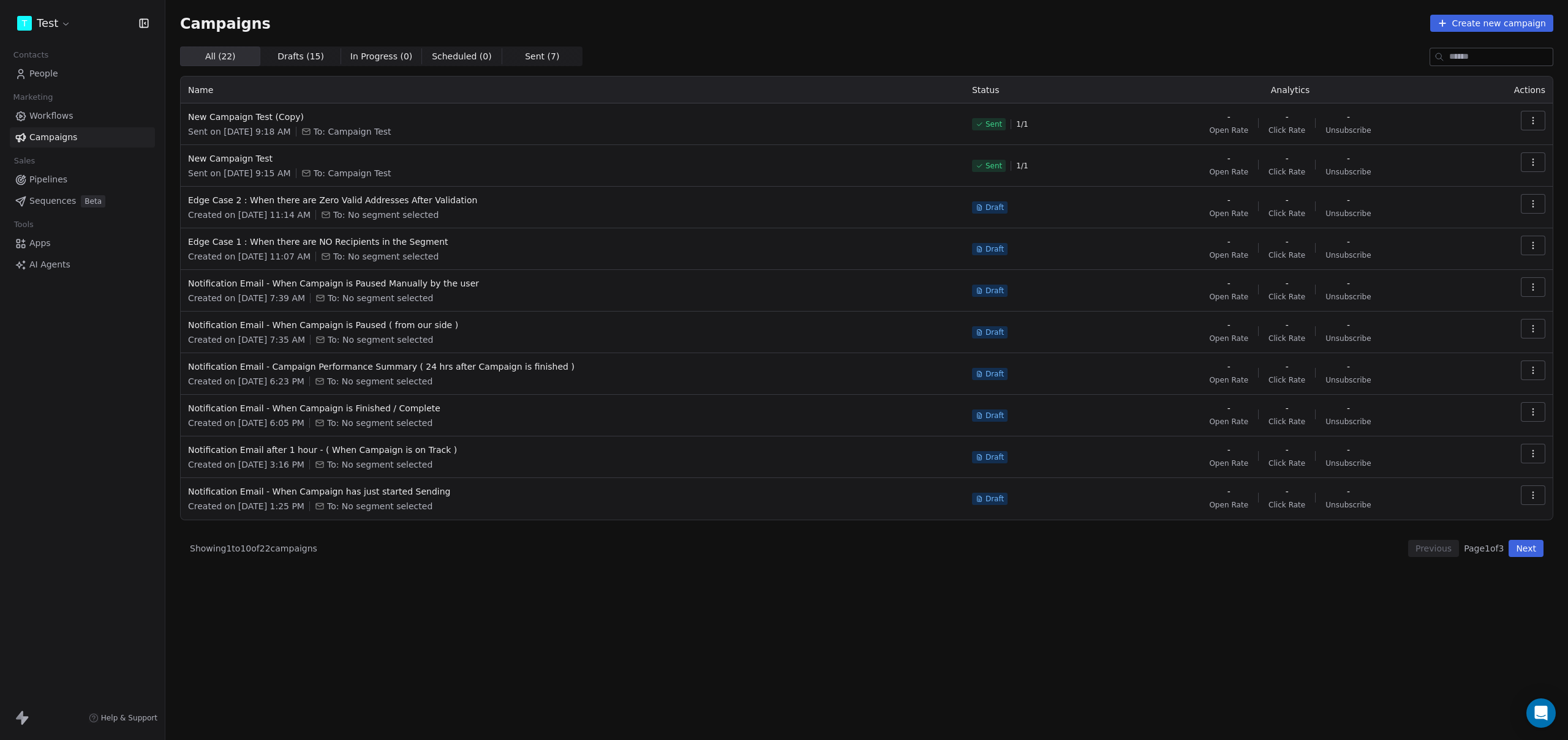
click at [494, 662] on div "Campaigns Create new campaign All ( 22 ) All ( 22 ) Drafts ( 15 ) Drafts ( 15 )…" at bounding box center [867, 370] width 1402 height 740
click at [789, 632] on div "Campaigns Create new campaign All ( 22 ) All ( 22 ) Drafts ( 15 ) Drafts ( 15 )…" at bounding box center [867, 324] width 1402 height 647
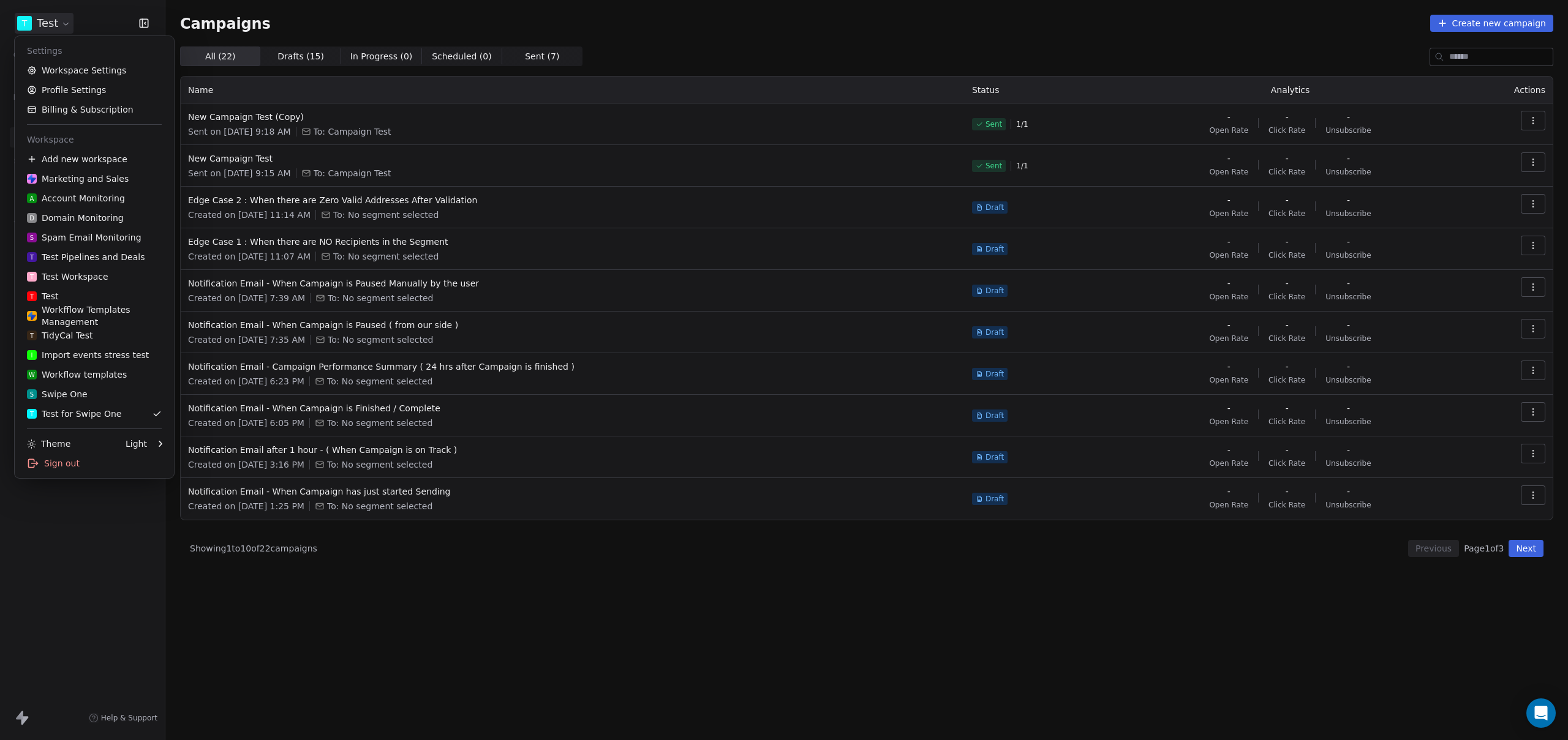
click at [40, 20] on html "T Test Contacts People Marketing Workflows Campaigns Sales Pipelines Sequences …" at bounding box center [784, 370] width 1568 height 740
